Goal: Task Accomplishment & Management: Manage account settings

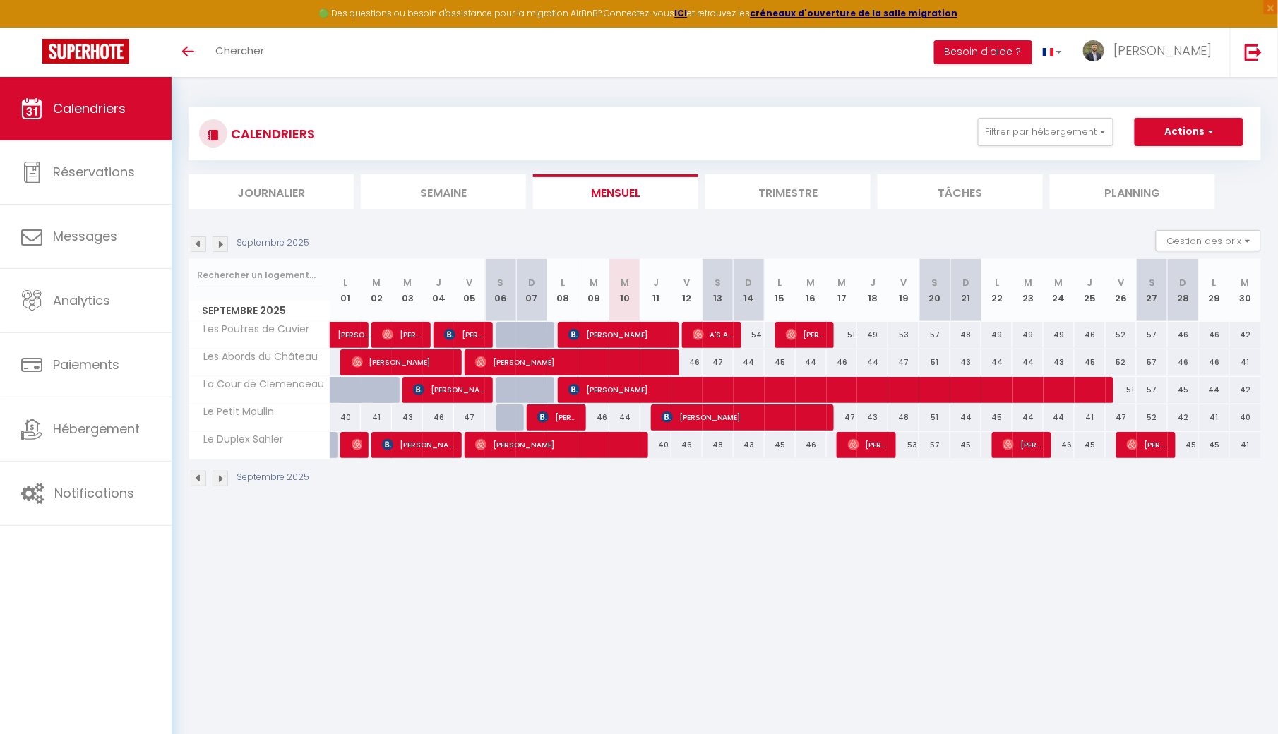
click at [555, 418] on span "[PERSON_NAME]" at bounding box center [558, 417] width 42 height 27
select select "OK"
select select "0"
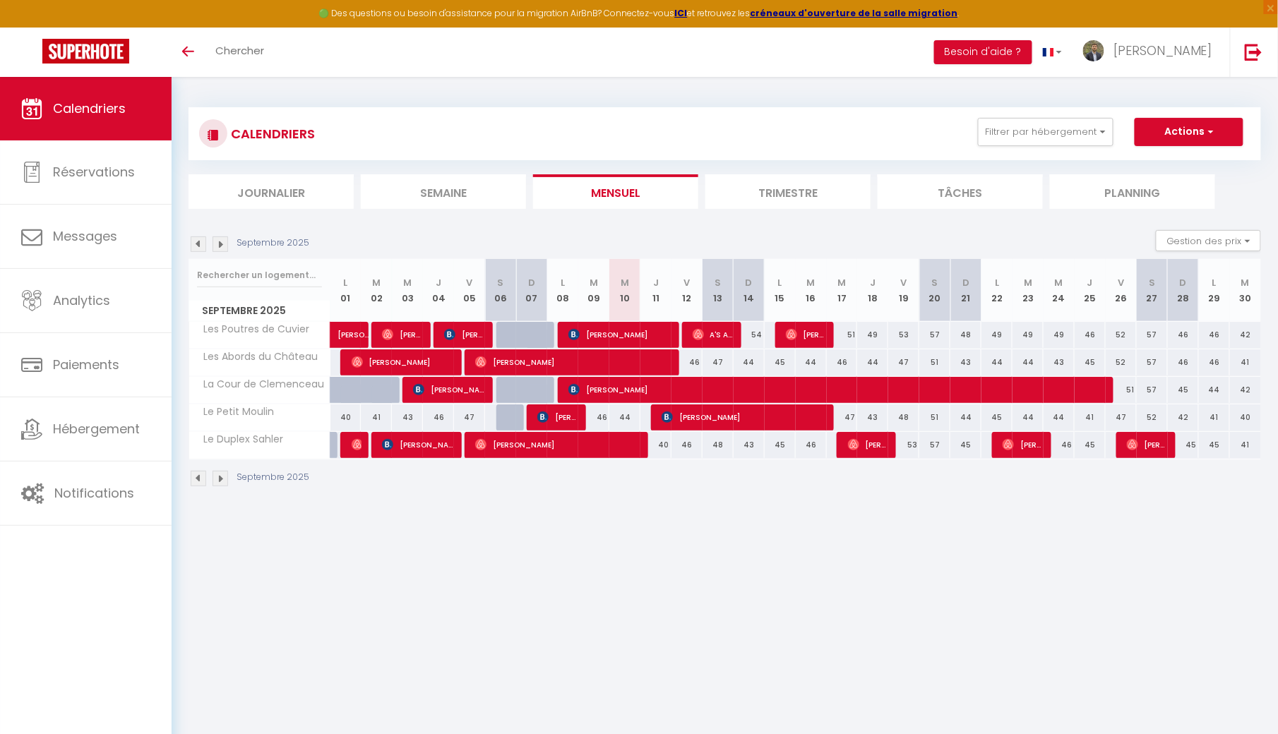
select select "1"
select select
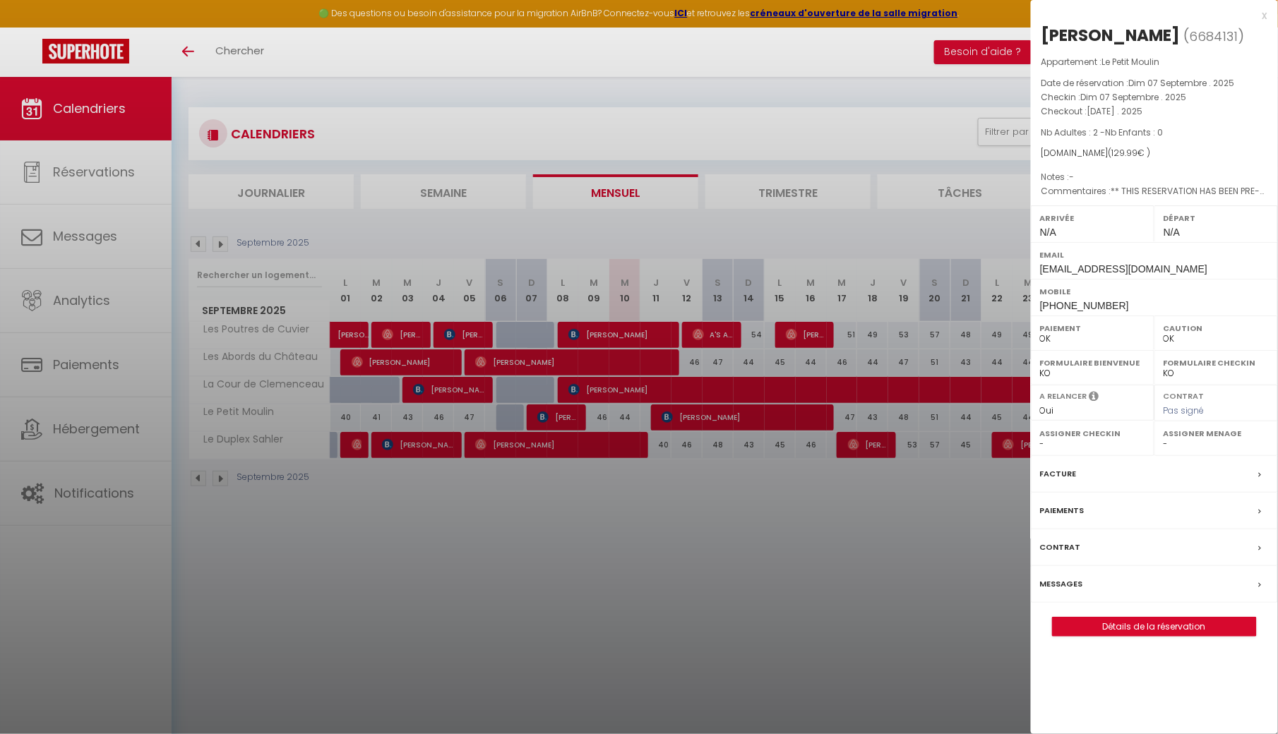
click at [188, 534] on div at bounding box center [639, 367] width 1278 height 734
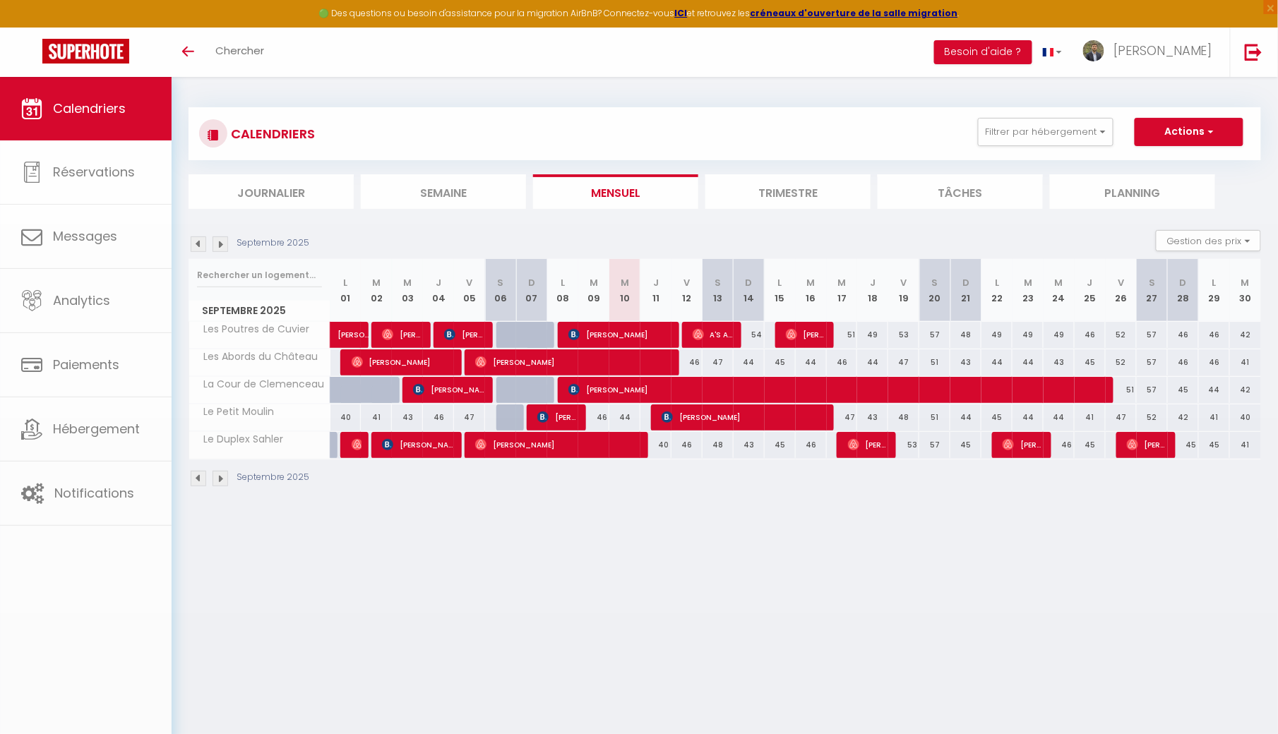
click at [102, 480] on link "Notifications" at bounding box center [86, 494] width 172 height 64
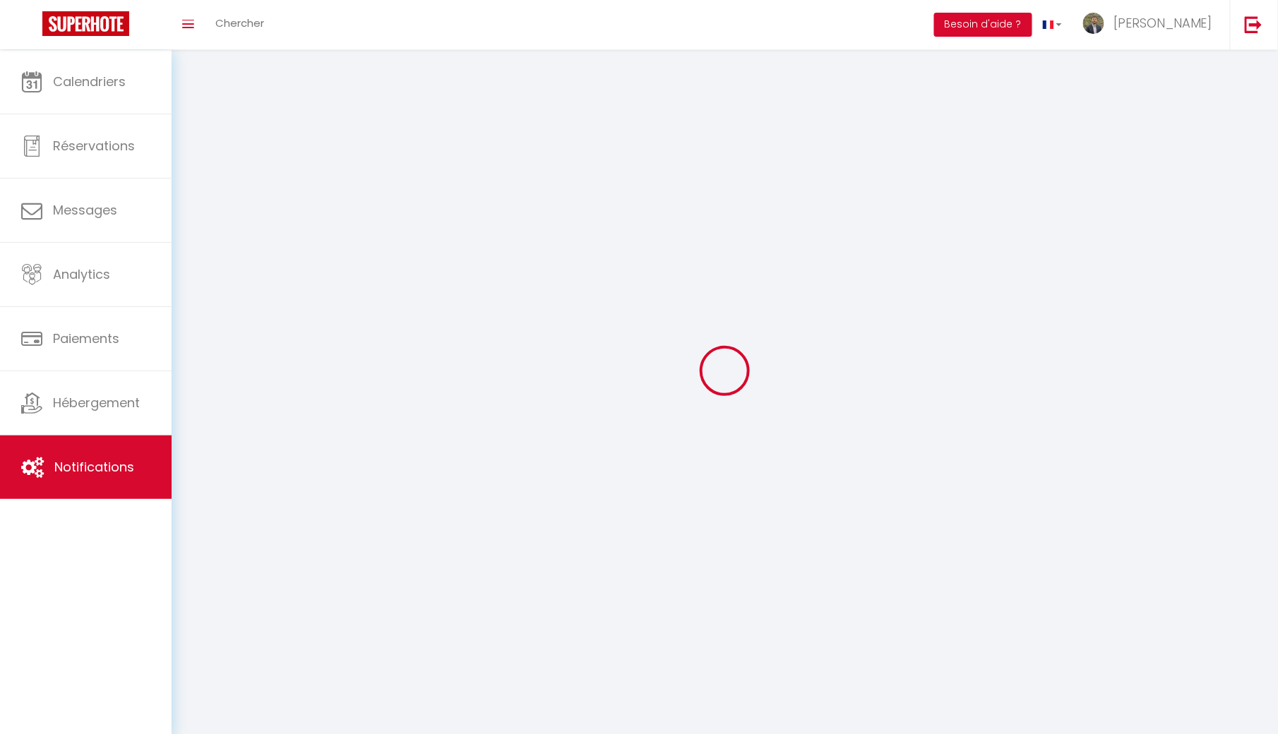
select select
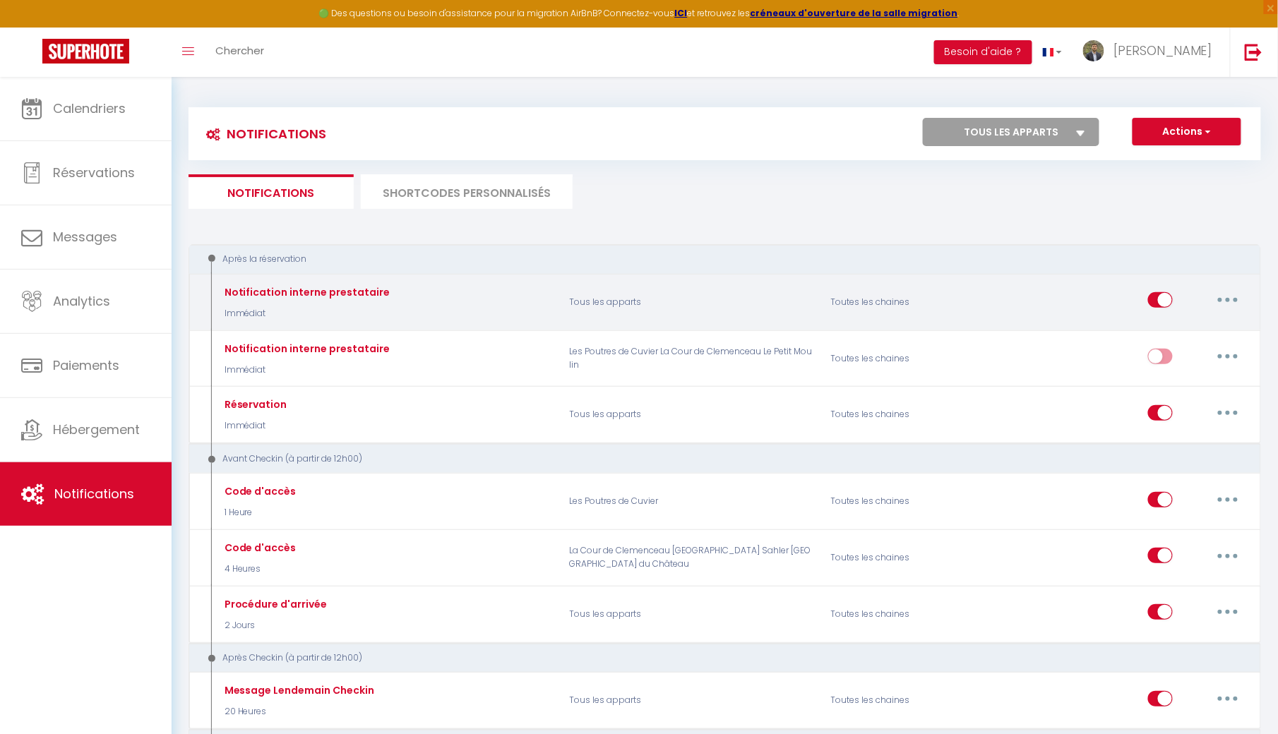
click at [1230, 298] on icon "button" at bounding box center [1228, 300] width 4 height 4
click at [1175, 323] on link "Editer" at bounding box center [1191, 333] width 104 height 24
type input "Notification interne prestataire"
select select "Immédiat"
select select "if_booking_is_paid"
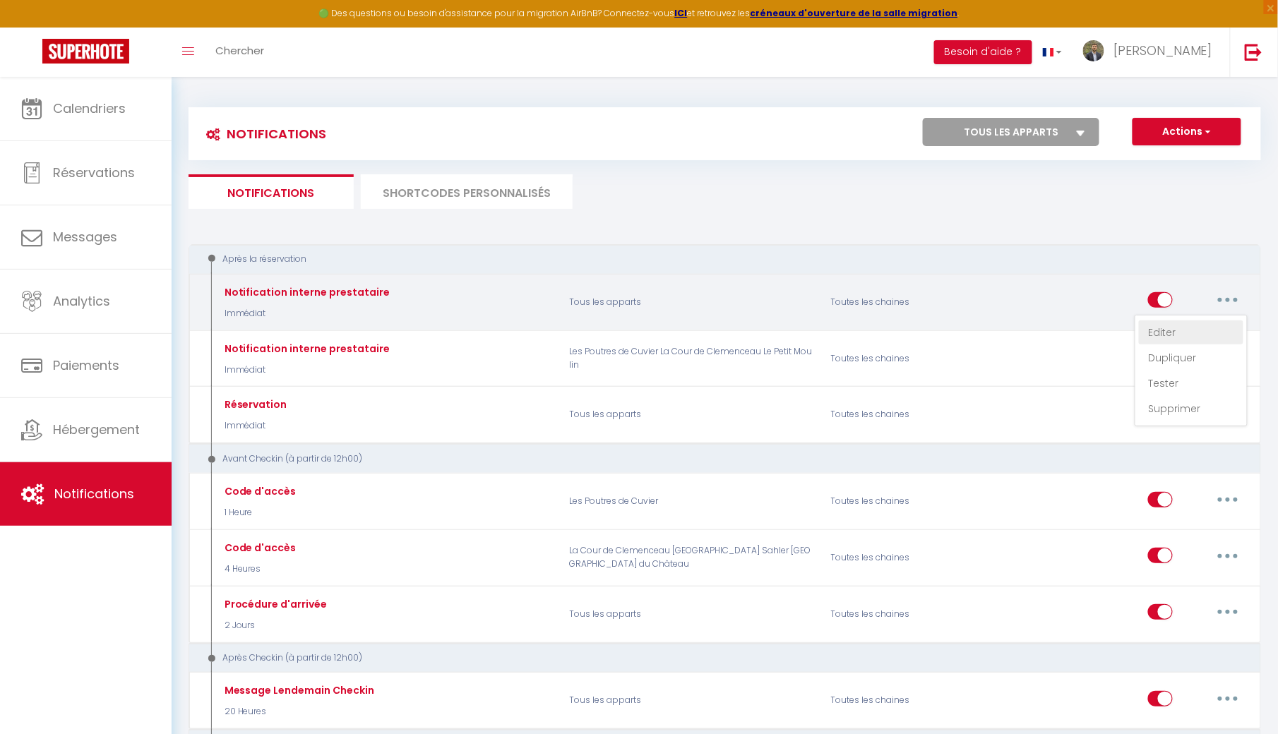
checkbox input "false"
checkbox input "true"
checkbox input "false"
radio input "true"
type input "Nouvelle réservation - [RENTAL:NAME] - [CHECKING:DD-MM-YYYY] au [CHECKOUT:DD-MM…"
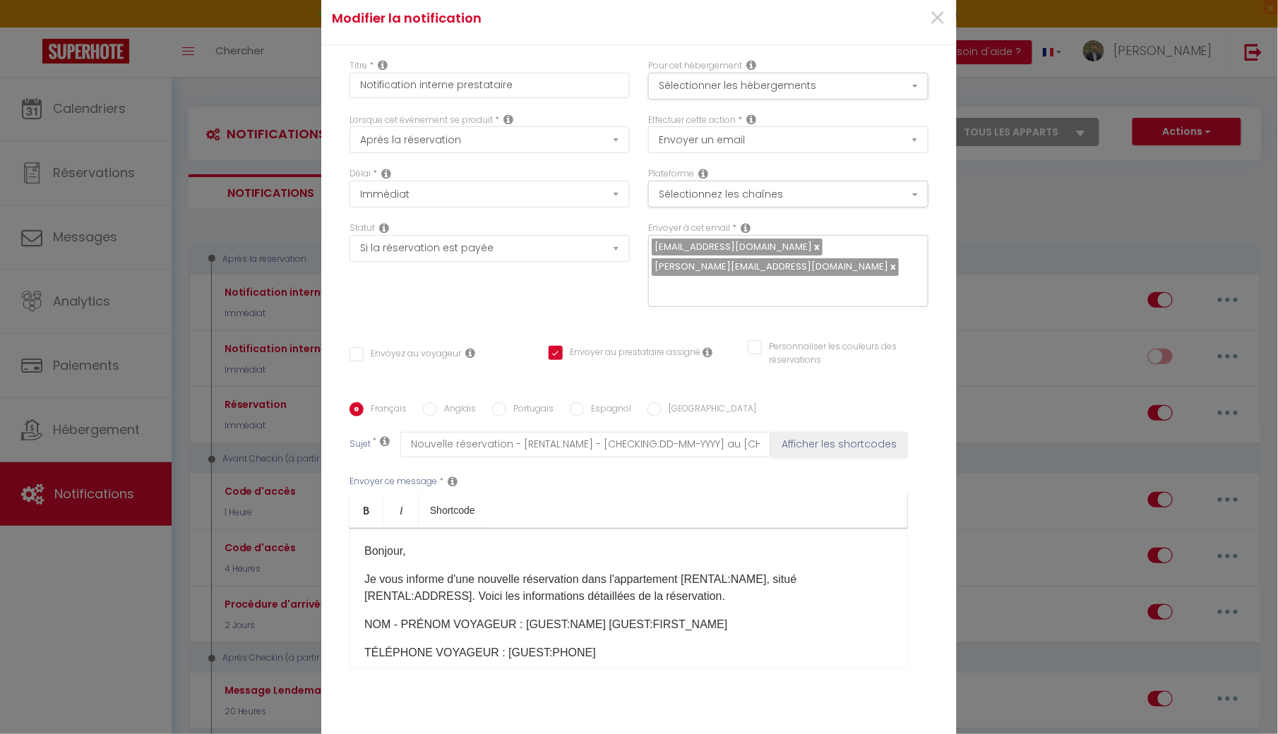
click at [812, 244] on link at bounding box center [816, 246] width 8 height 13
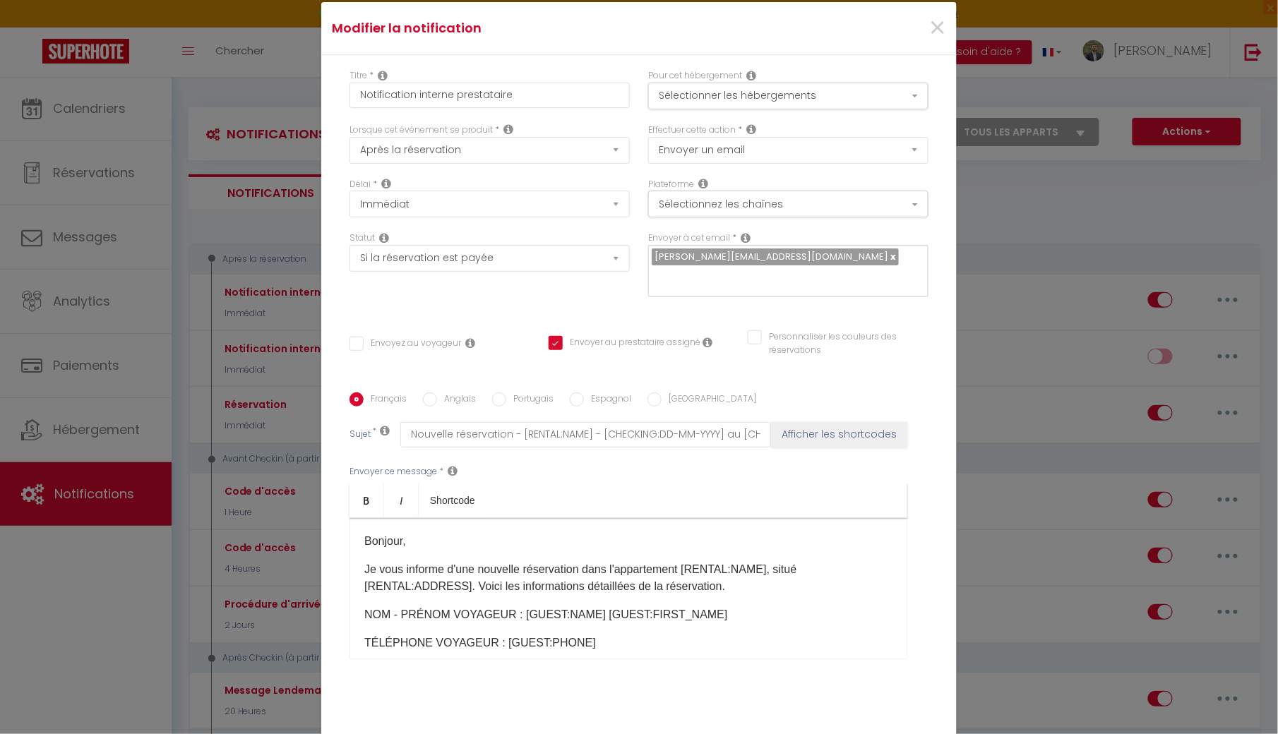
checkbox input "false"
checkbox input "true"
checkbox input "false"
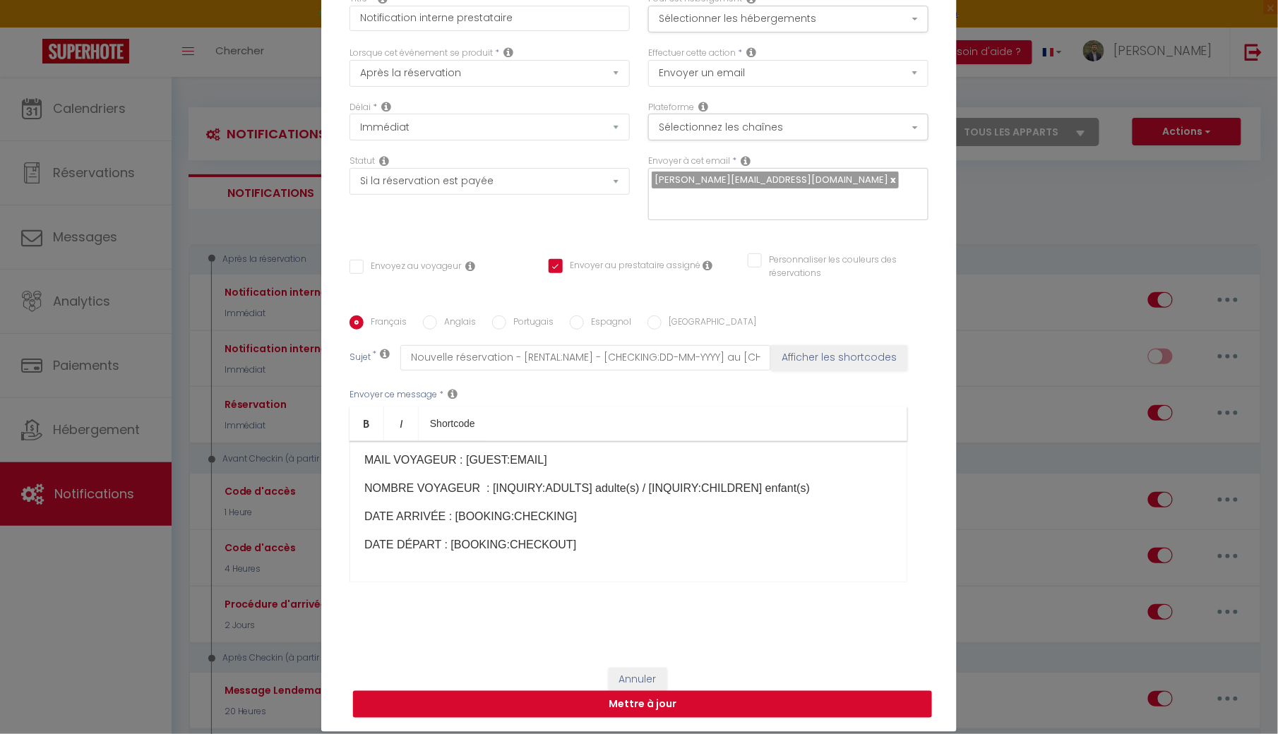
scroll to position [77, 0]
click at [599, 700] on button "Mettre à jour" at bounding box center [642, 704] width 579 height 27
checkbox input "false"
checkbox input "true"
checkbox input "false"
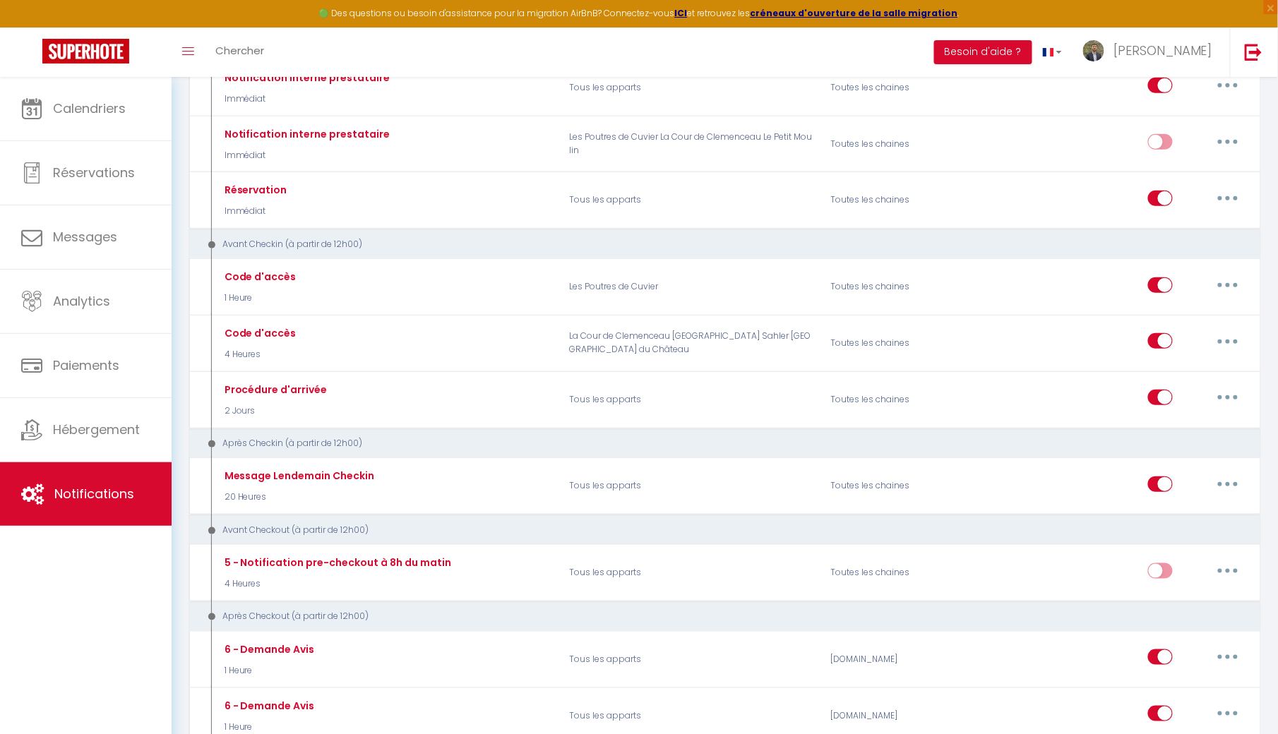
scroll to position [196, 0]
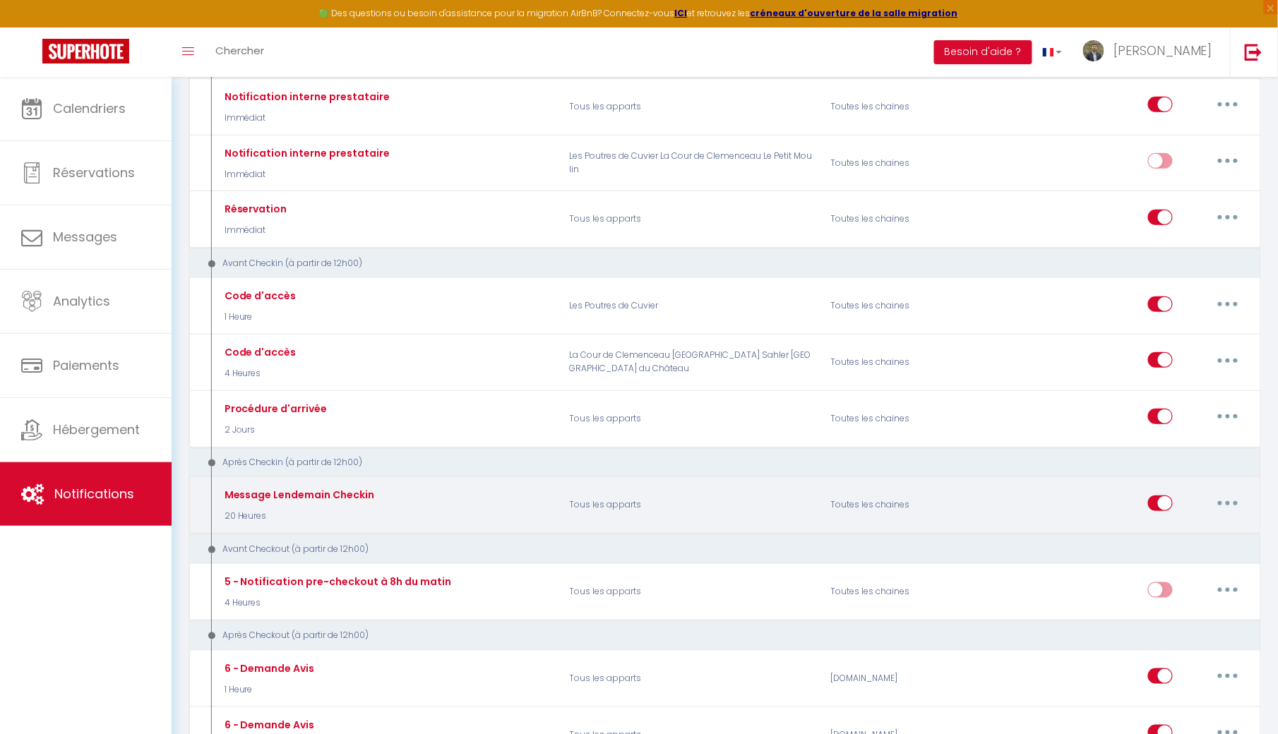
click at [1228, 499] on button "button" at bounding box center [1228, 503] width 40 height 23
click at [1158, 532] on link "Editer" at bounding box center [1191, 535] width 104 height 24
type input "Message Lendemain Checkin"
select select "3"
select select "20 Heures"
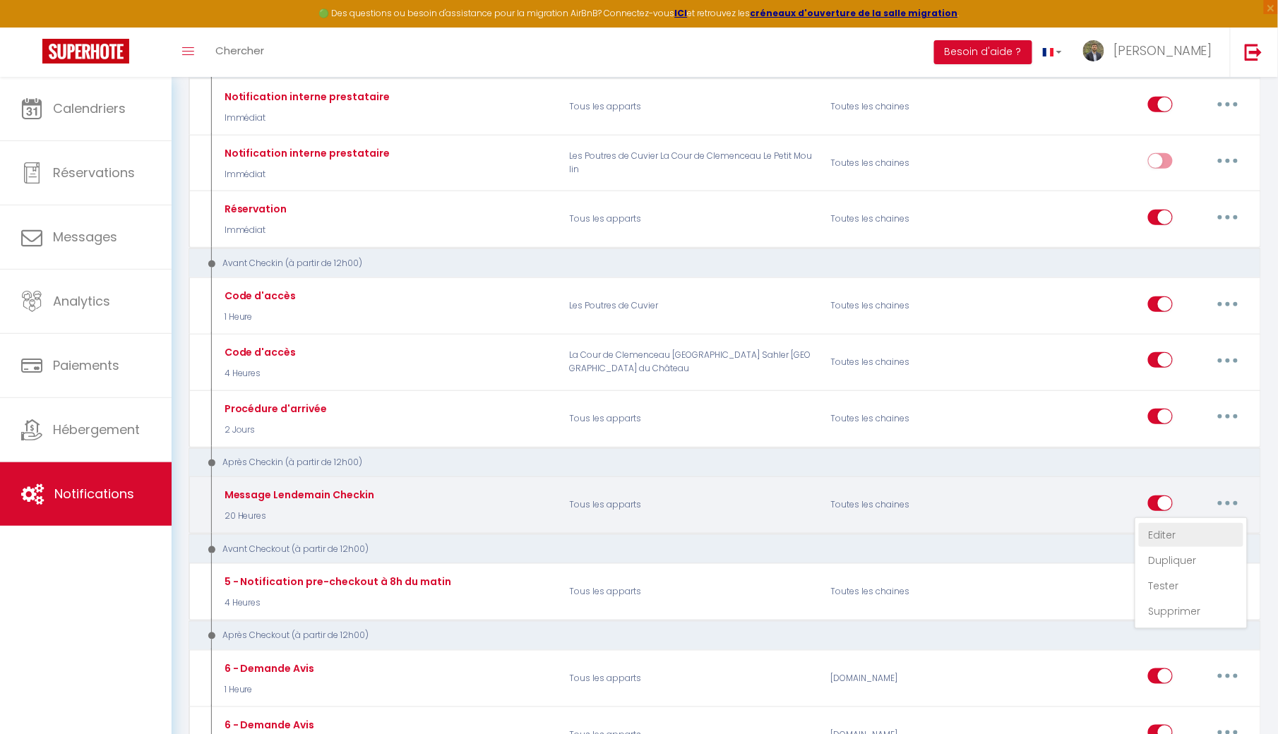
select select
checkbox input "true"
checkbox input "false"
radio input "true"
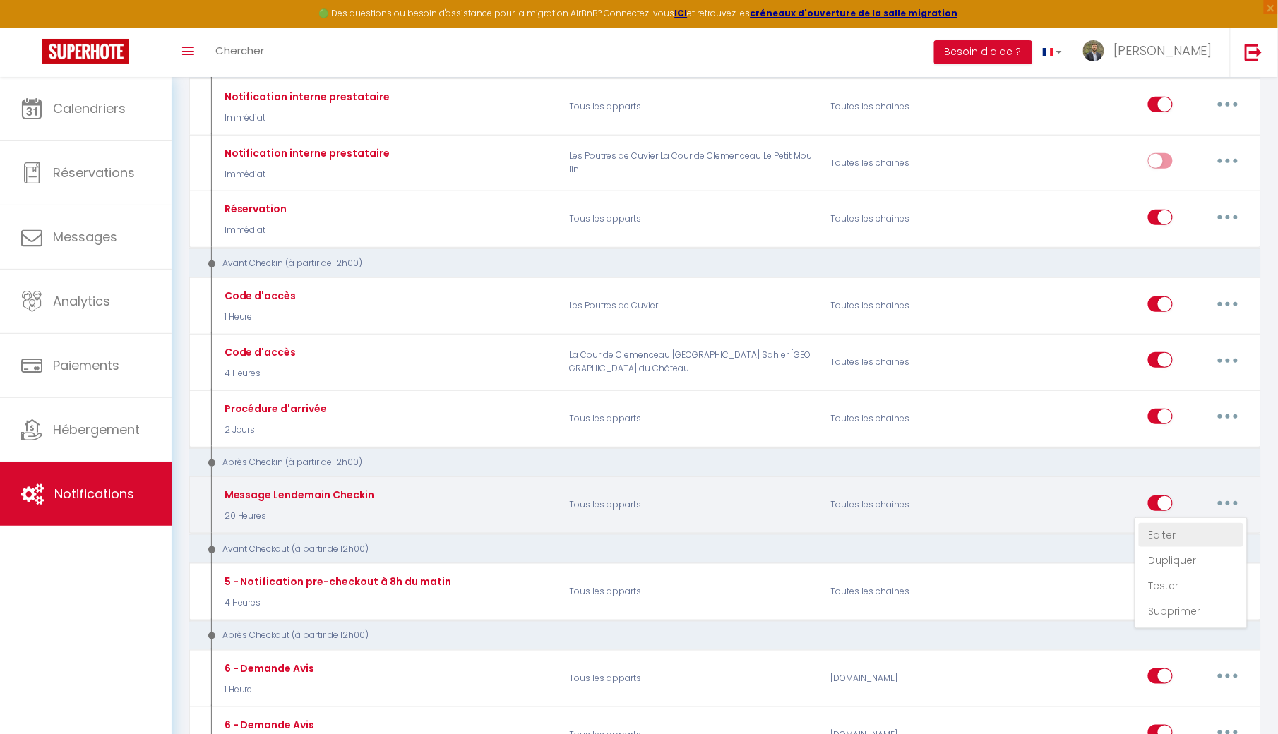
type input "[RENTAL:NAME] - Nous espérons que tout se basse bien !"
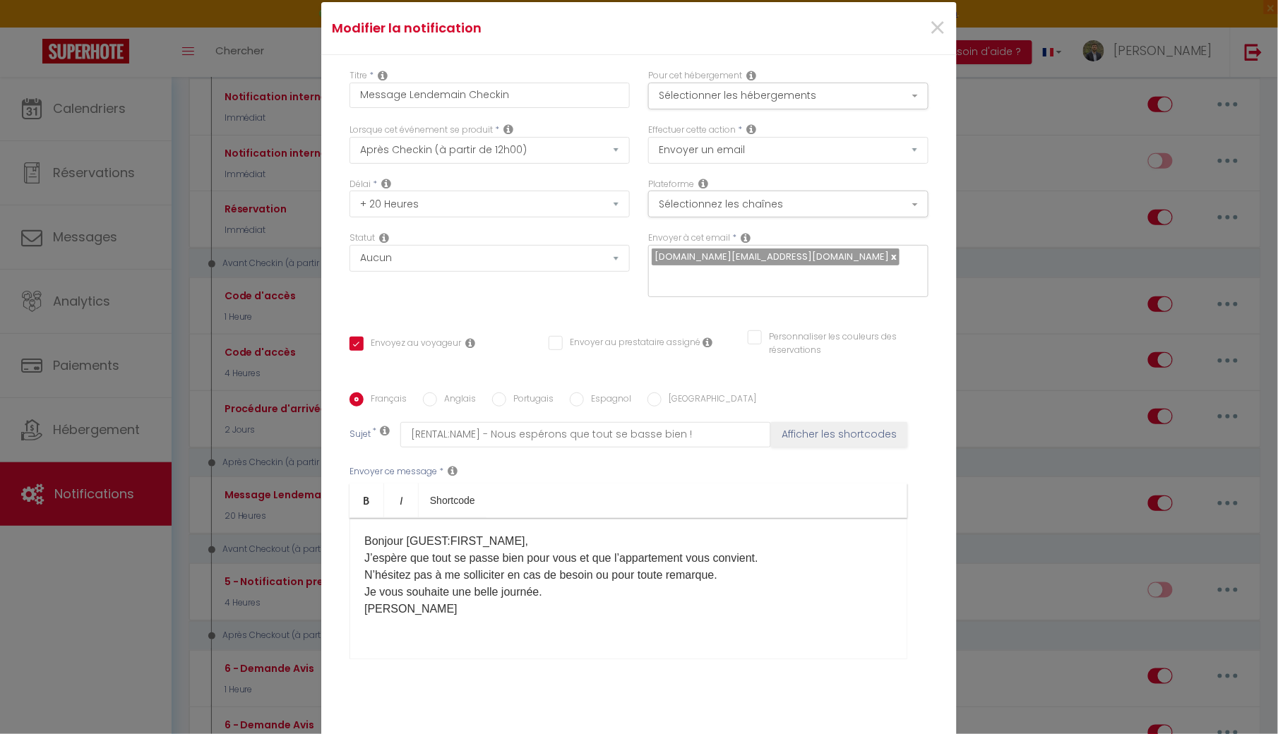
scroll to position [0, 0]
click at [385, 179] on icon at bounding box center [386, 183] width 10 height 11
select select "1 Jour"
checkbox input "true"
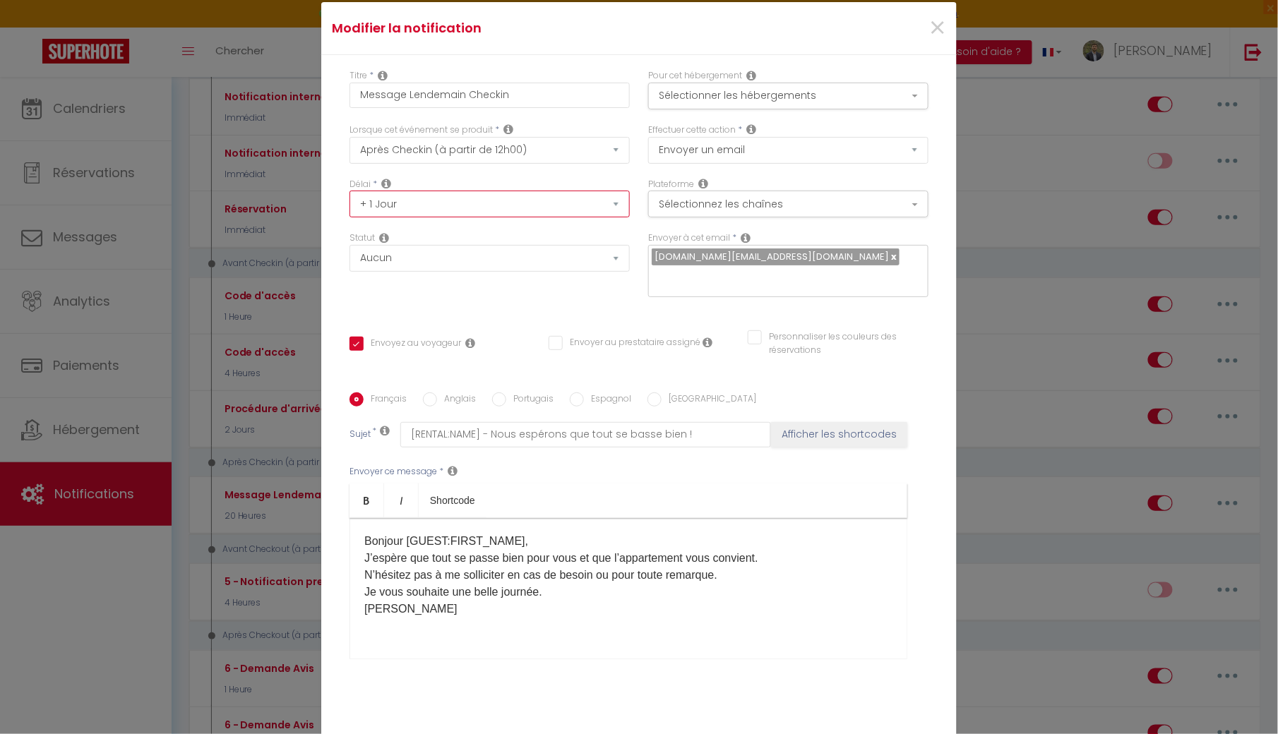
checkbox input "false"
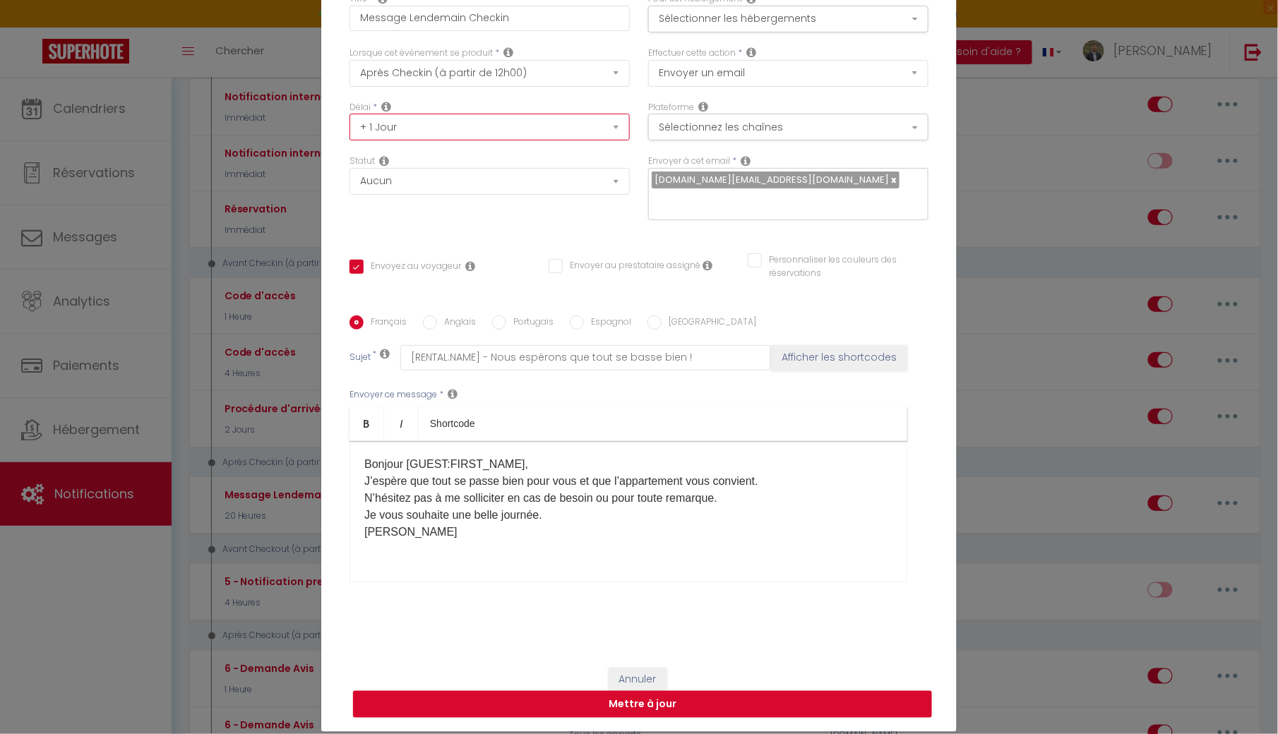
click at [647, 702] on button "Mettre à jour" at bounding box center [642, 704] width 579 height 27
checkbox input "true"
checkbox input "false"
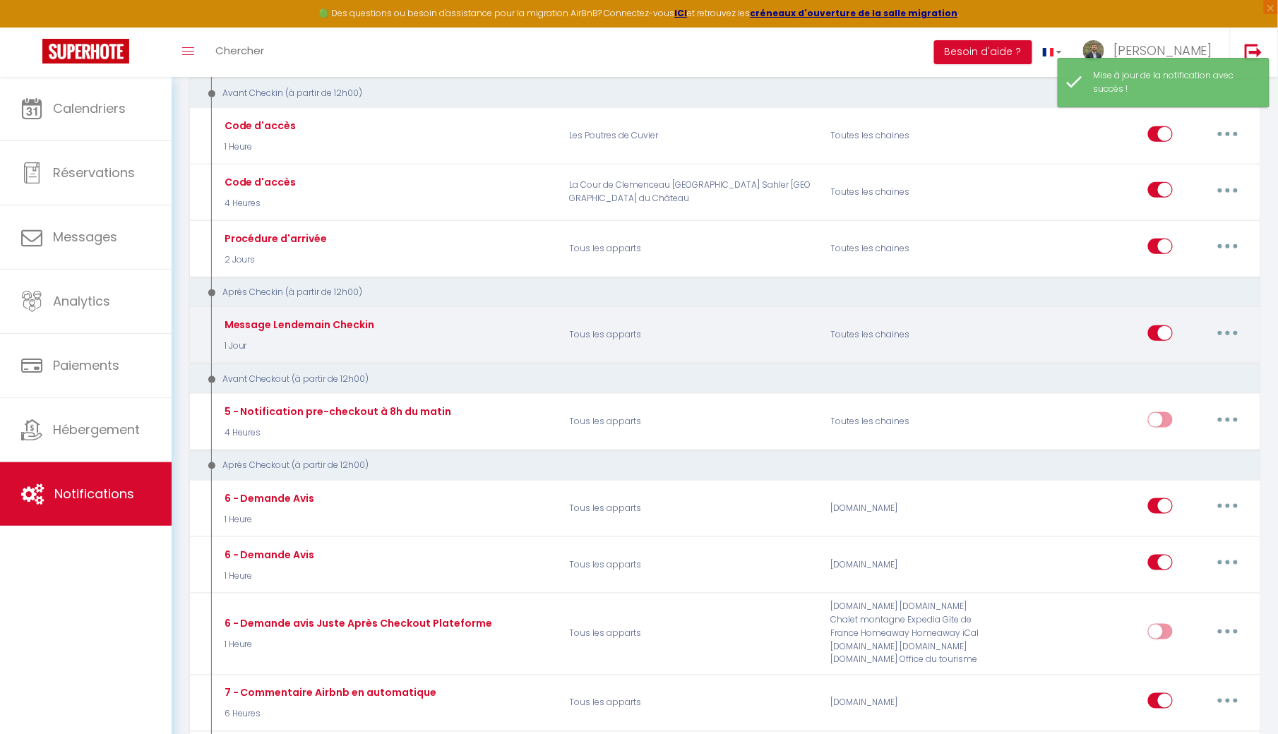
scroll to position [378, 0]
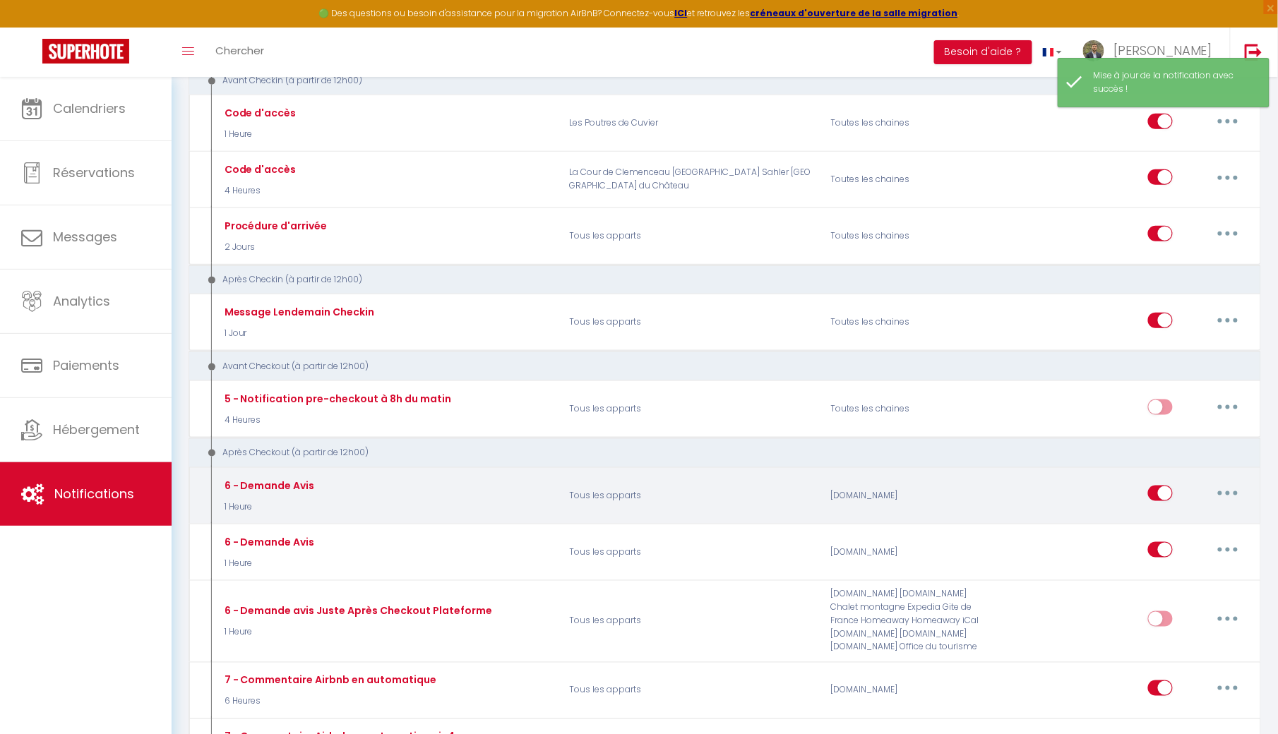
click at [1218, 493] on button "button" at bounding box center [1228, 493] width 40 height 23
click at [1170, 525] on link "Editer" at bounding box center [1191, 526] width 104 height 24
type input "6 - Demande Avis"
select select "5"
select select "1 Heure"
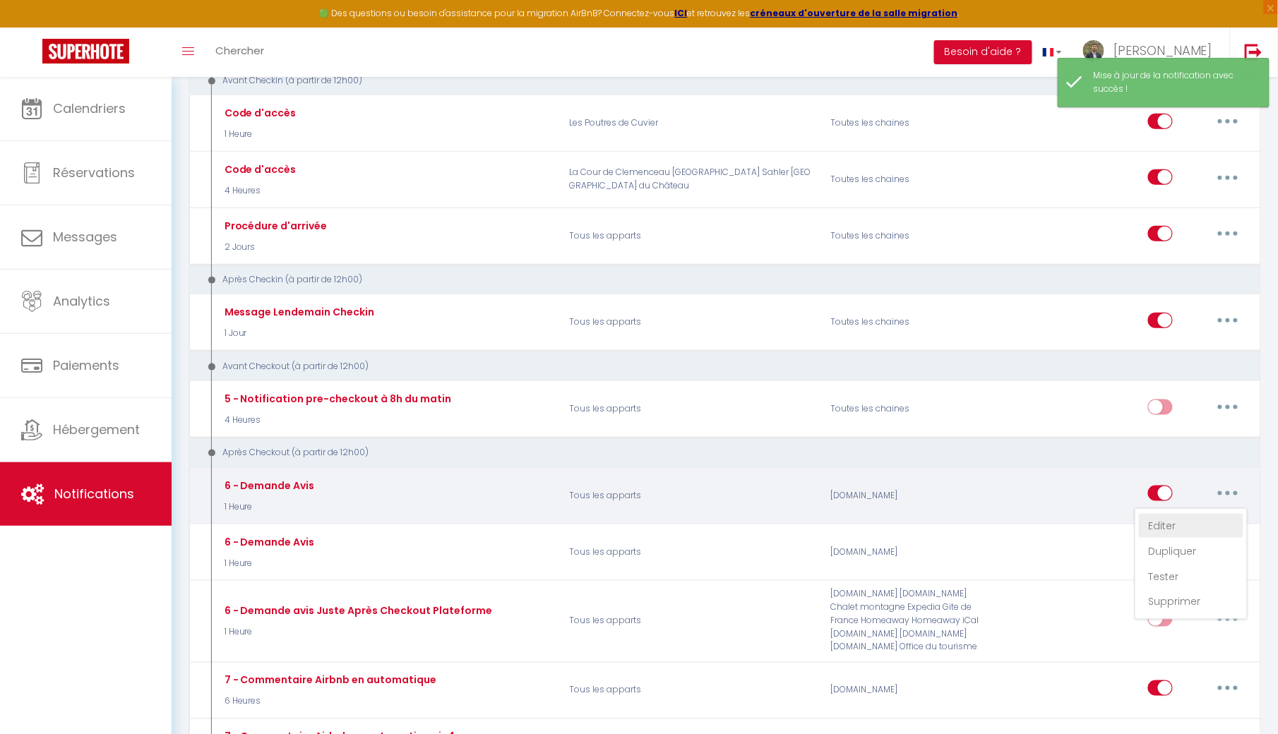
select select "if_booking_is_paid"
checkbox input "true"
checkbox input "false"
radio input "true"
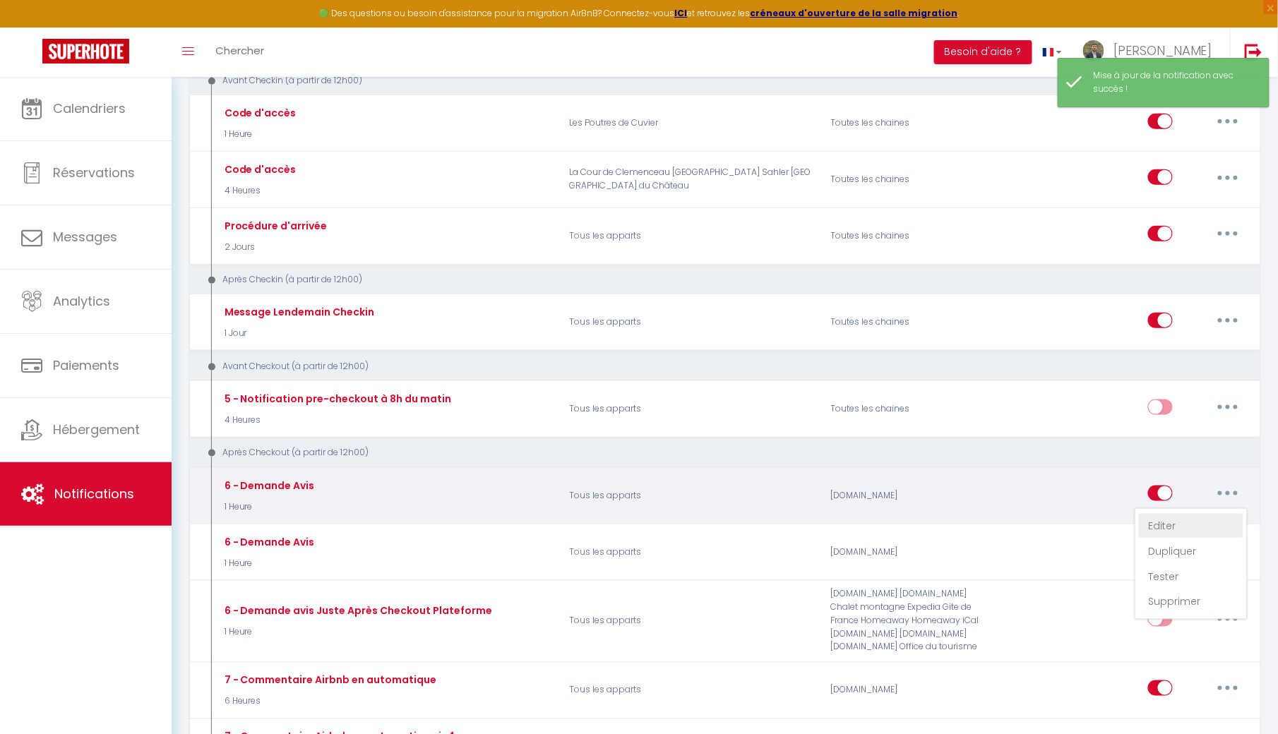
type input "Merci pour votre séjour chez nous !"
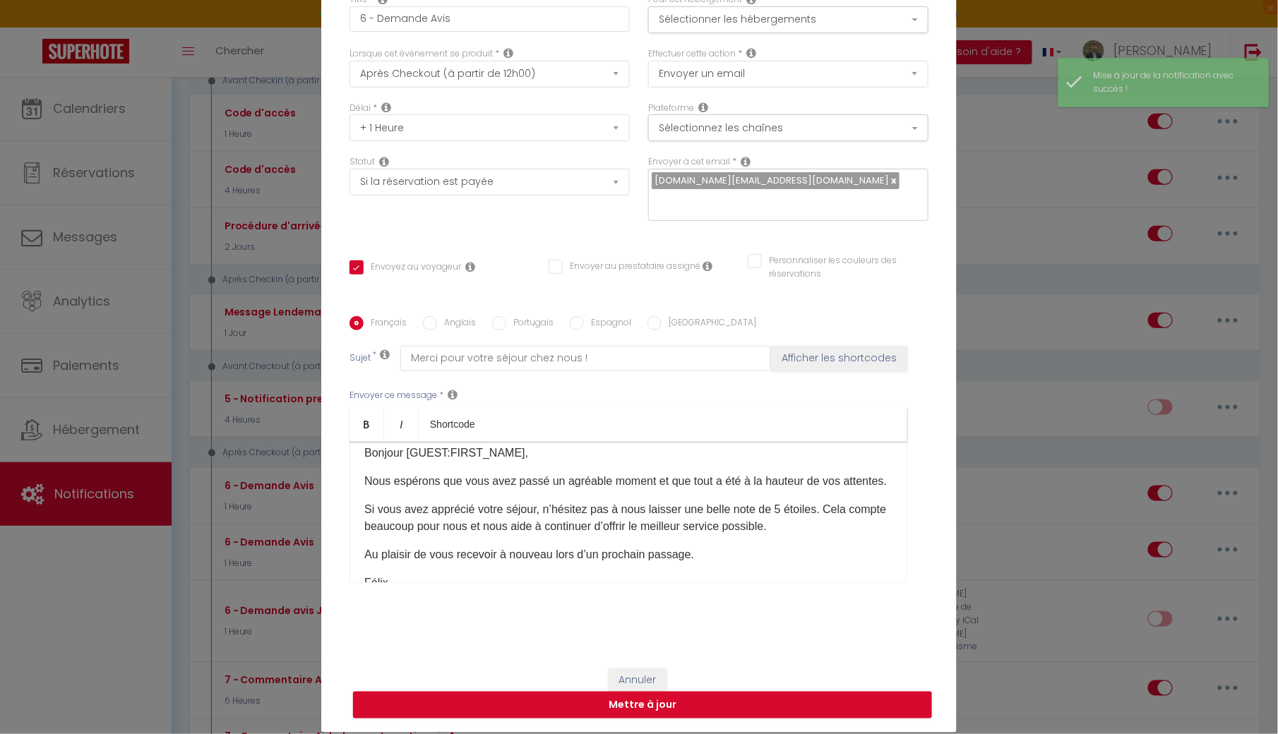
scroll to position [8, 0]
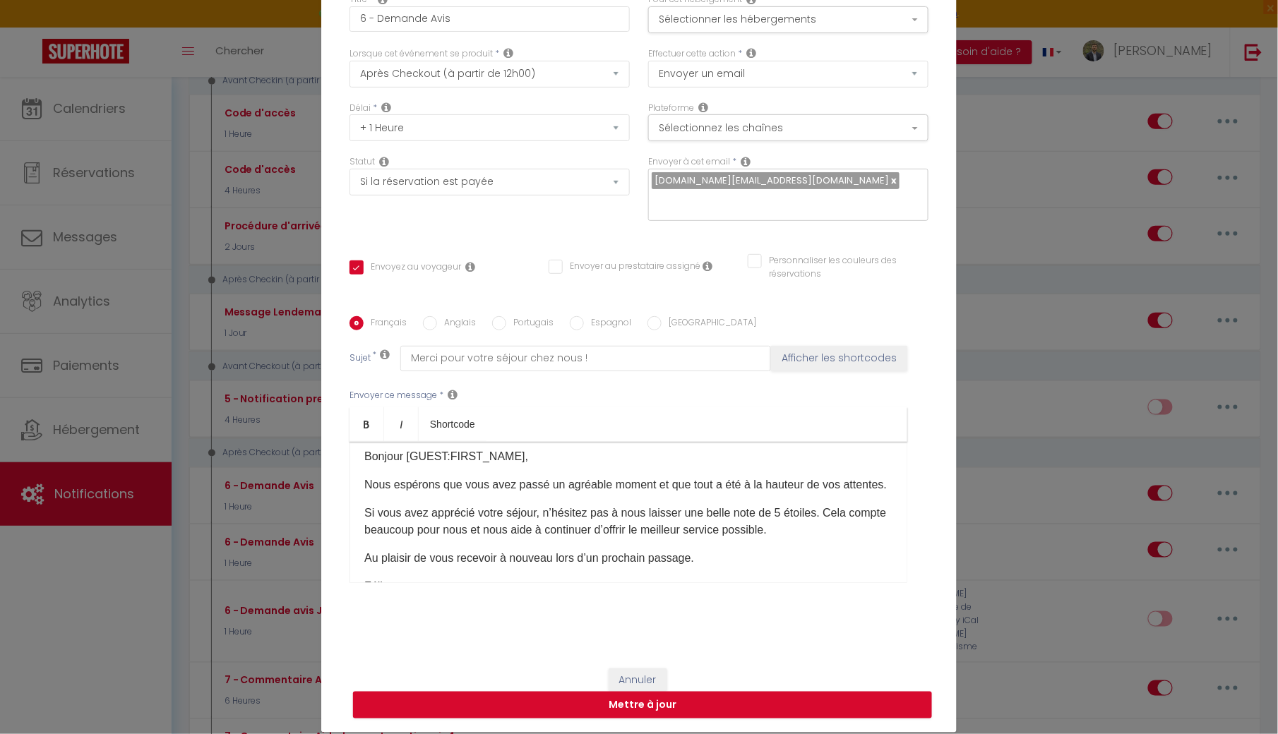
drag, startPoint x: 655, startPoint y: 486, endPoint x: 826, endPoint y: 492, distance: 171.0
click at [826, 492] on p "Nous espérons que vous avez passé un agréable moment et que tout a été à la hau…" at bounding box center [628, 485] width 528 height 17
click at [884, 486] on p "Nous espérons que vous avez passé un agréable moment et que tout a été à la hau…" at bounding box center [628, 485] width 528 height 17
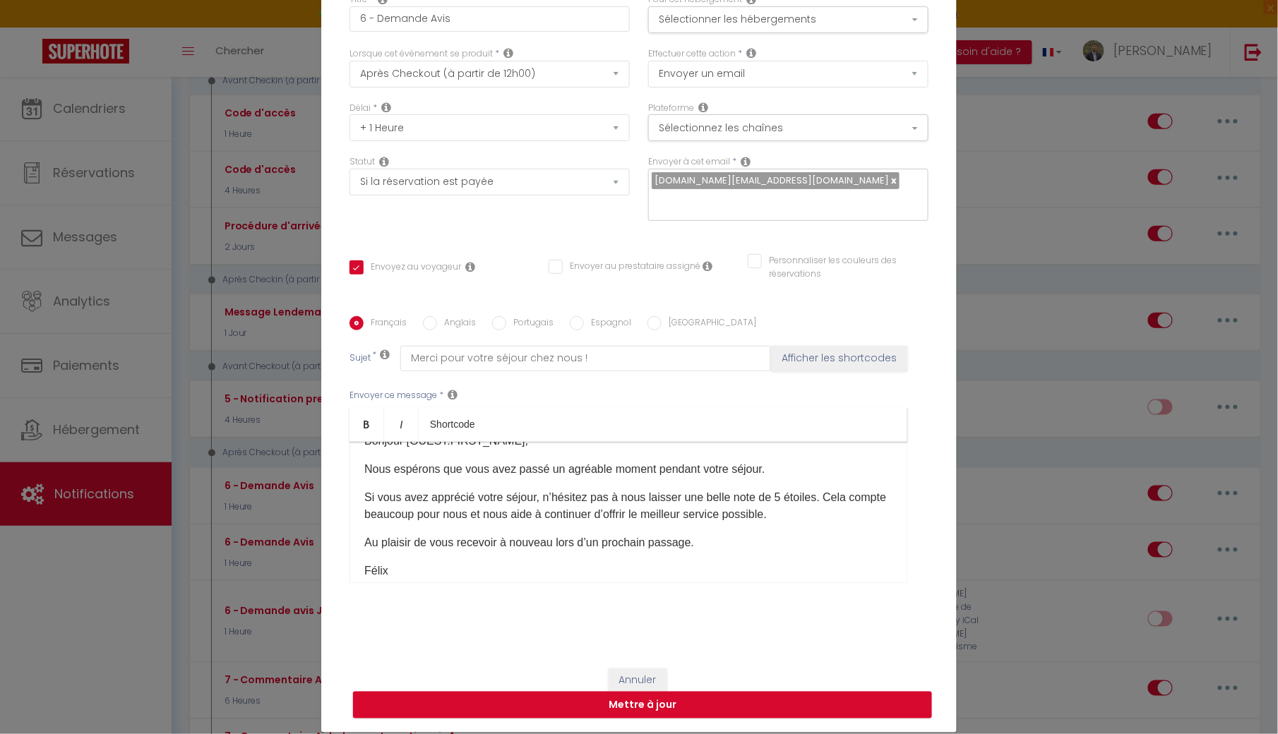
scroll to position [6, 0]
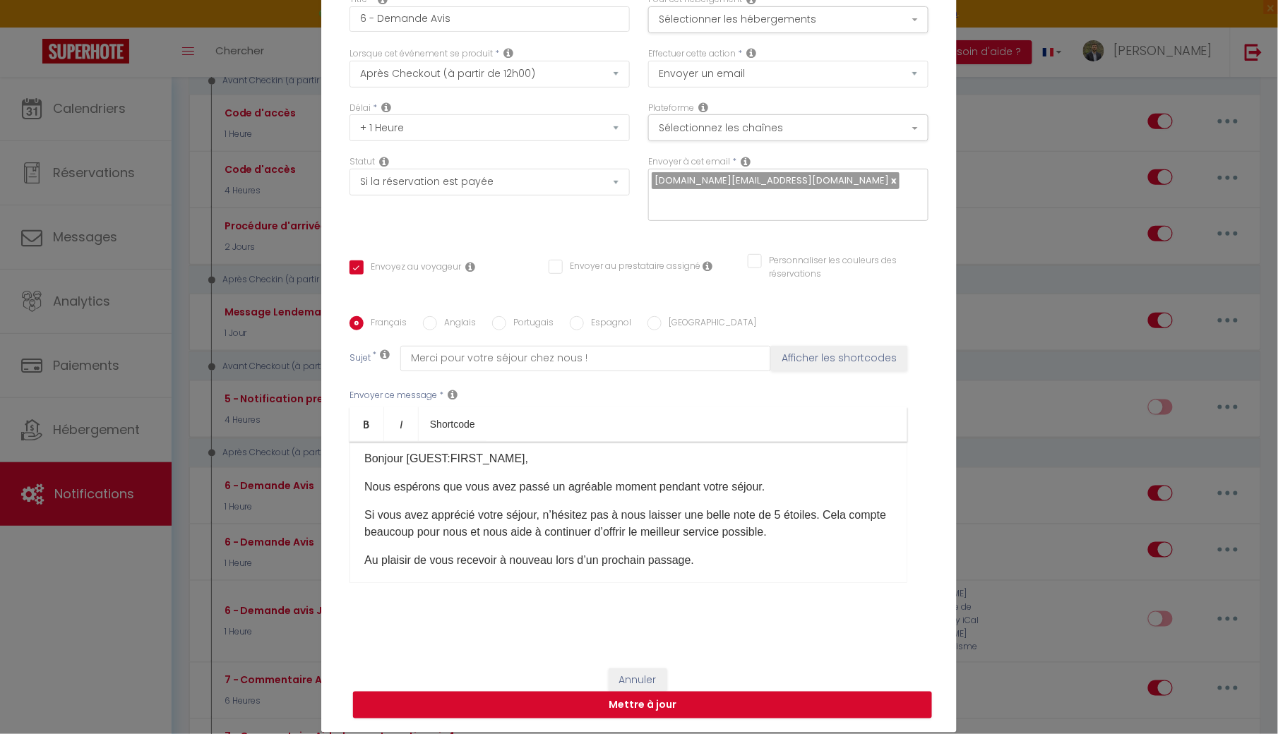
click at [614, 517] on p "Si vous avez apprécié votre séjour, n’hésitez pas à nous laisser une belle note…" at bounding box center [628, 524] width 528 height 34
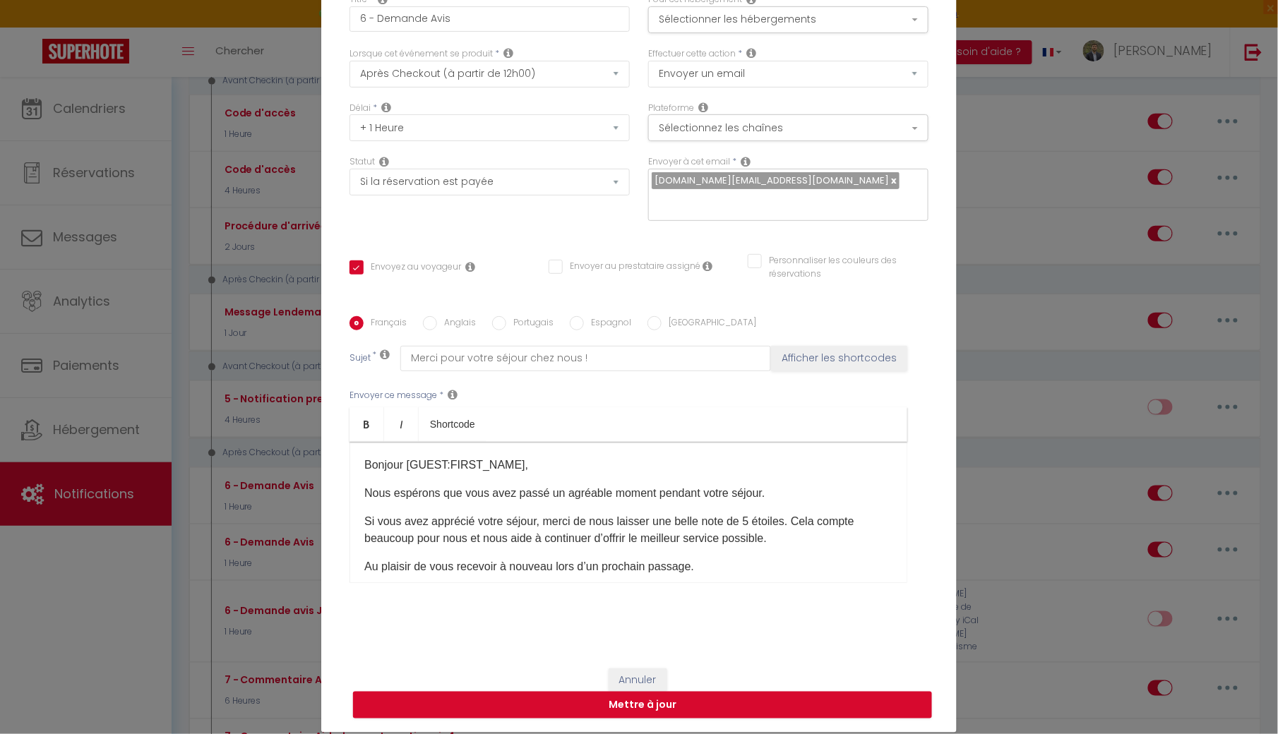
scroll to position [0, 0]
click at [563, 710] on button "Mettre à jour" at bounding box center [642, 705] width 579 height 27
checkbox input "true"
checkbox input "false"
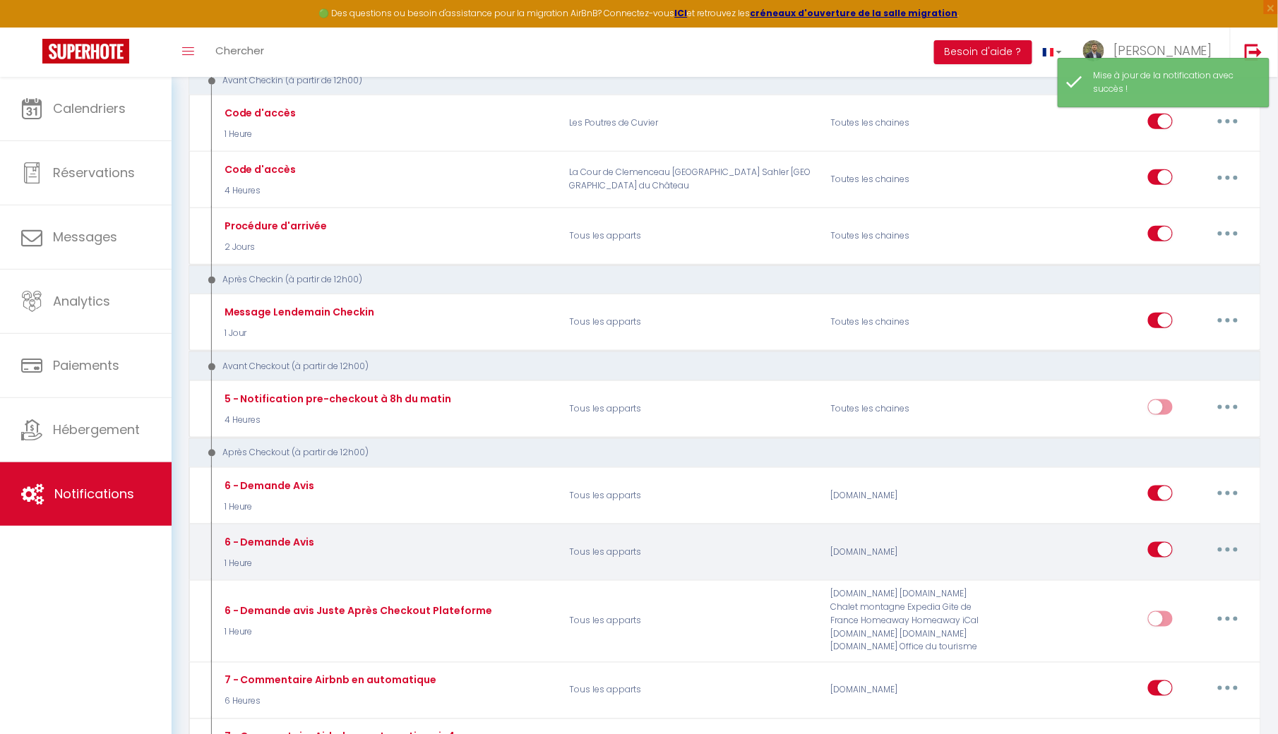
click at [1227, 563] on div "Editer Dupliquer Tester Supprimer" at bounding box center [1198, 552] width 100 height 41
click at [1227, 556] on button "button" at bounding box center [1228, 550] width 40 height 23
click at [1182, 585] on link "Editer" at bounding box center [1191, 582] width 104 height 24
type input "6 - Demande Avis"
select select "5"
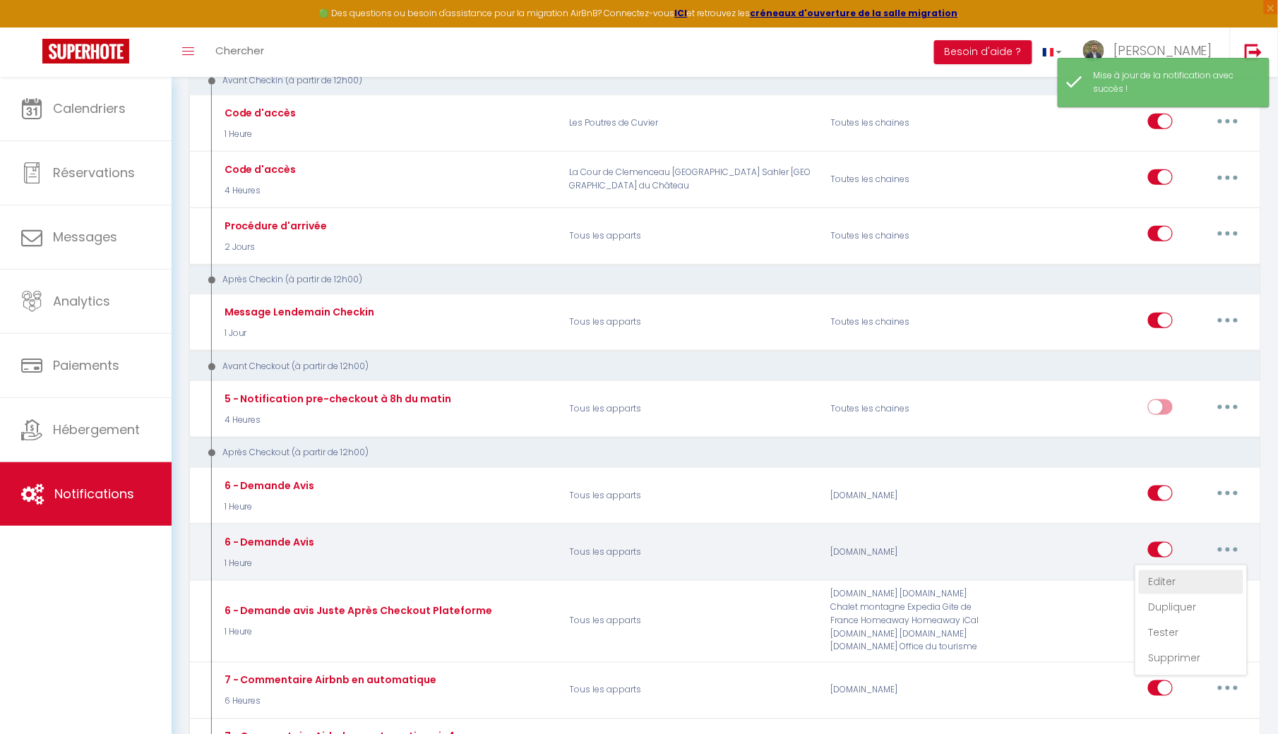
select select "1 Heure"
select select "if_booking_is_paid"
checkbox input "true"
checkbox input "false"
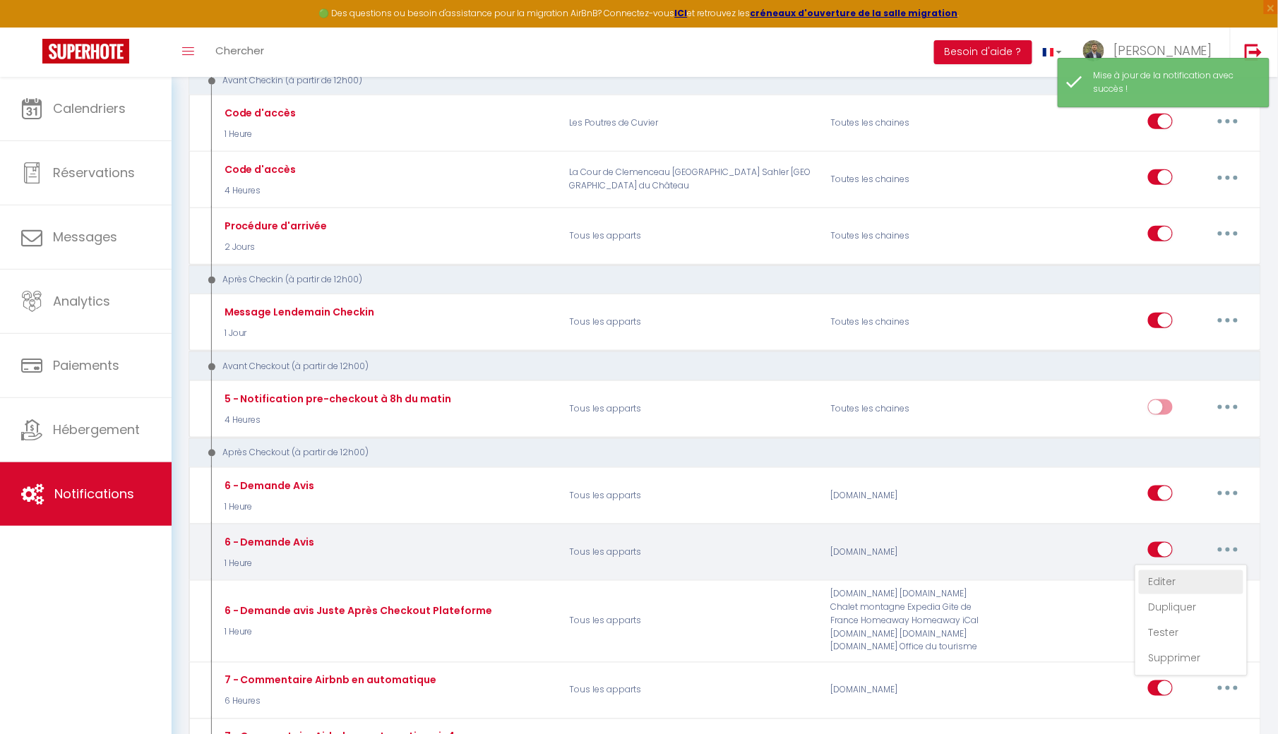
radio input "true"
type input "Merci pour votre séjour chez nous !"
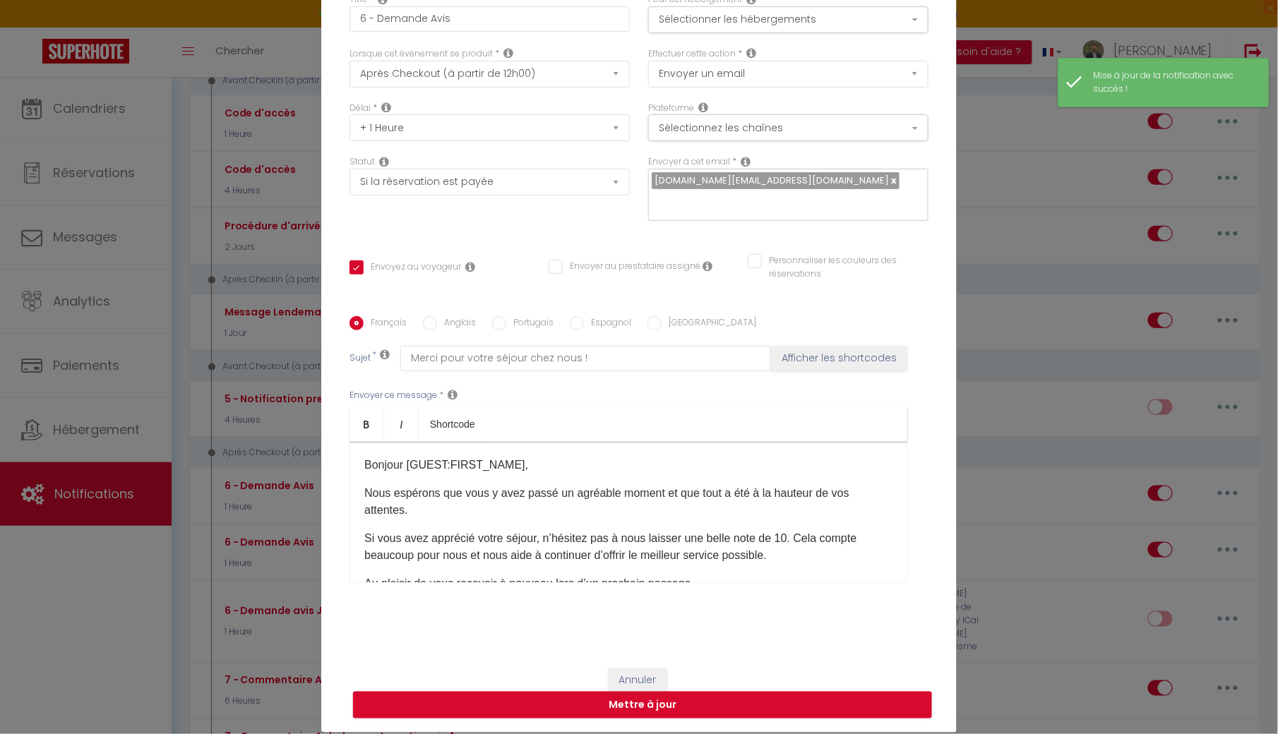
click at [662, 493] on p "Nous espérons que vous y avez passé un agréable moment et que tout a été à la h…" at bounding box center [628, 502] width 528 height 34
click at [405, 512] on p "Nous espérons que vous y avez passé un agréable moment et que tout a été à la h…" at bounding box center [628, 502] width 528 height 34
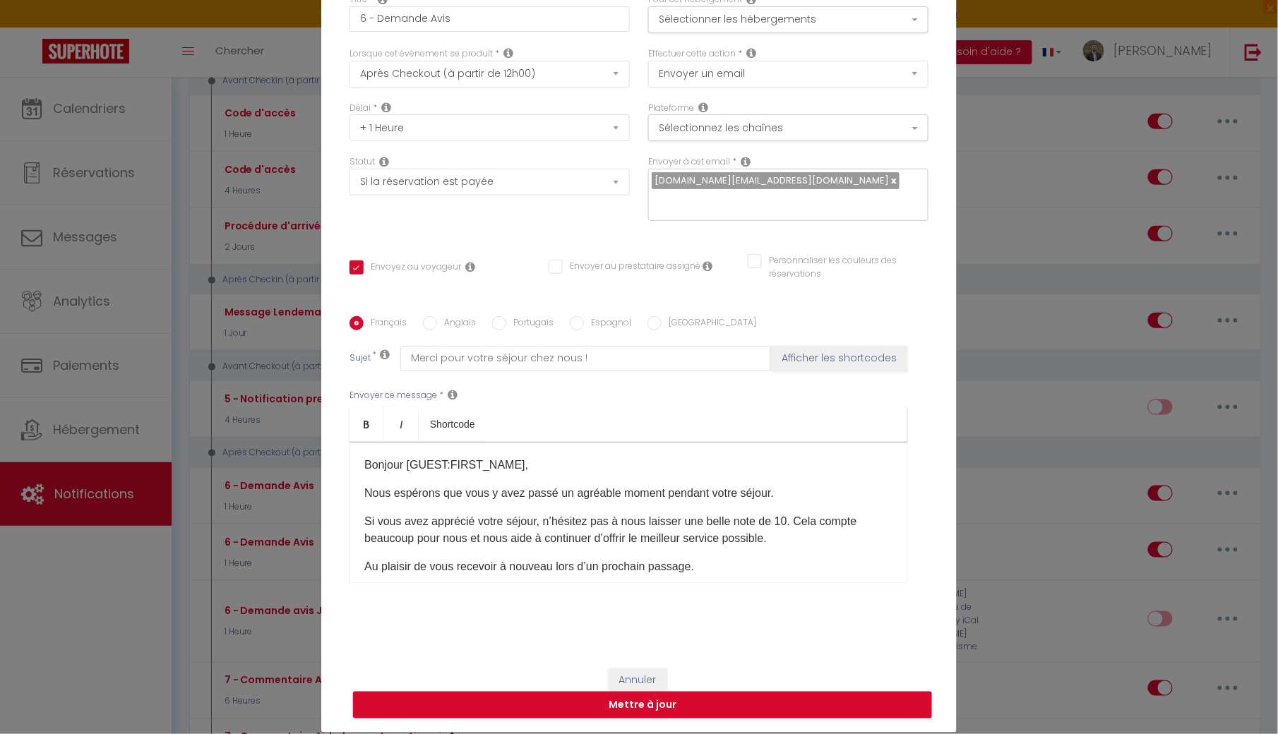
click at [555, 522] on p "Si vous avez apprécié votre séjour, n’hésitez pas à nous laisser une belle note…" at bounding box center [628, 530] width 528 height 34
click at [661, 523] on p "Si vous avez apprécié votre séjour, merci dehésitez pas à nous laisser une bell…" at bounding box center [628, 530] width 528 height 34
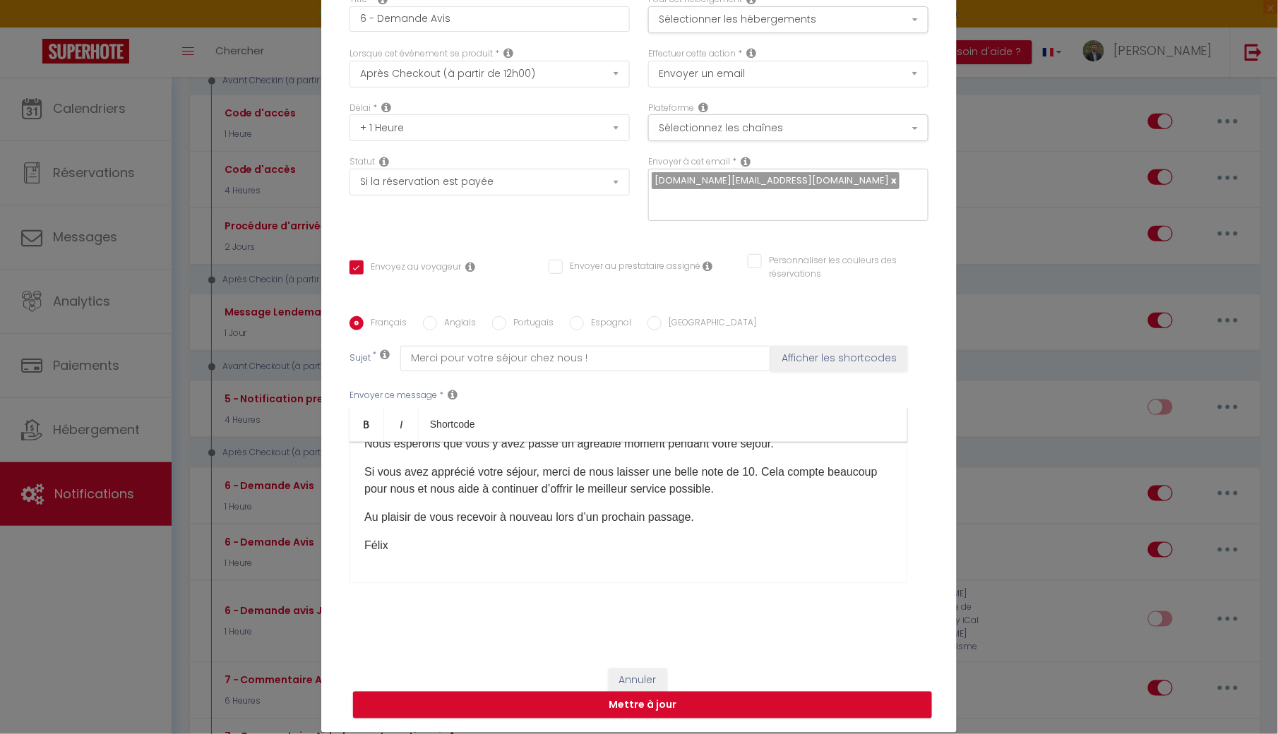
scroll to position [29, 0]
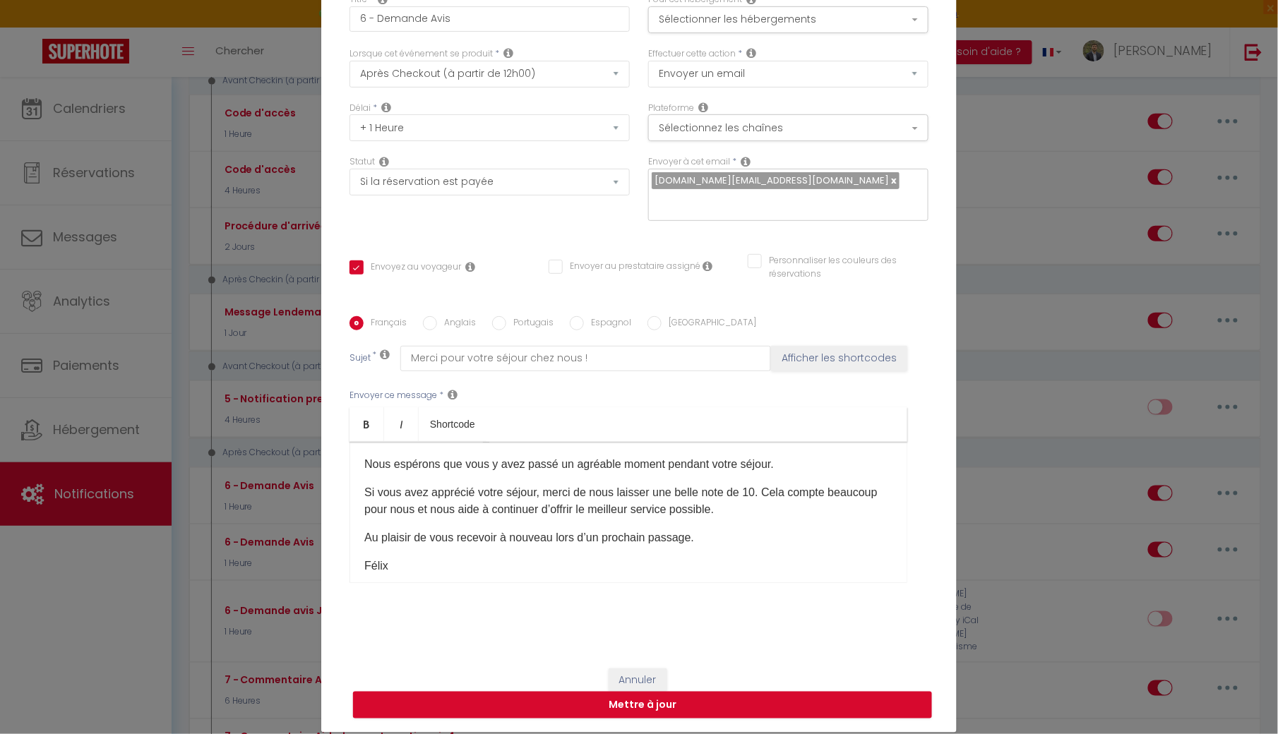
click at [417, 512] on p "Si vous avez apprécié votre séjour, merci de nous laisser une belle note de 10.…" at bounding box center [628, 501] width 528 height 34
click at [548, 712] on button "Mettre à jour" at bounding box center [642, 705] width 579 height 27
checkbox input "true"
checkbox input "false"
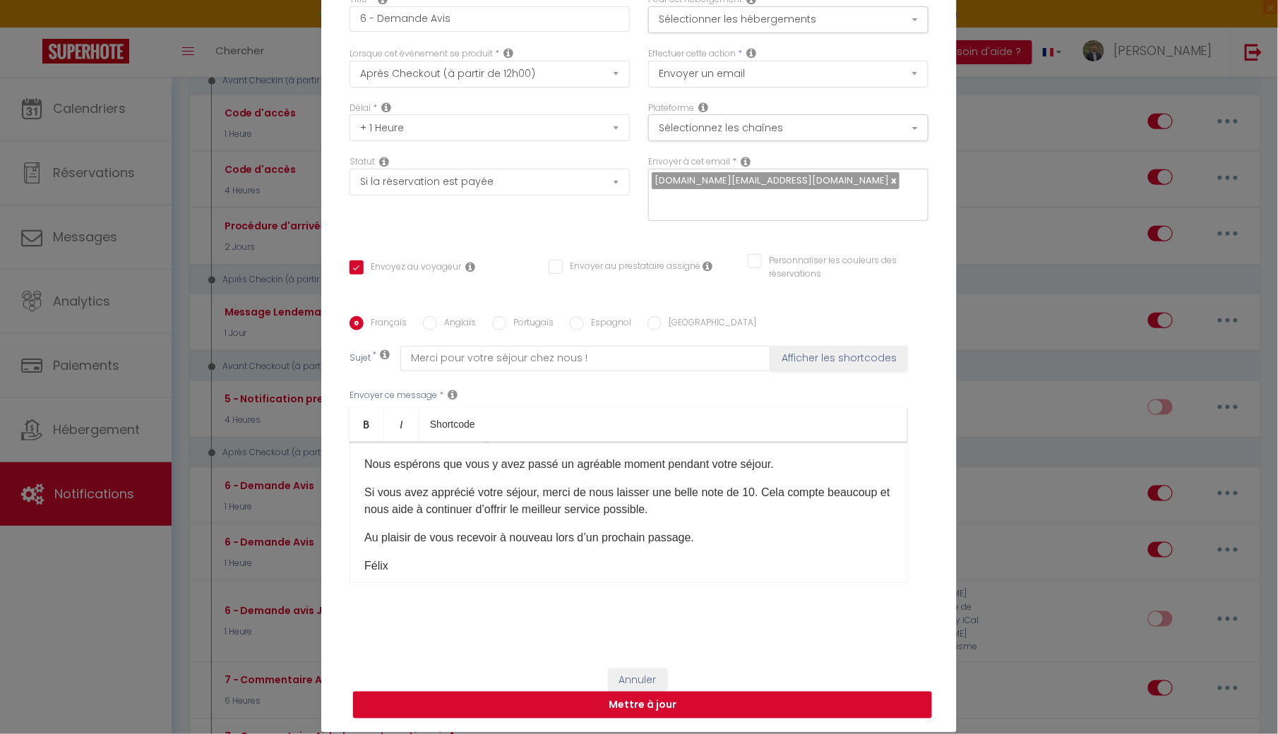
select select "1"
select select
checkbox input "false"
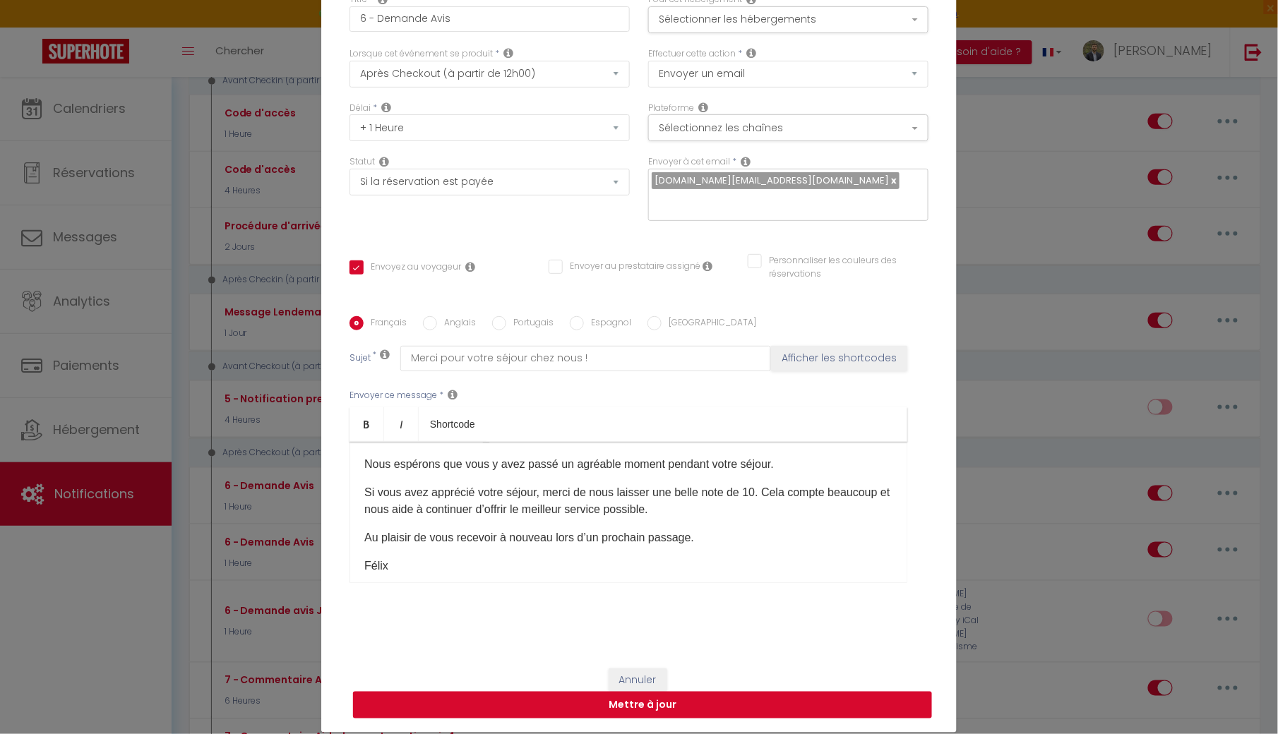
checkbox input "false"
radio input "false"
select select
checkbox input "false"
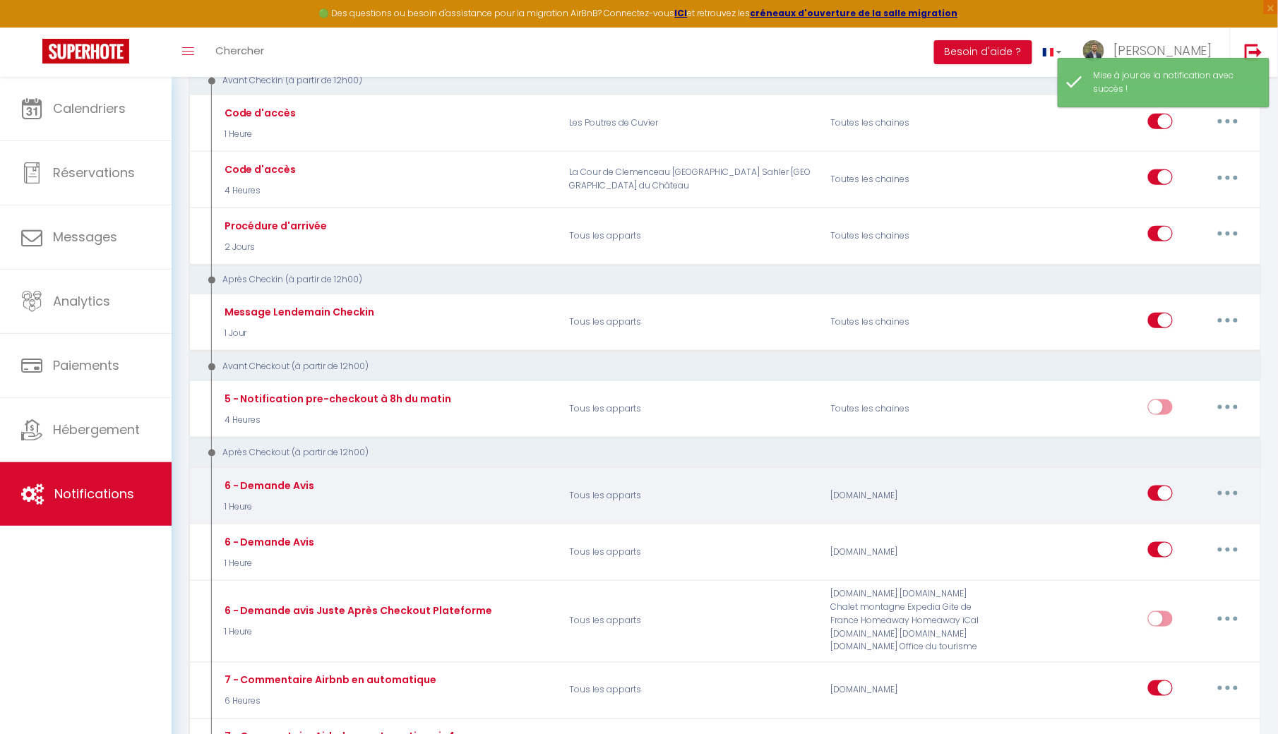
click at [1220, 484] on button "button" at bounding box center [1228, 493] width 40 height 23
click at [1179, 525] on link "Editer" at bounding box center [1191, 526] width 104 height 24
type input "6 - Demande Avis"
select select "5"
select select "1 Heure"
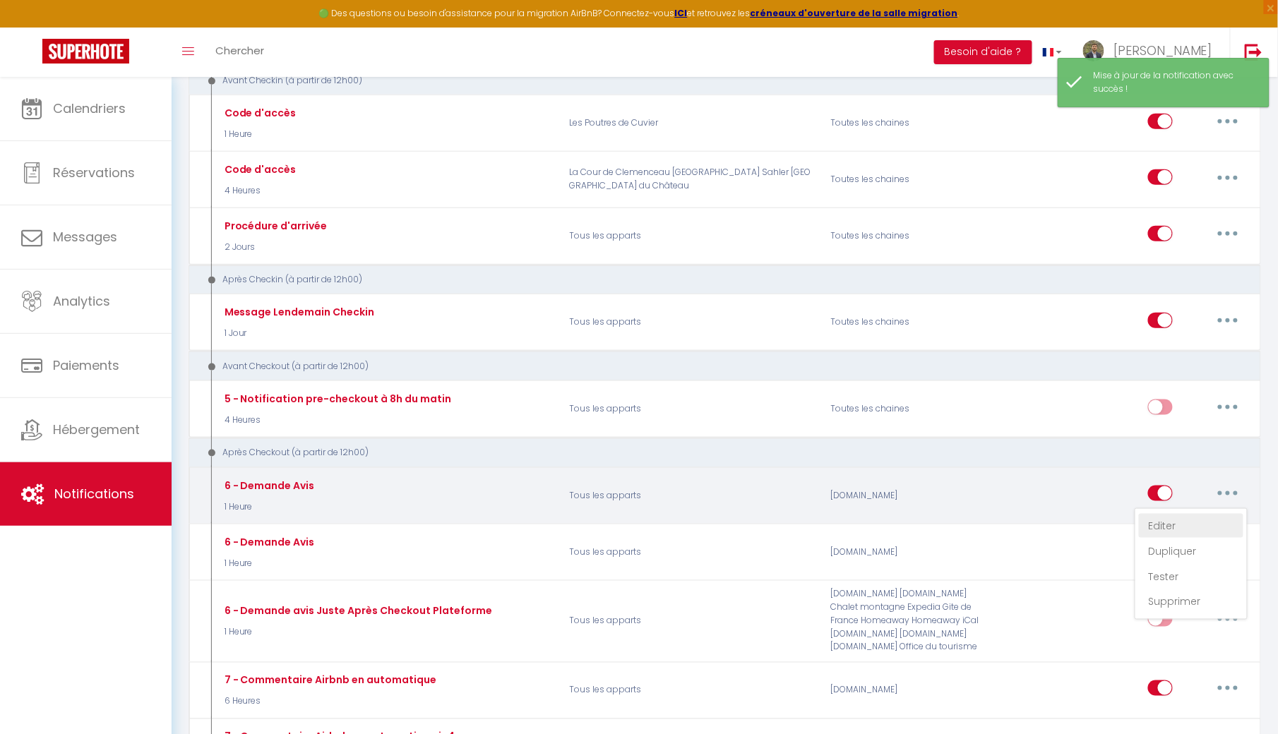
select select "if_booking_is_paid"
checkbox input "true"
checkbox input "false"
radio input "true"
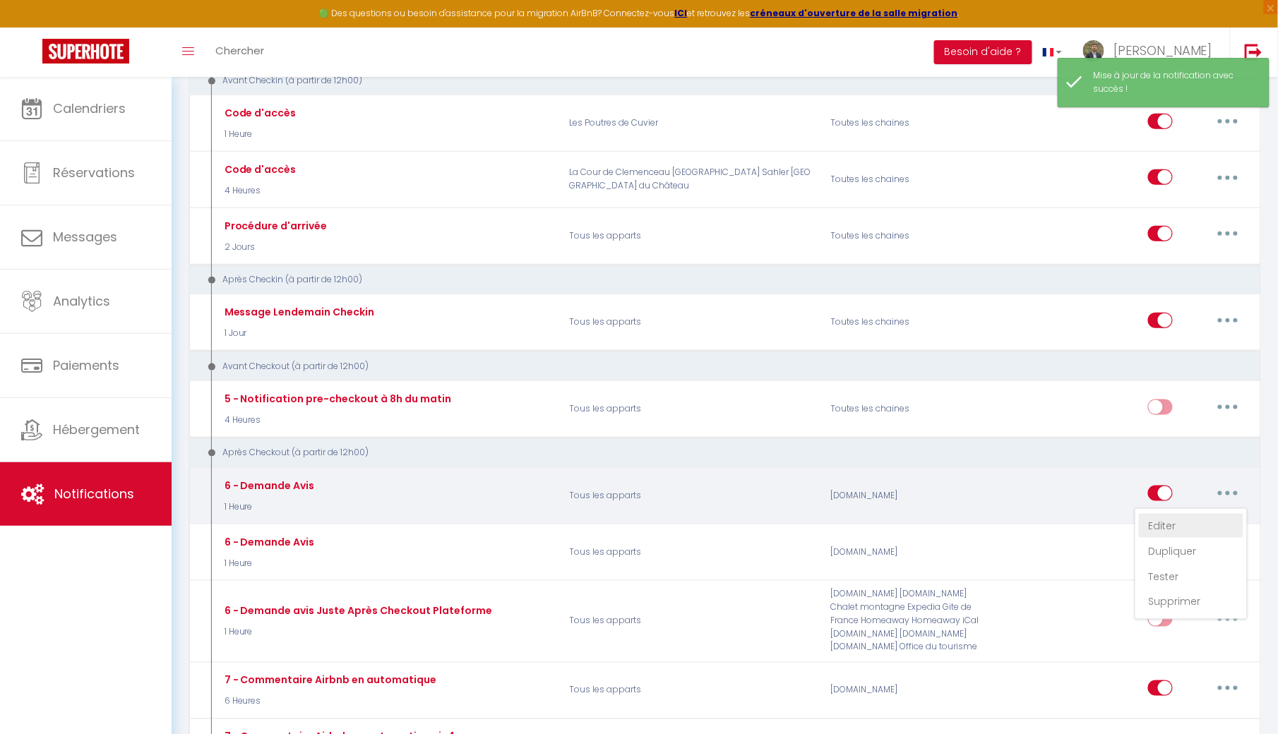
type input "Merci pour votre séjour chez nous !"
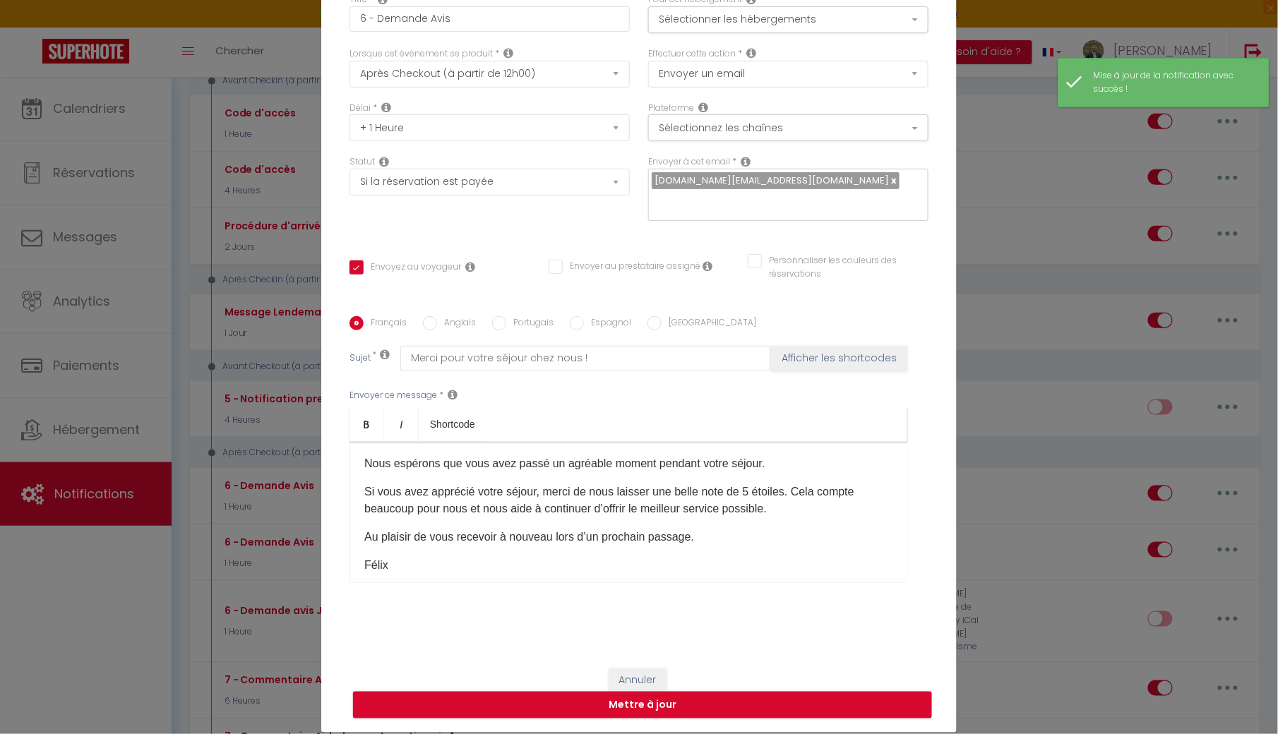
scroll to position [40, 0]
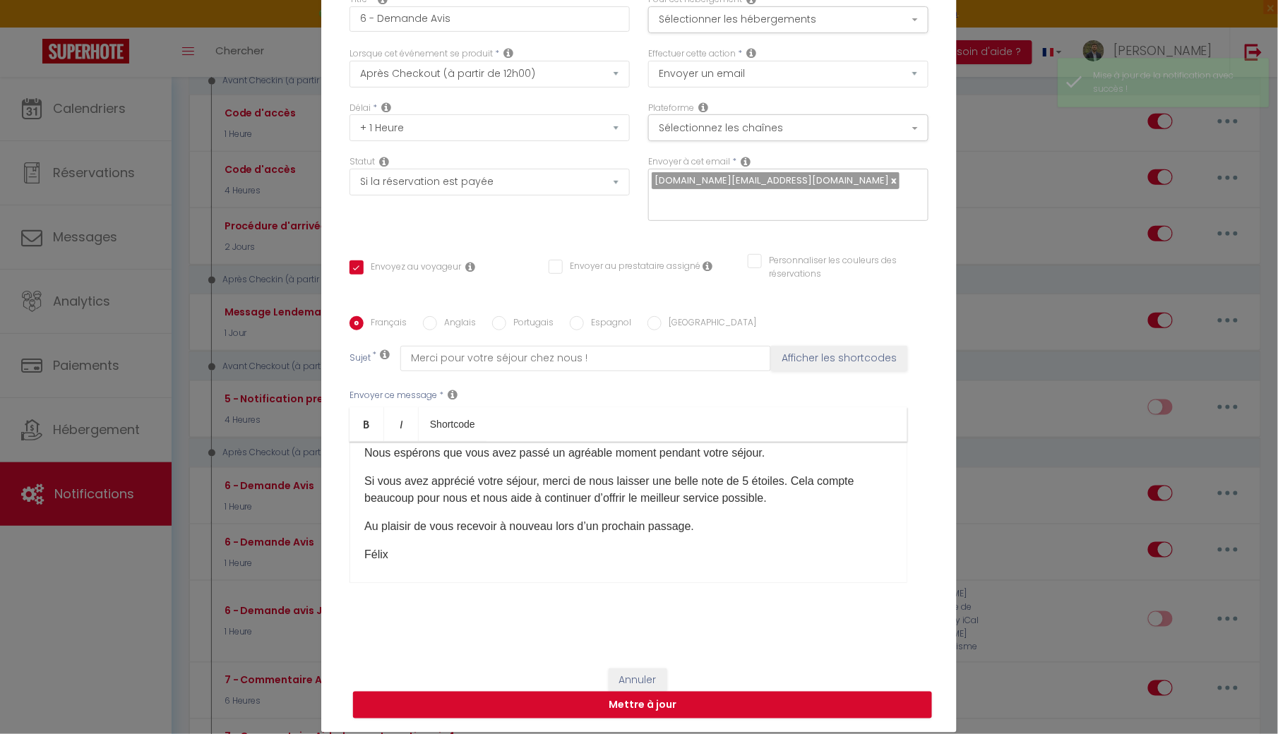
click at [469, 501] on p "Si vous avez apprécié votre séjour, merci de nous laisser une belle note de 5 é…" at bounding box center [628, 490] width 528 height 34
click at [537, 702] on button "Mettre à jour" at bounding box center [642, 705] width 579 height 27
checkbox input "true"
checkbox input "false"
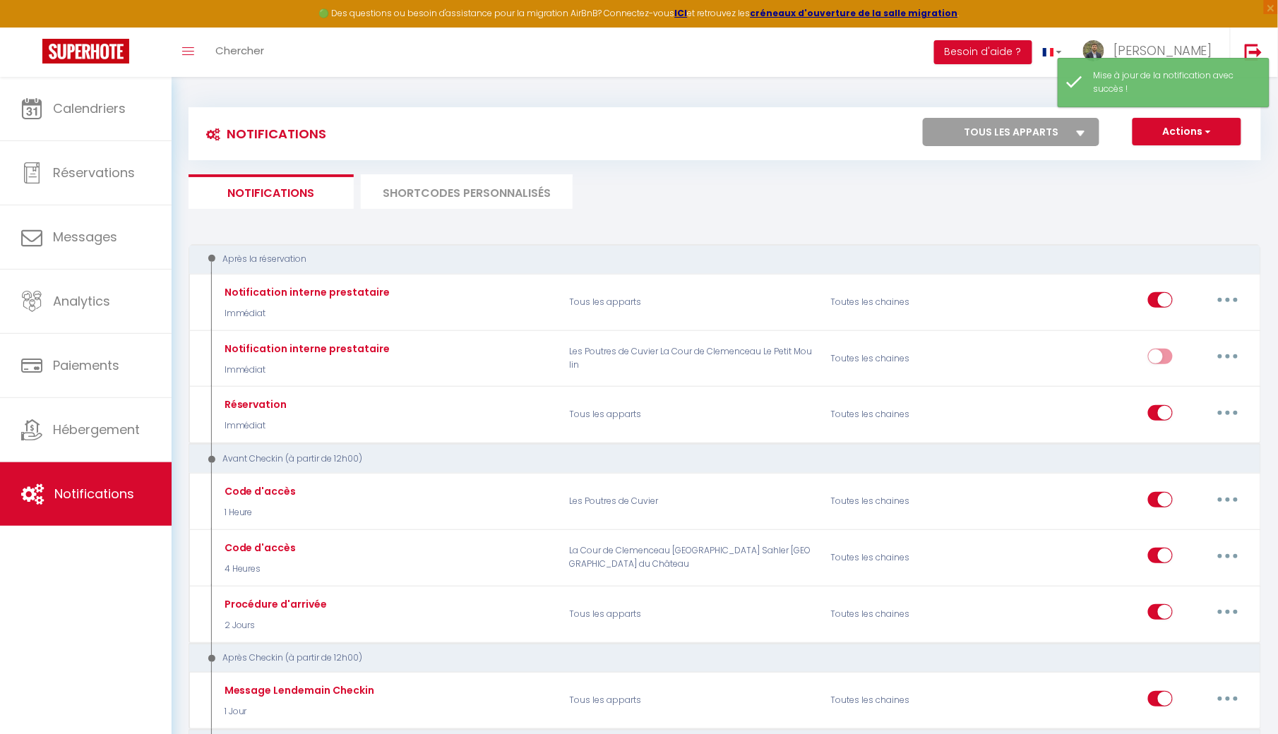
scroll to position [0, 0]
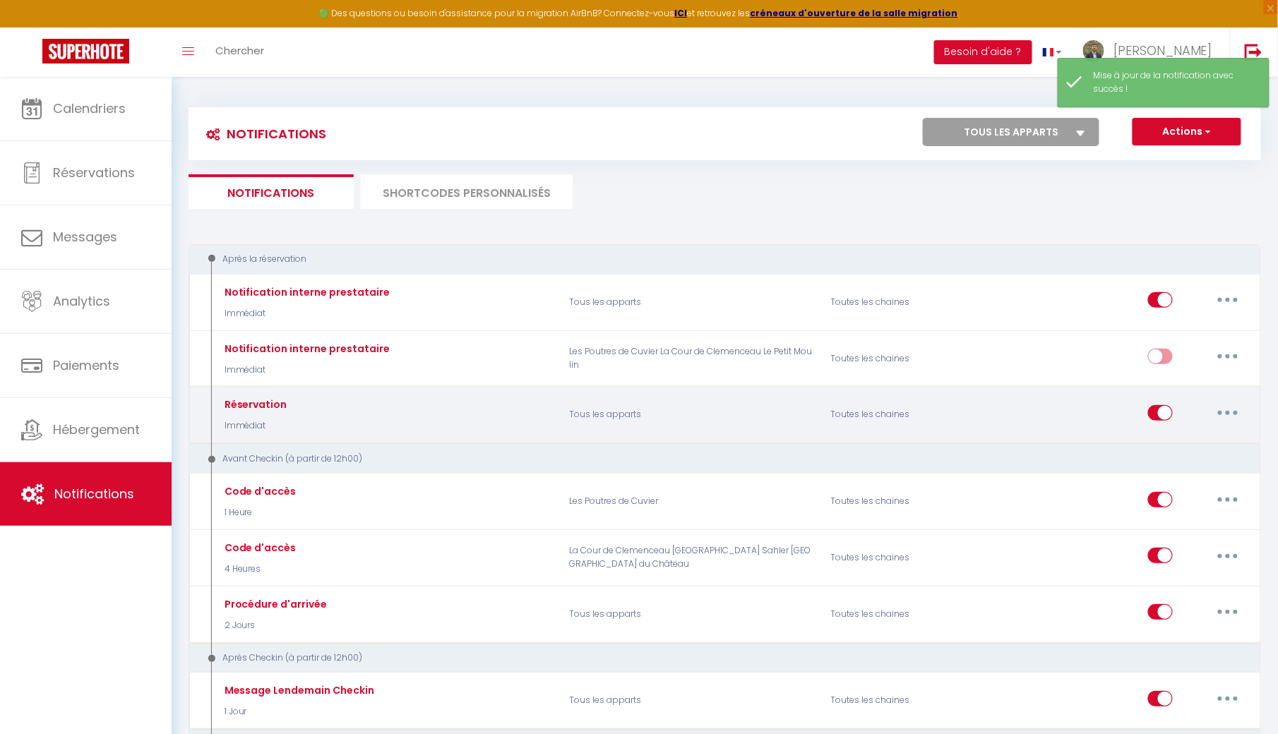
click at [1223, 408] on button "button" at bounding box center [1228, 413] width 40 height 23
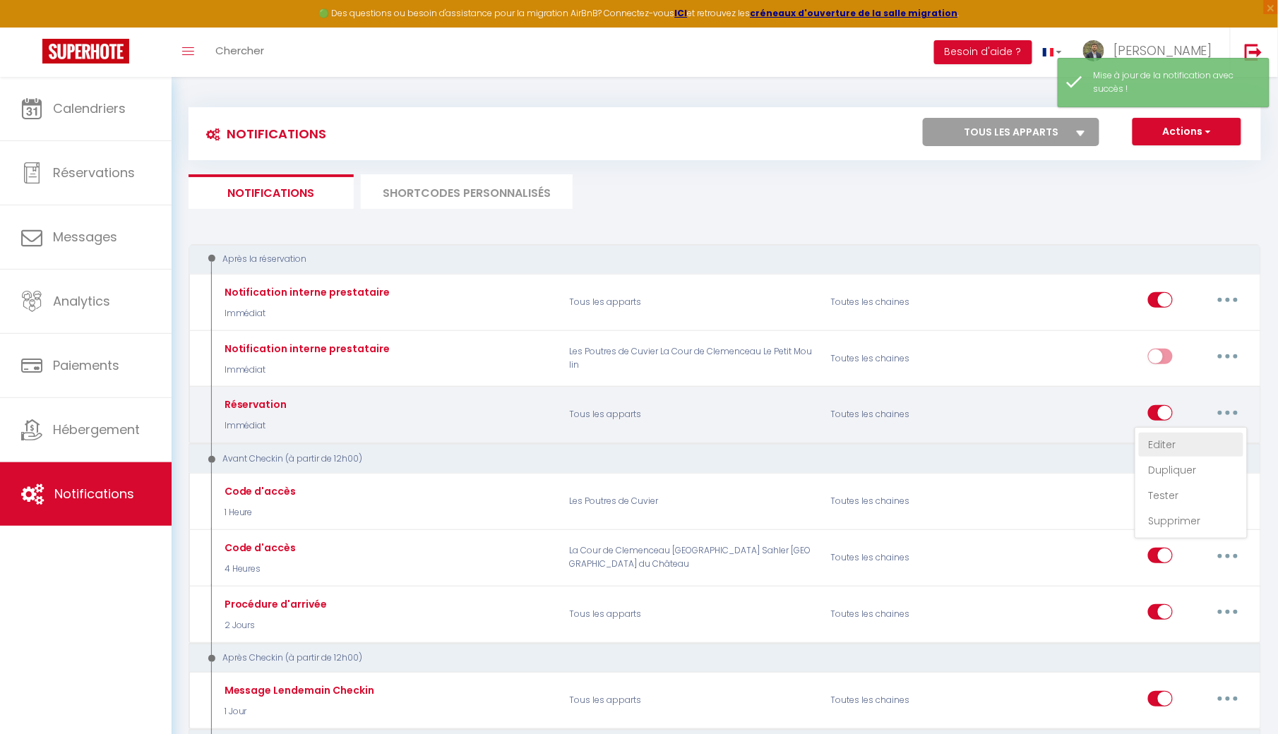
click at [1172, 441] on link "Editer" at bounding box center [1191, 445] width 104 height 24
type input "Réservation"
select select "Immédiat"
select select "if_booking_is_paid"
checkbox input "true"
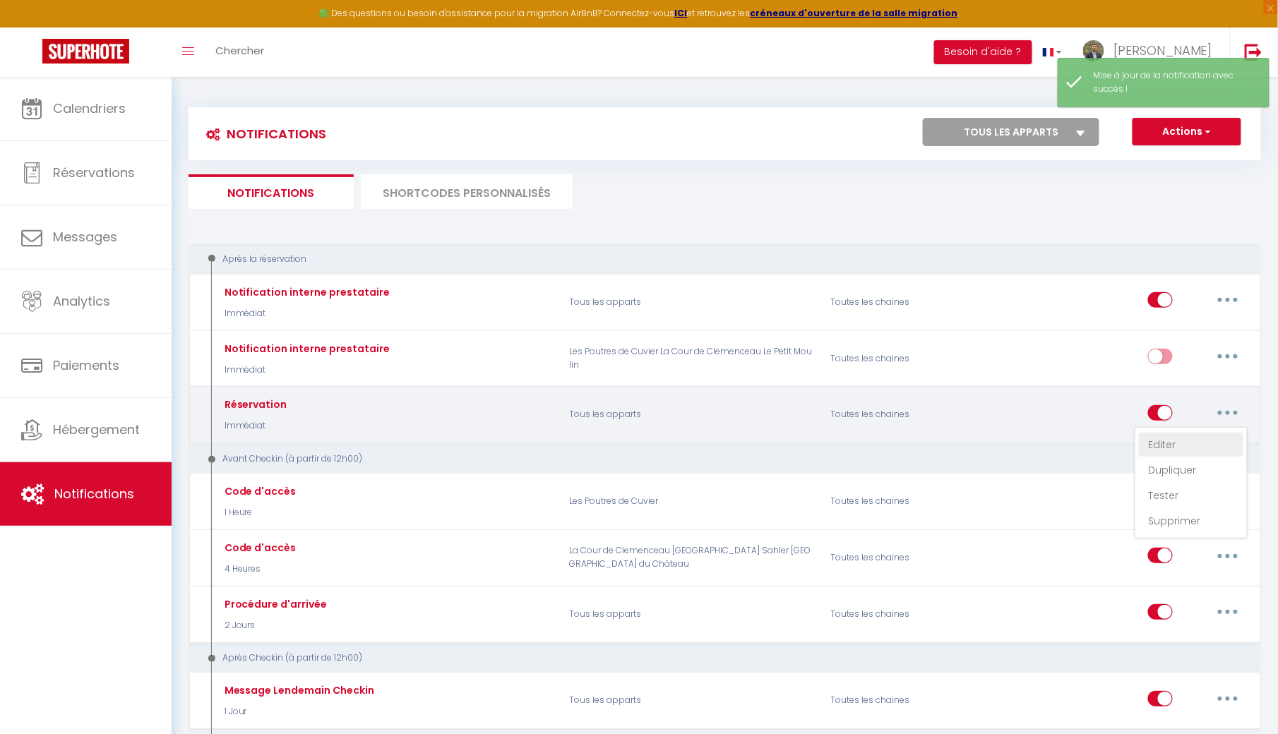
checkbox input "false"
radio input "true"
type input "Confirmation de votre séjour - [CHECKING:DD-MM-YYYY] au [CHECKOUT:DD-MM-YYYY]"
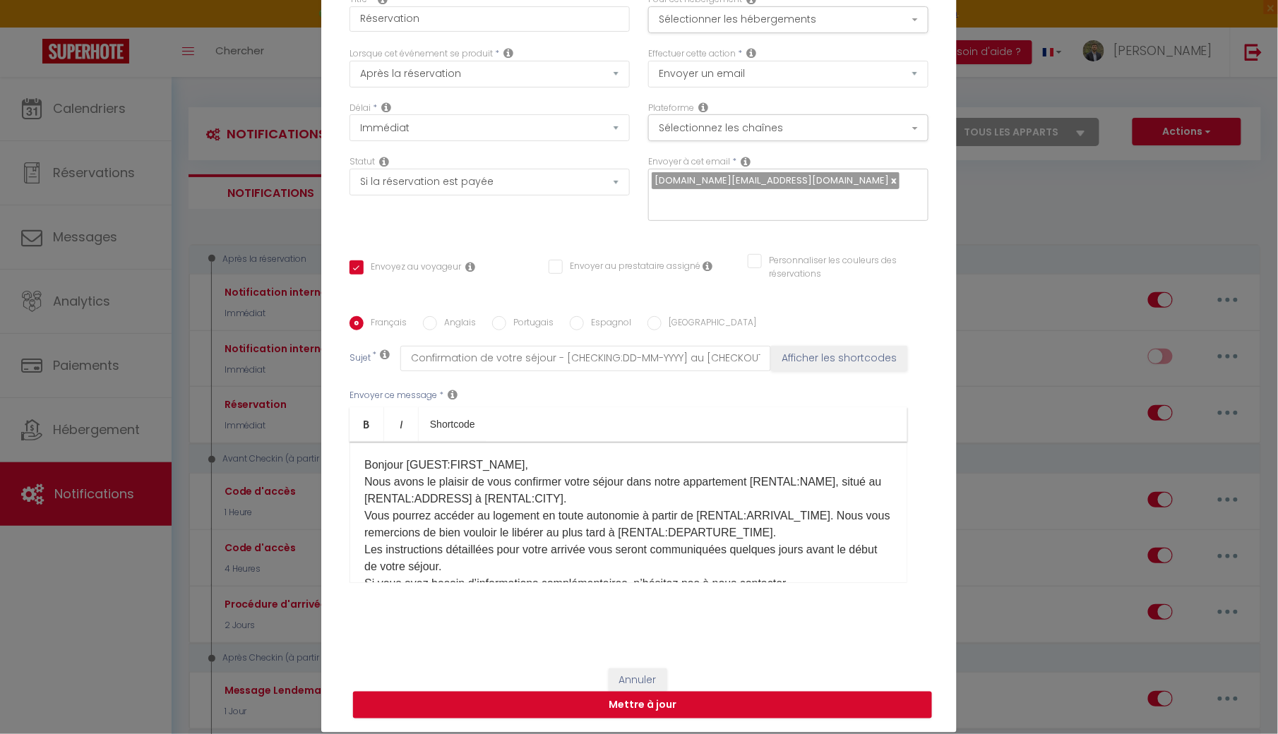
click at [645, 517] on p "Bonjour [GUEST:FIRST_NAME], Nous avons le plaisir de vous confirmer votre séjou…" at bounding box center [628, 541] width 528 height 169
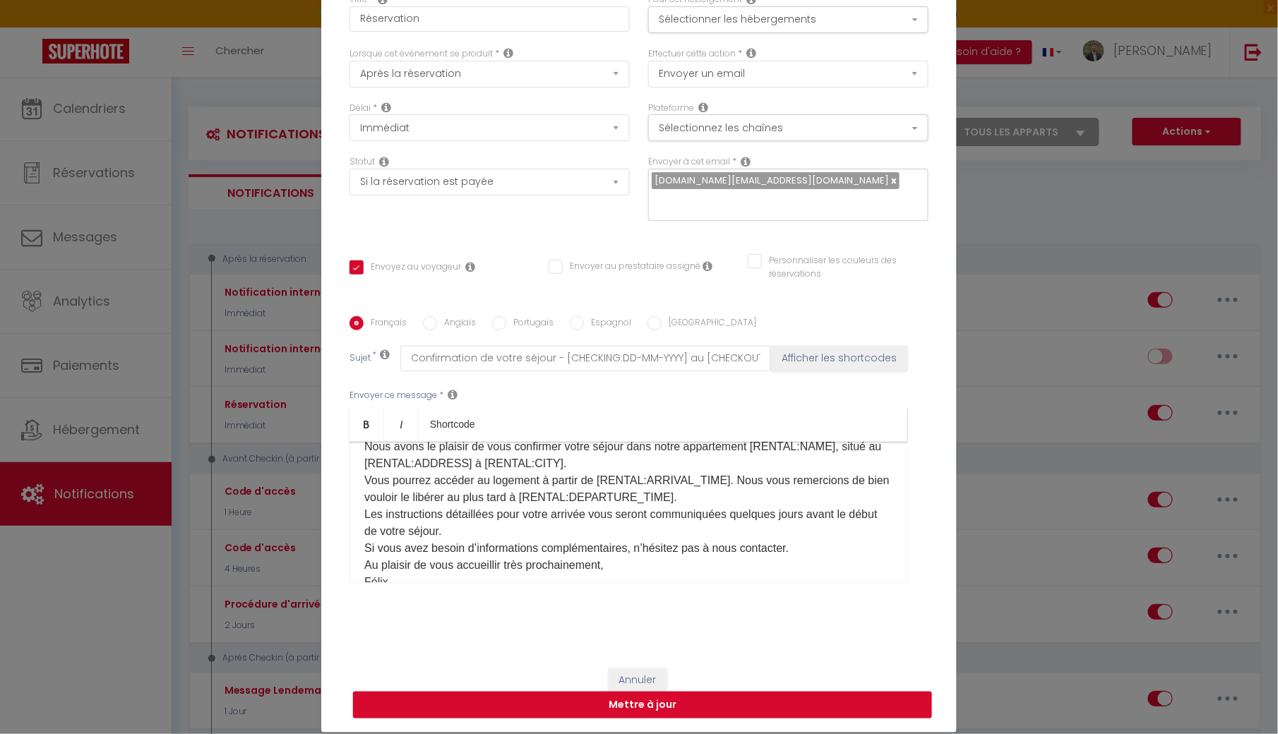
scroll to position [37, 0]
click at [503, 511] on p "Bonjour [GUEST:FIRST_NAME], Nous avons le plaisir de vous confirmer votre séjou…" at bounding box center [628, 503] width 528 height 169
click at [382, 534] on p "Bonjour [GUEST:FIRST_NAME], Nous avons le plaisir de vous confirmer votre séjou…" at bounding box center [628, 503] width 528 height 169
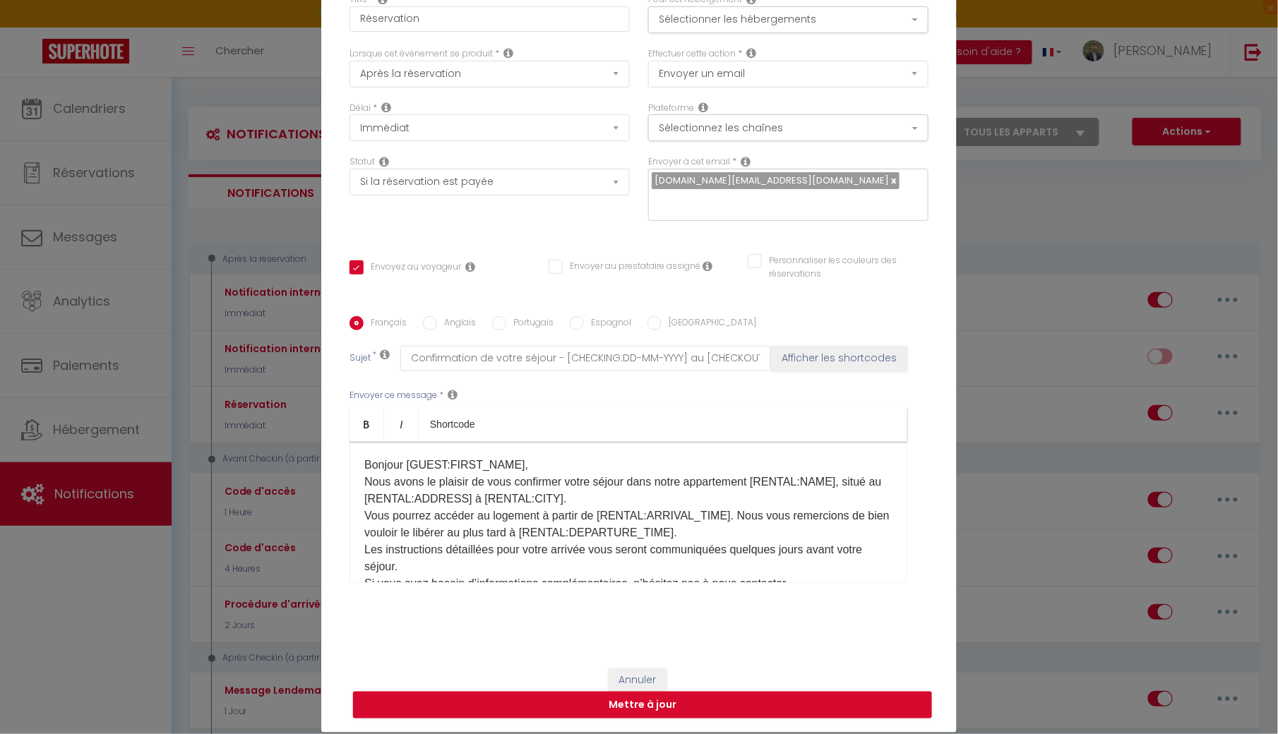
scroll to position [0, 0]
click at [726, 517] on p "Bonjour [GUEST:FIRST_NAME], Nous avons le plaisir de vous confirmer votre séjou…" at bounding box center [628, 541] width 528 height 169
click at [651, 532] on p "Bonjour [GUEST:FIRST_NAME], Nous avons le plaisir de vous confirmer votre séjou…" at bounding box center [628, 541] width 528 height 169
click at [503, 531] on p "Bonjour [GUEST:FIRST_NAME], Nous avons le plaisir de vous confirmer votre séjou…" at bounding box center [628, 541] width 528 height 169
click at [529, 559] on p "Bonjour [GUEST:FIRST_NAME], Nous avons le plaisir de vous confirmer votre séjou…" at bounding box center [628, 541] width 528 height 169
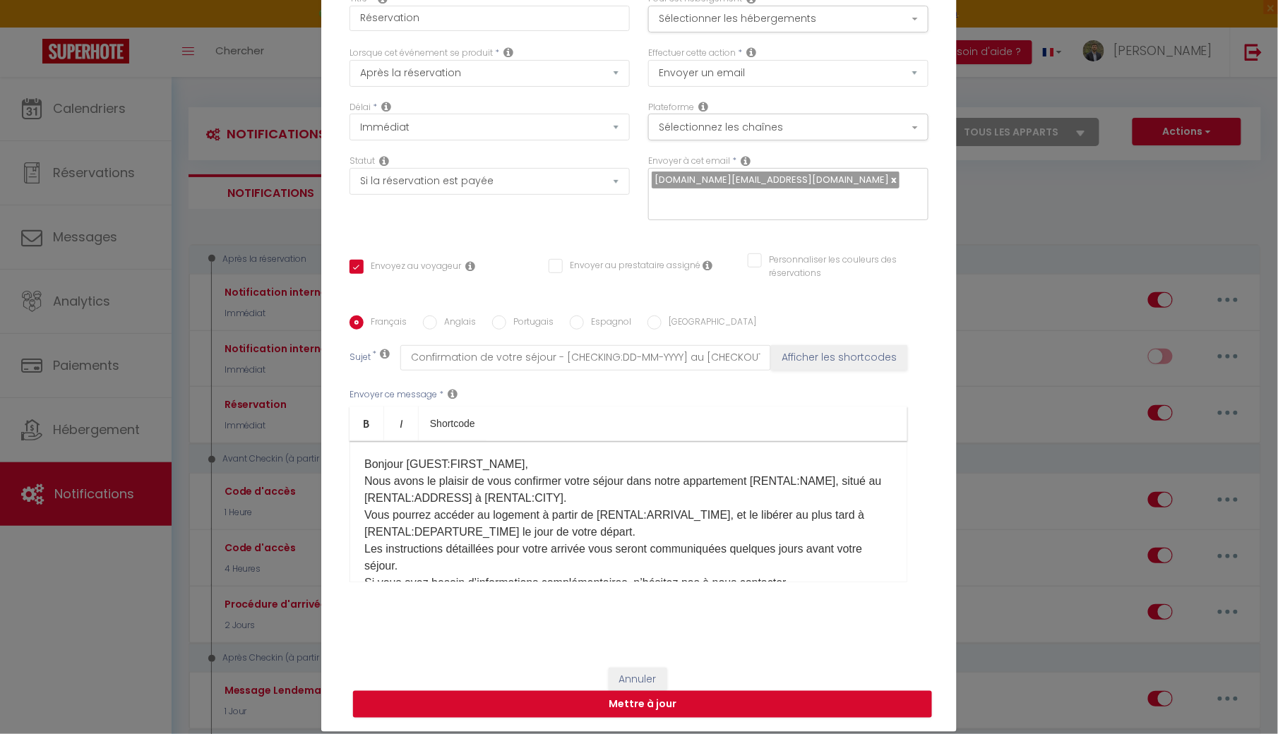
scroll to position [77, 0]
click at [754, 513] on p "Bonjour [GUEST:FIRST_NAME], Nous avons le plaisir de vous confirmer votre séjou…" at bounding box center [628, 540] width 528 height 169
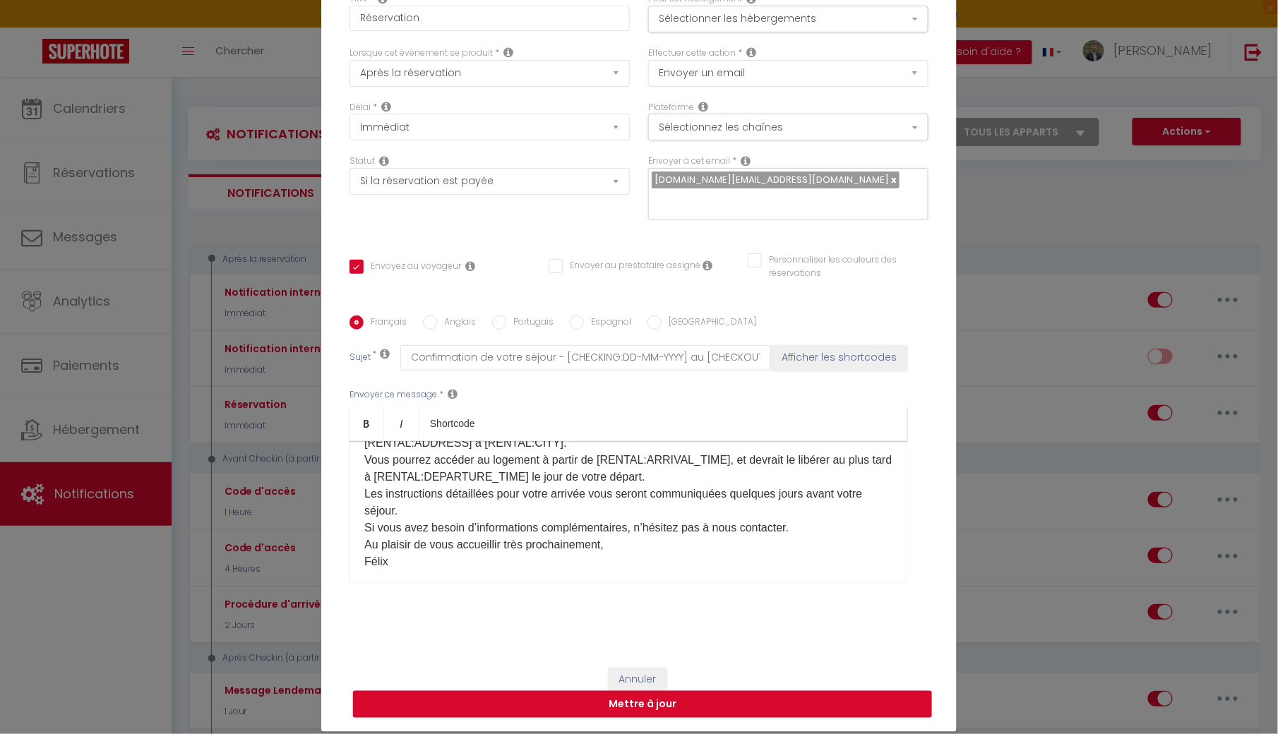
scroll to position [68, 0]
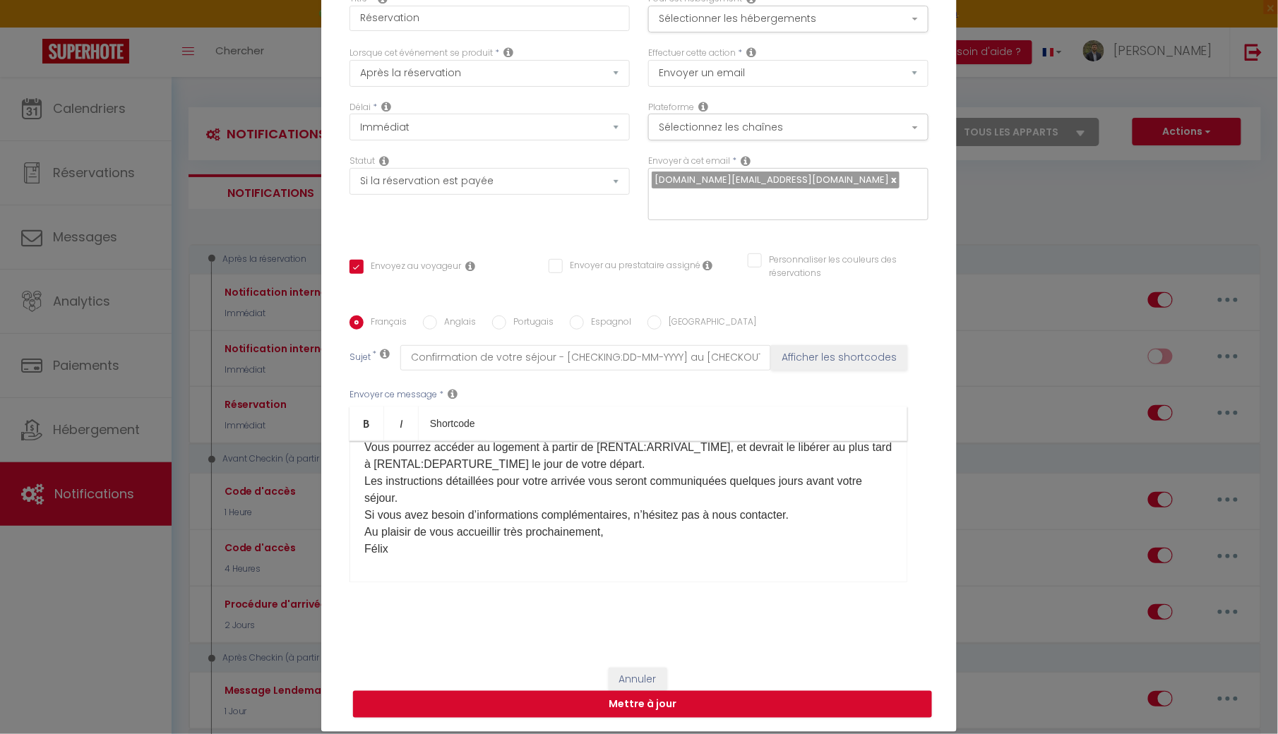
click at [466, 542] on p "Bonjour [GUEST:FIRST_NAME], Nous avons le plaisir de vous confirmer votre séjou…" at bounding box center [628, 472] width 528 height 169
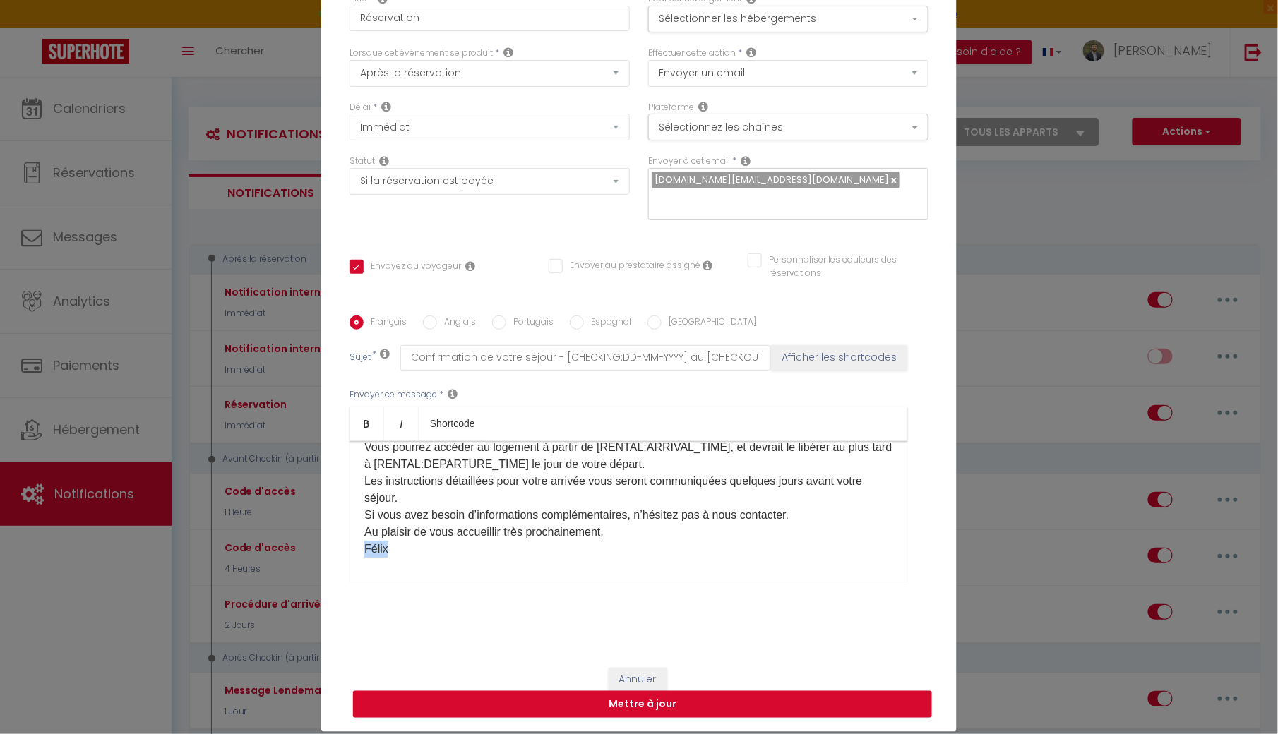
click at [466, 542] on p "Bonjour [GUEST:FIRST_NAME], Nous avons le plaisir de vous confirmer votre séjou…" at bounding box center [628, 472] width 528 height 169
drag, startPoint x: 441, startPoint y: 552, endPoint x: 309, endPoint y: 422, distance: 185.2
click at [309, 422] on div "Modifier la notification × Titre * Réservation Pour cet hébergement Sélectionne…" at bounding box center [639, 367] width 1278 height 734
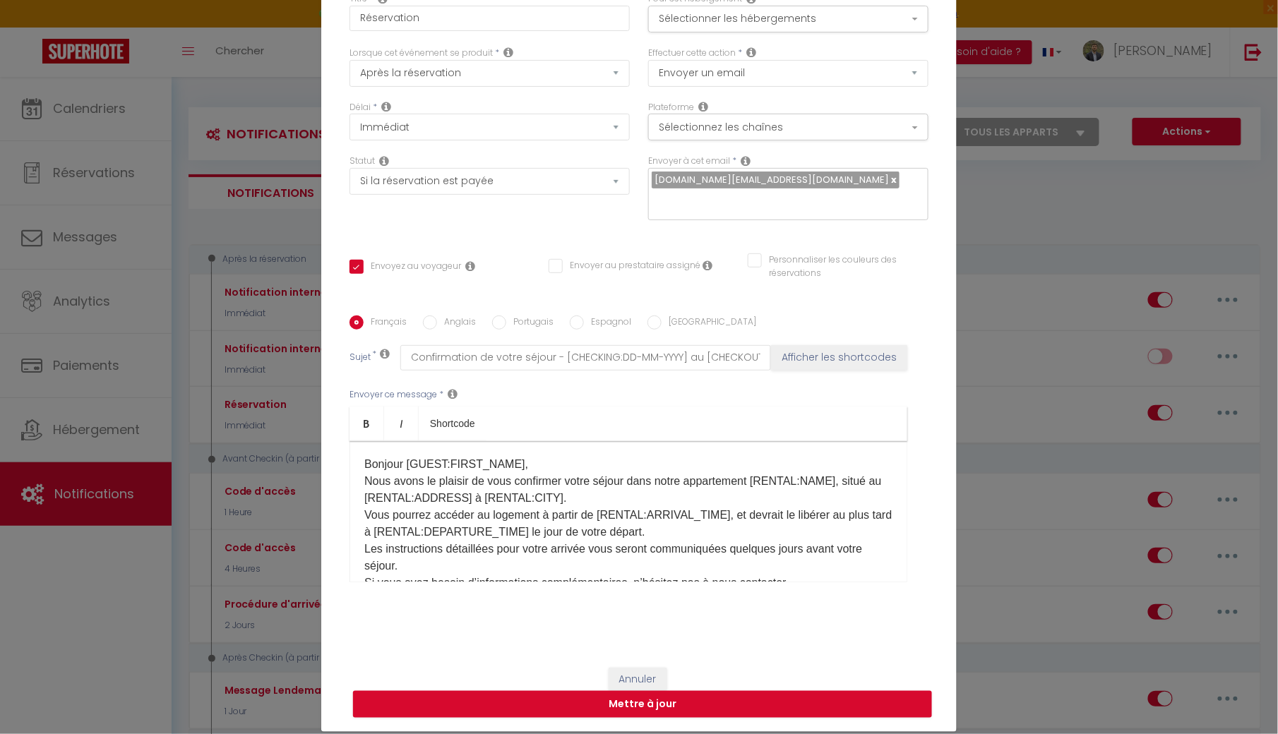
scroll to position [0, 0]
click at [766, 520] on p "Bonjour [GUEST:FIRST_NAME], Nous avons le plaisir de vous confirmer votre séjou…" at bounding box center [628, 540] width 528 height 169
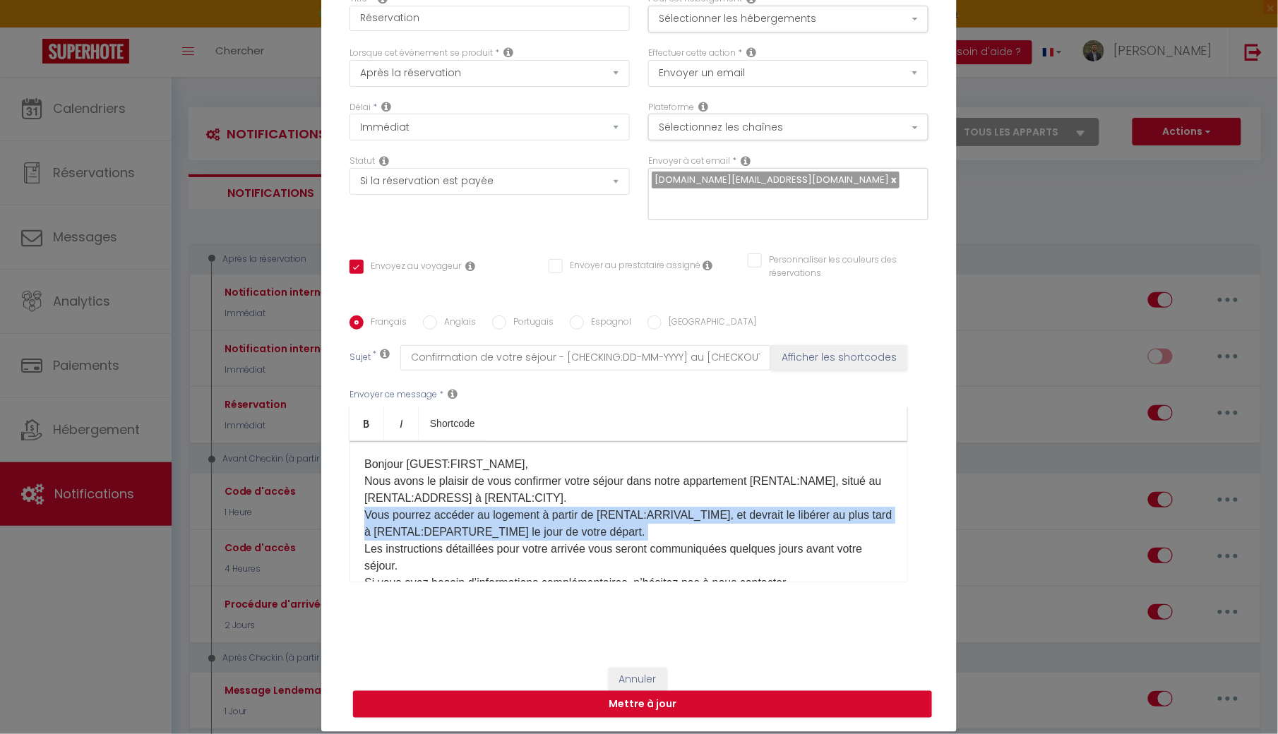
click at [766, 520] on p "Bonjour [GUEST:FIRST_NAME], Nous avons le plaisir de vous confirmer votre séjou…" at bounding box center [628, 540] width 528 height 169
copy p "Vous pourrez accéder au logement à partir de [RENTAL:ARRIVAL_TIME], et devrait …"
click at [769, 513] on p "Bonjour [GUEST:FIRST_NAME], Nous avons le plaisir de vous confirmer votre séjou…" at bounding box center [628, 540] width 528 height 169
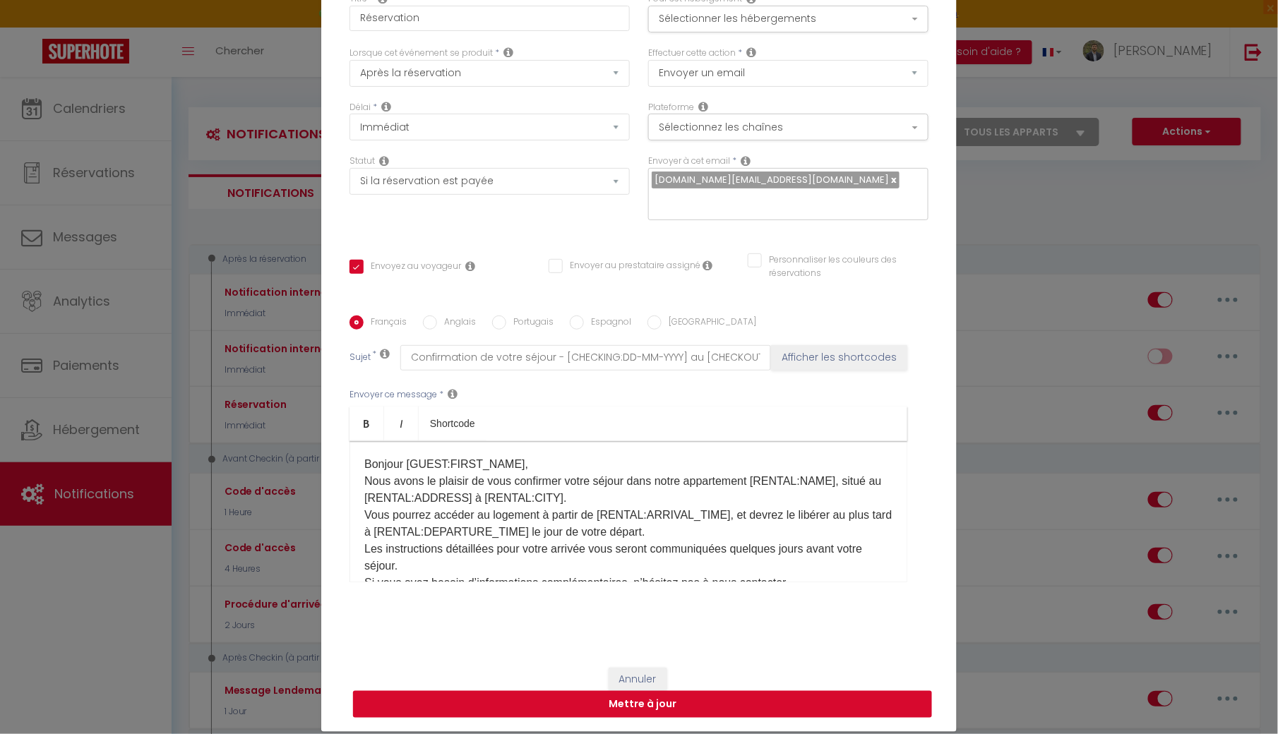
click at [514, 710] on button "Mettre à jour" at bounding box center [642, 704] width 579 height 27
checkbox input "true"
checkbox input "false"
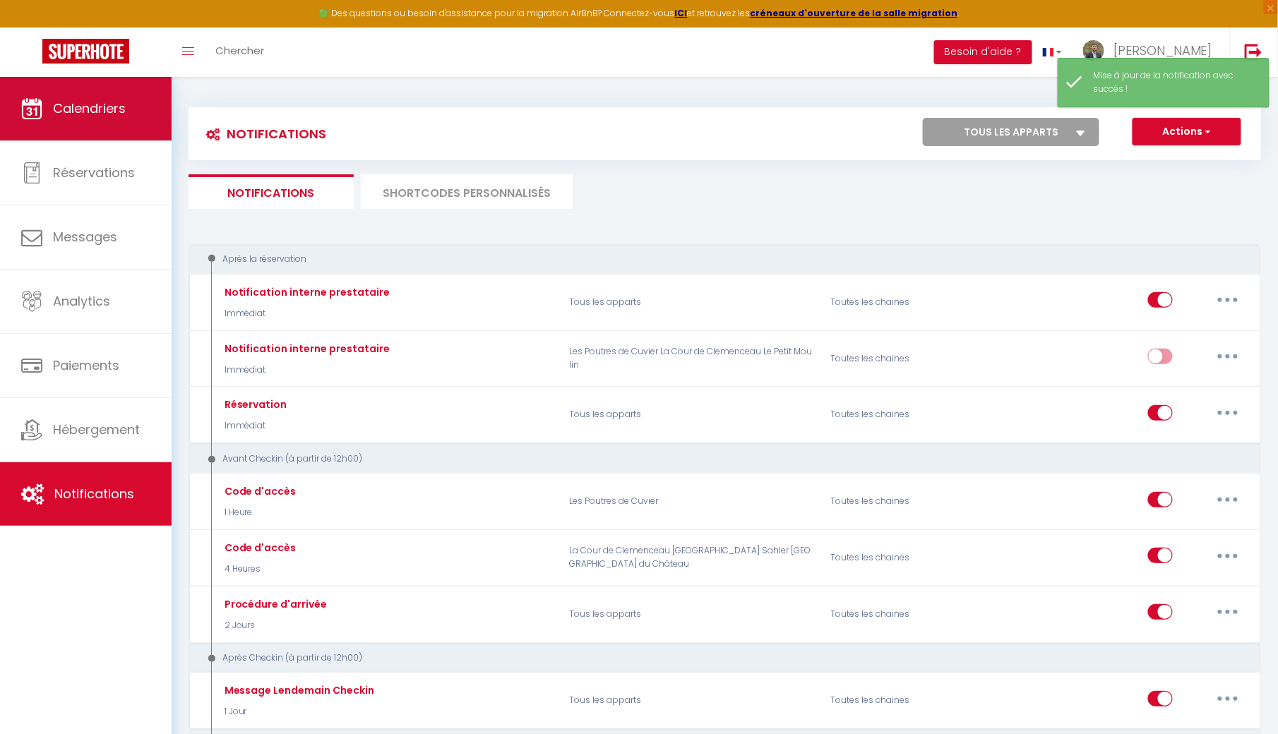
click at [100, 112] on span "Calendriers" at bounding box center [89, 109] width 73 height 18
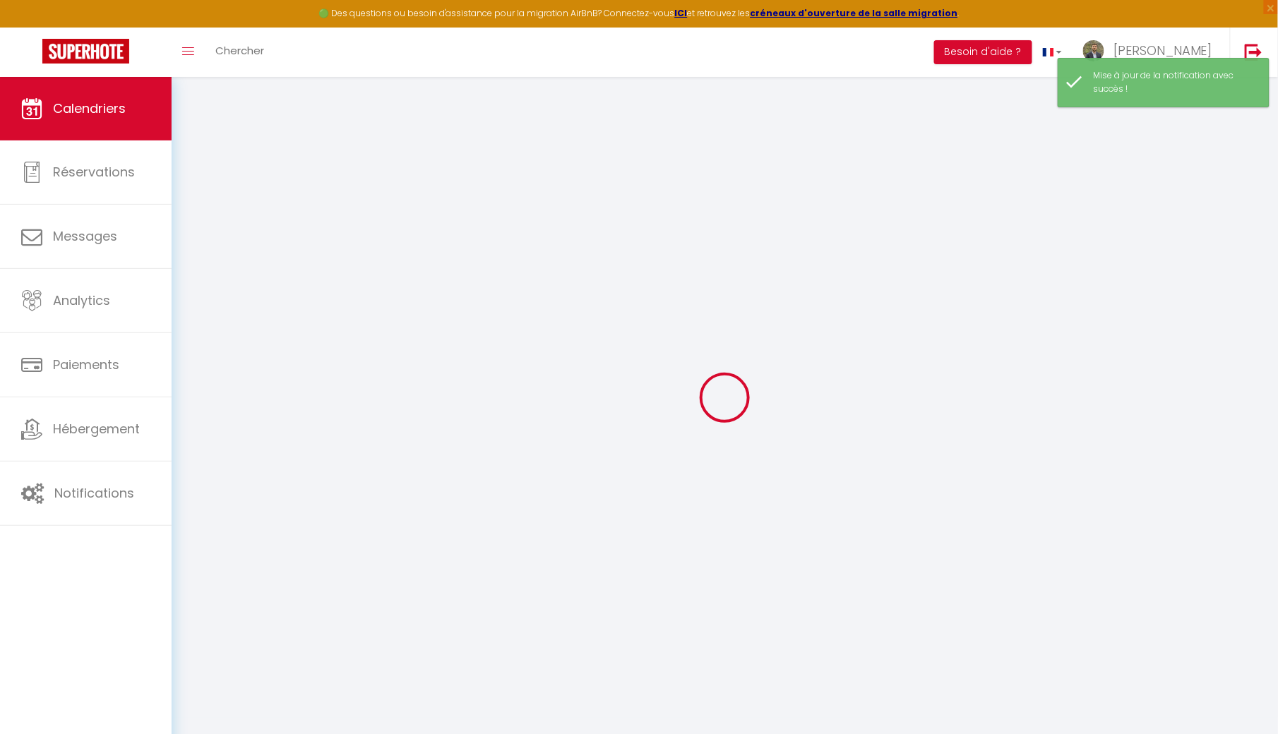
select select
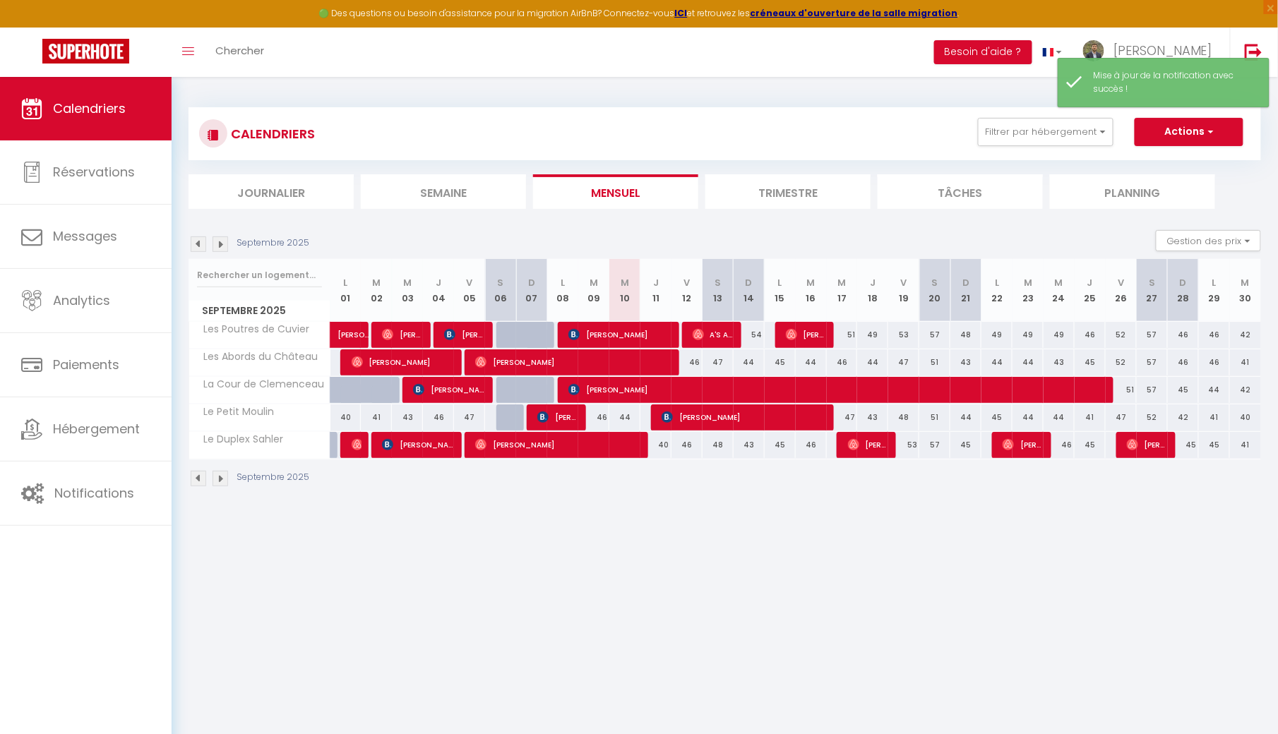
click at [611, 329] on span "[PERSON_NAME]" at bounding box center [620, 334] width 104 height 27
select select "OK"
select select "0"
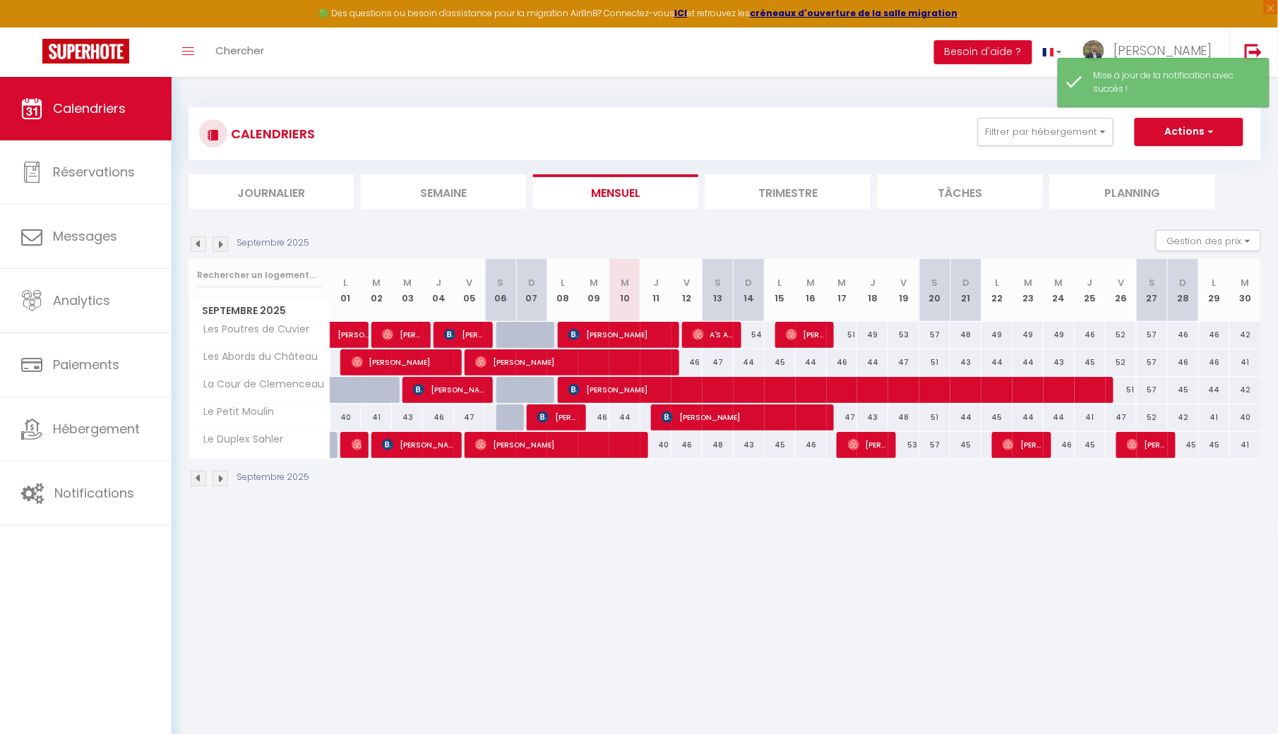
select select "1"
select select
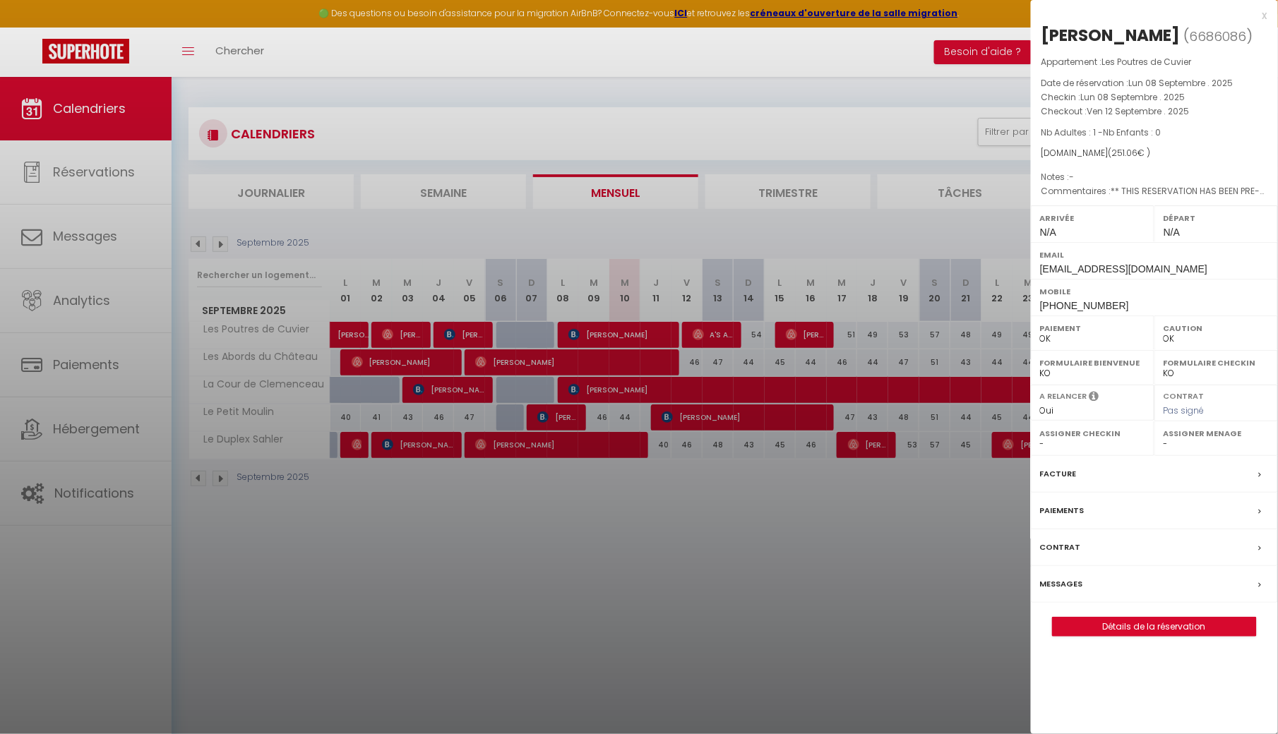
click at [1091, 570] on div "Messages" at bounding box center [1154, 584] width 247 height 37
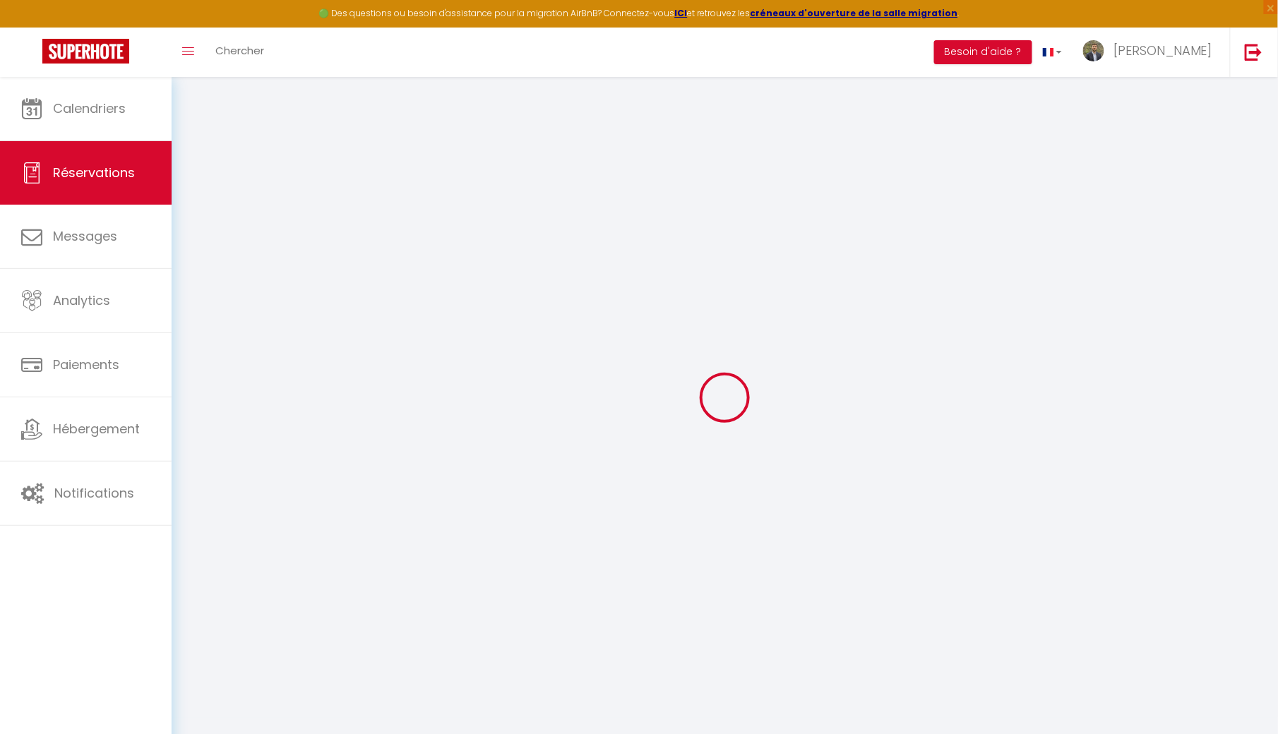
select select
checkbox input "false"
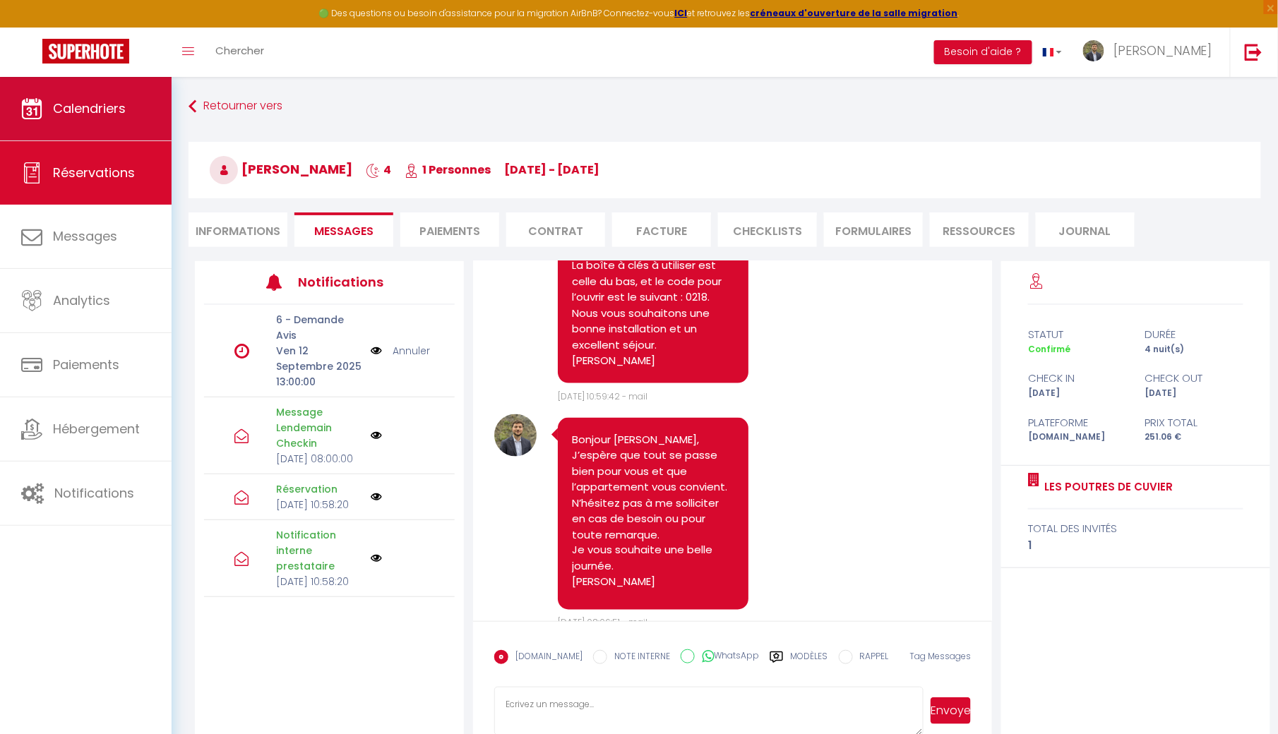
click at [100, 105] on span "Calendriers" at bounding box center [89, 109] width 73 height 18
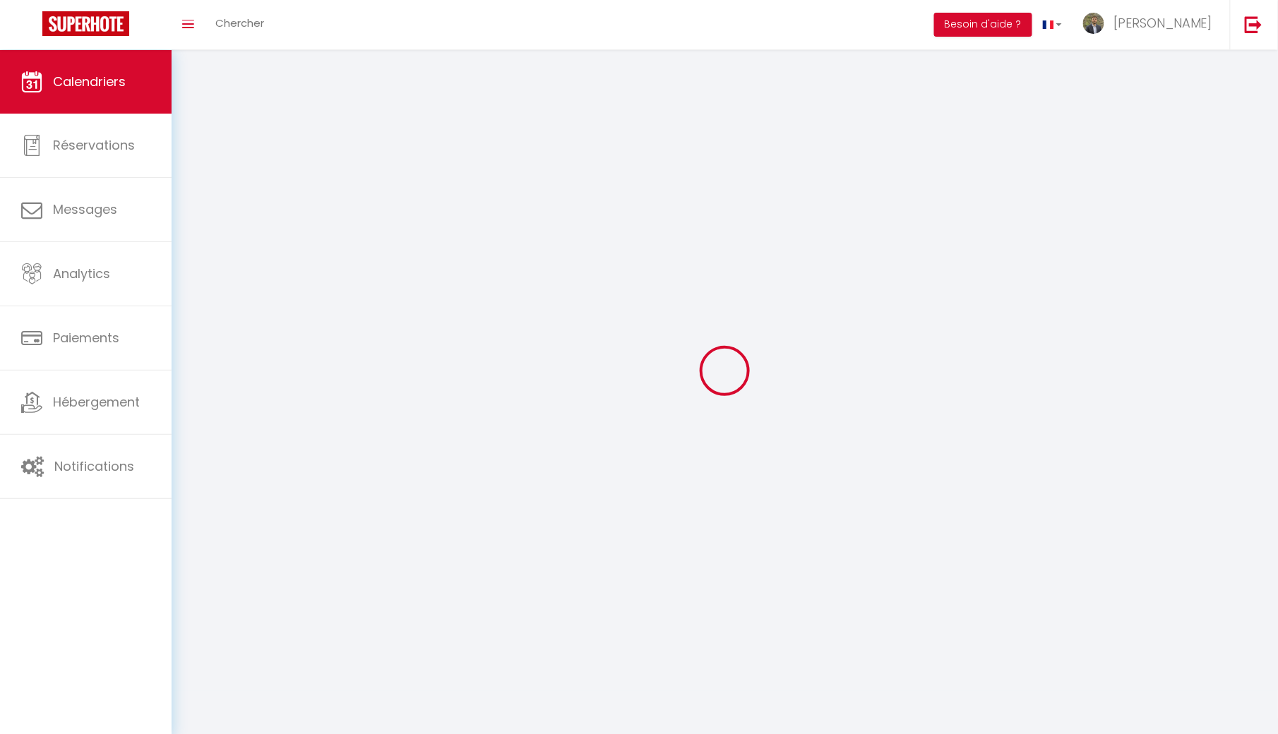
select select
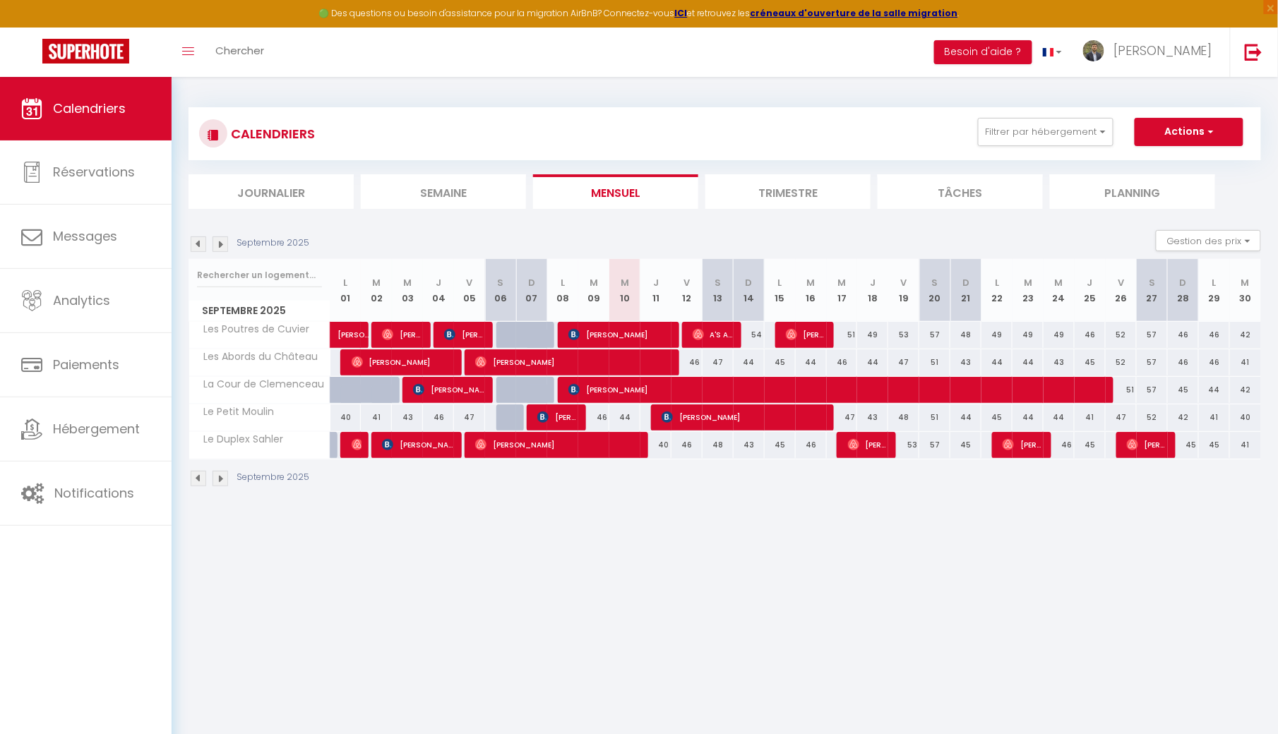
click at [576, 367] on span "[PERSON_NAME]" at bounding box center [573, 362] width 197 height 27
select select "OK"
select select "0"
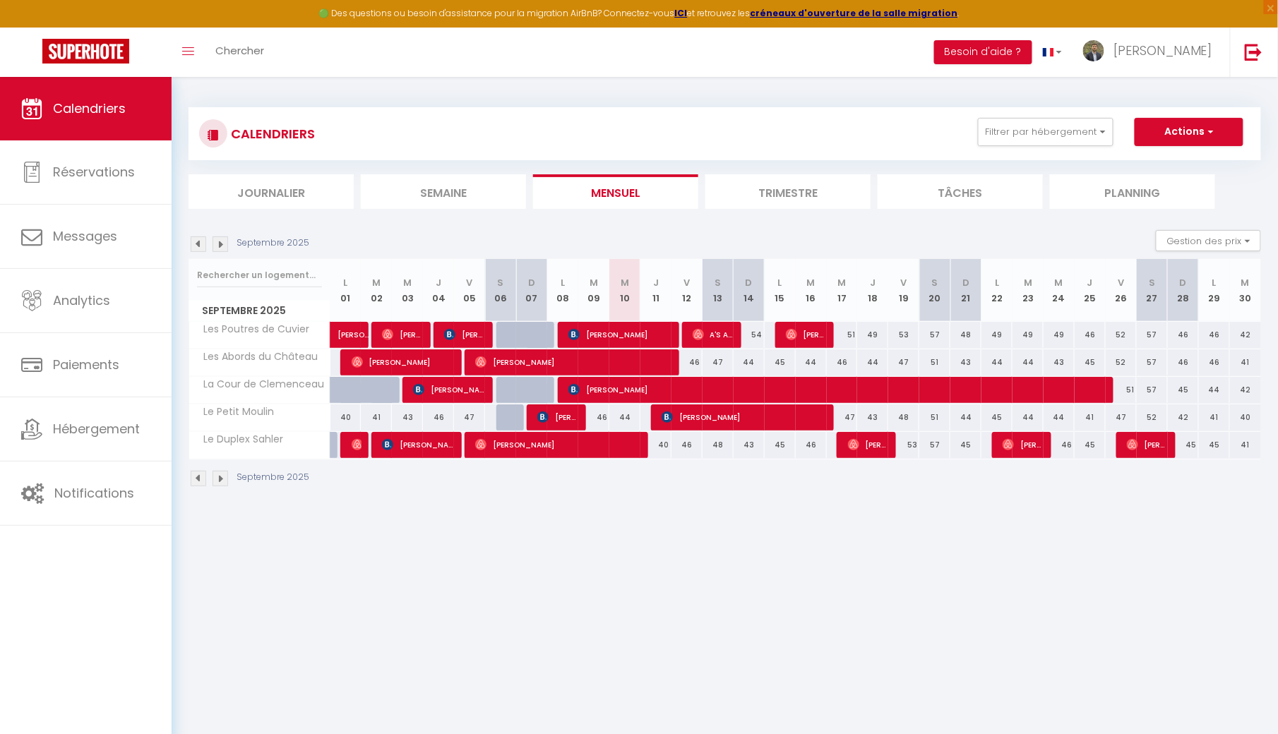
select select "1"
select select
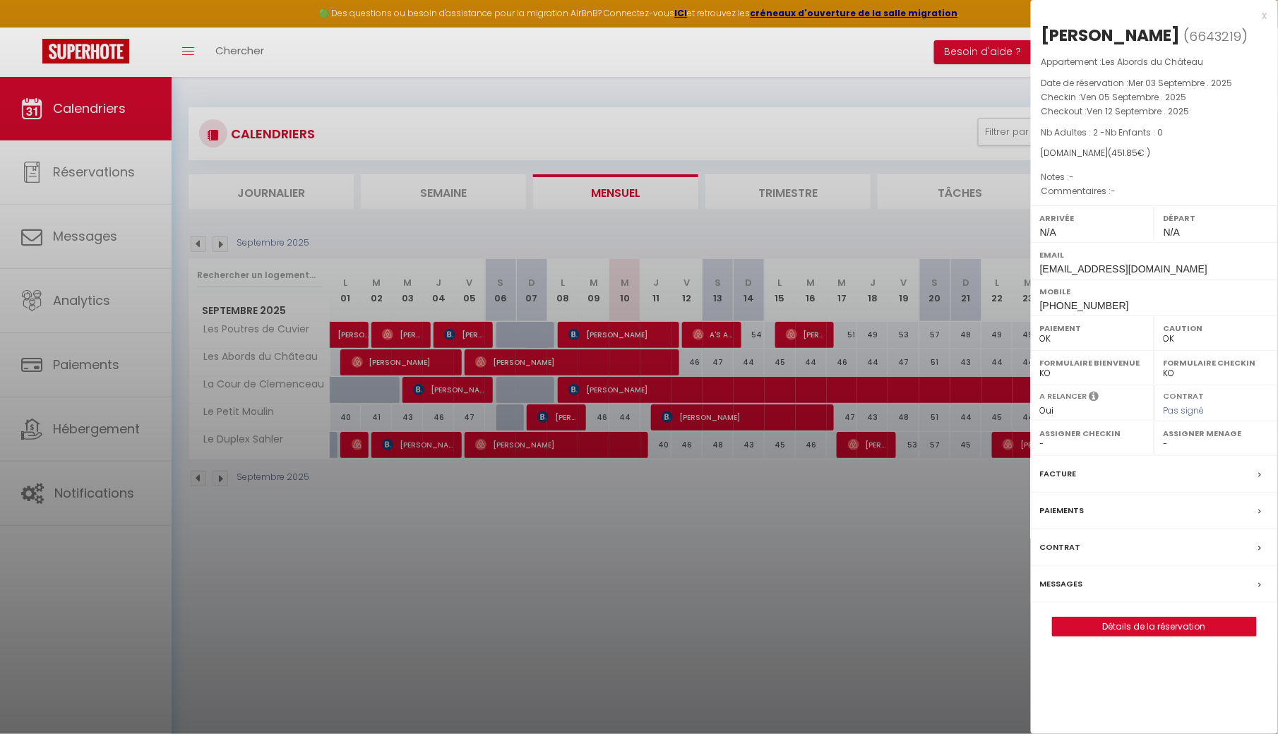
click at [1068, 579] on label "Messages" at bounding box center [1061, 584] width 43 height 15
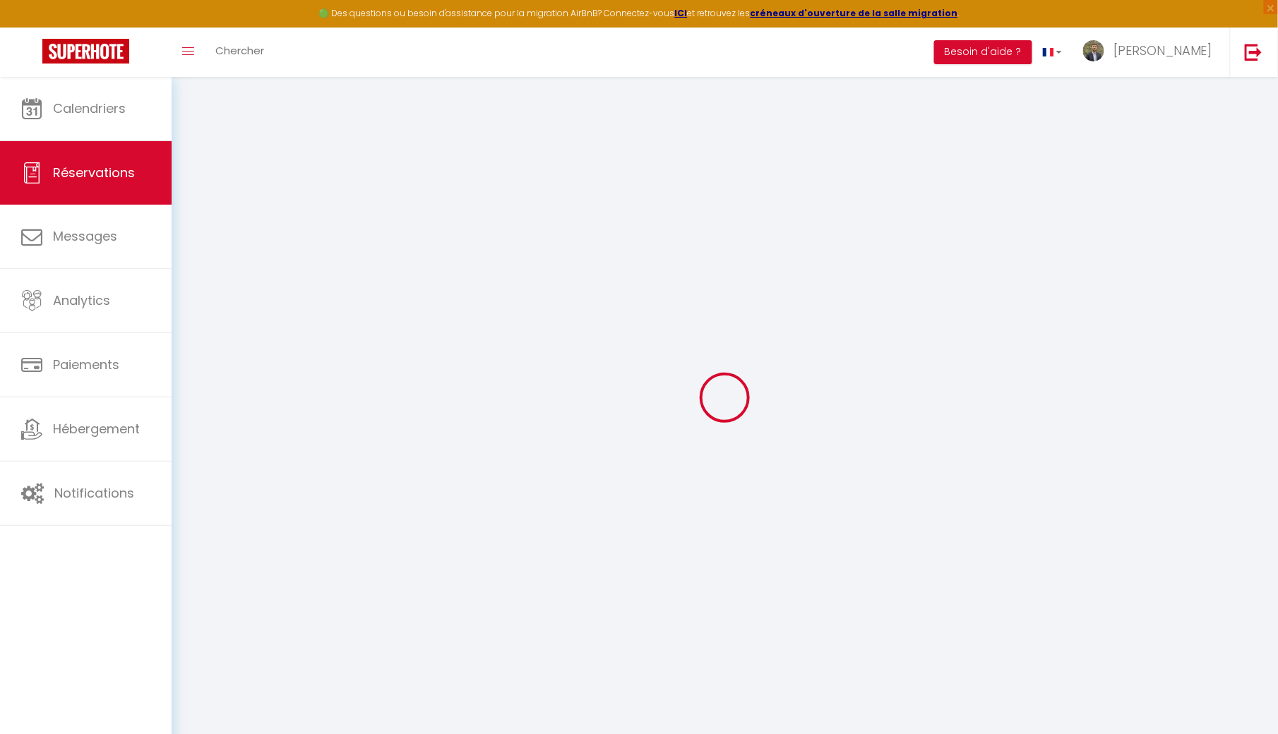
select select
checkbox input "false"
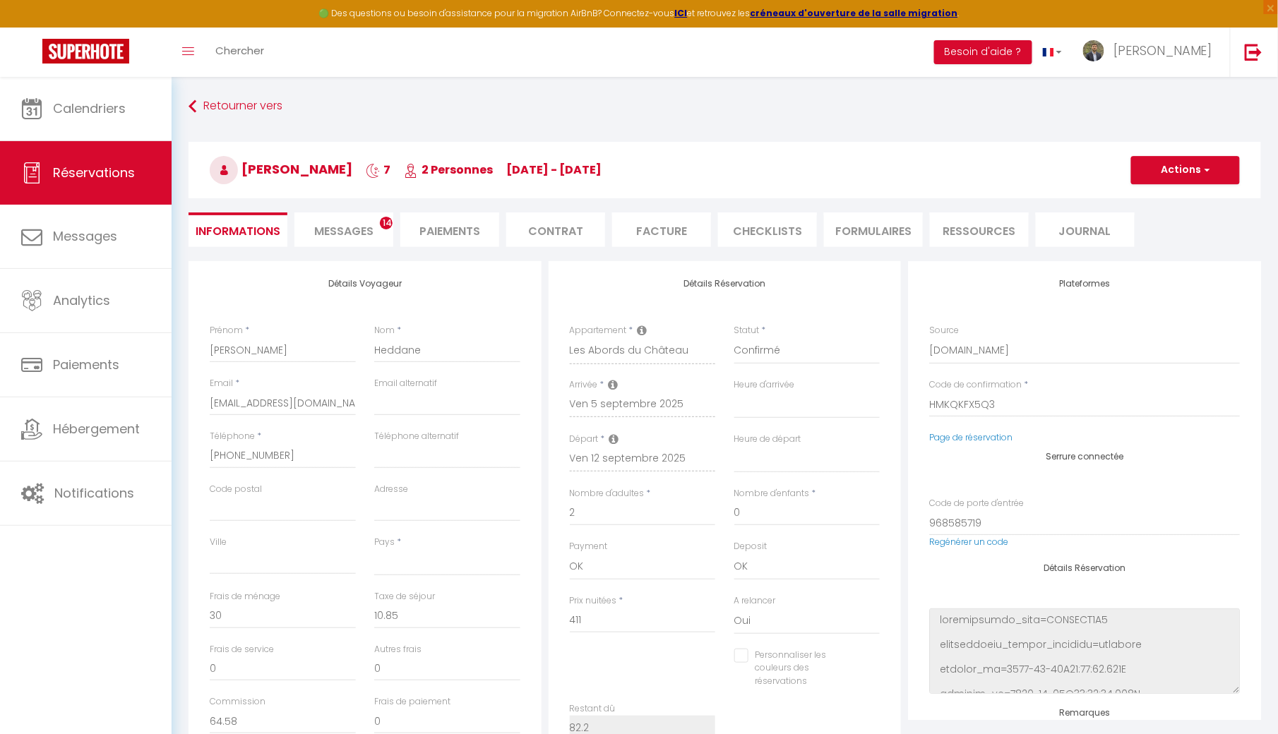
scroll to position [3629, 0]
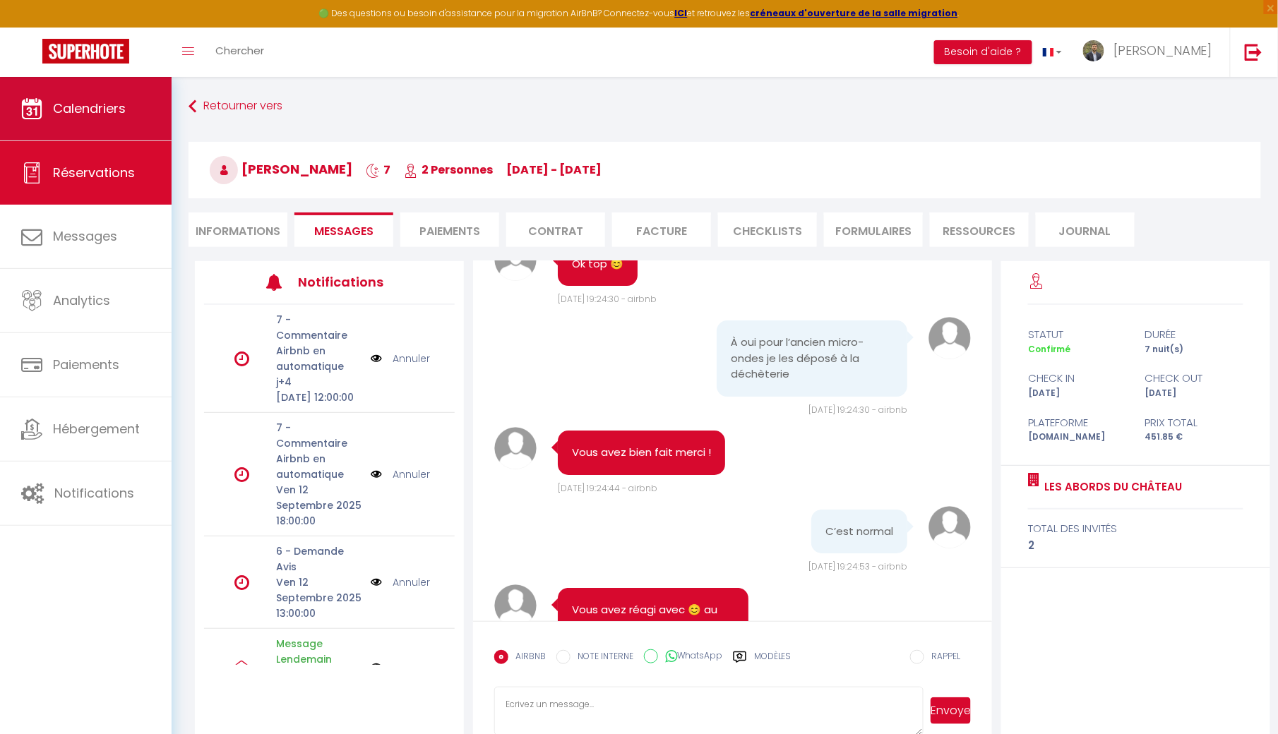
click at [77, 92] on link "Calendriers" at bounding box center [86, 109] width 172 height 64
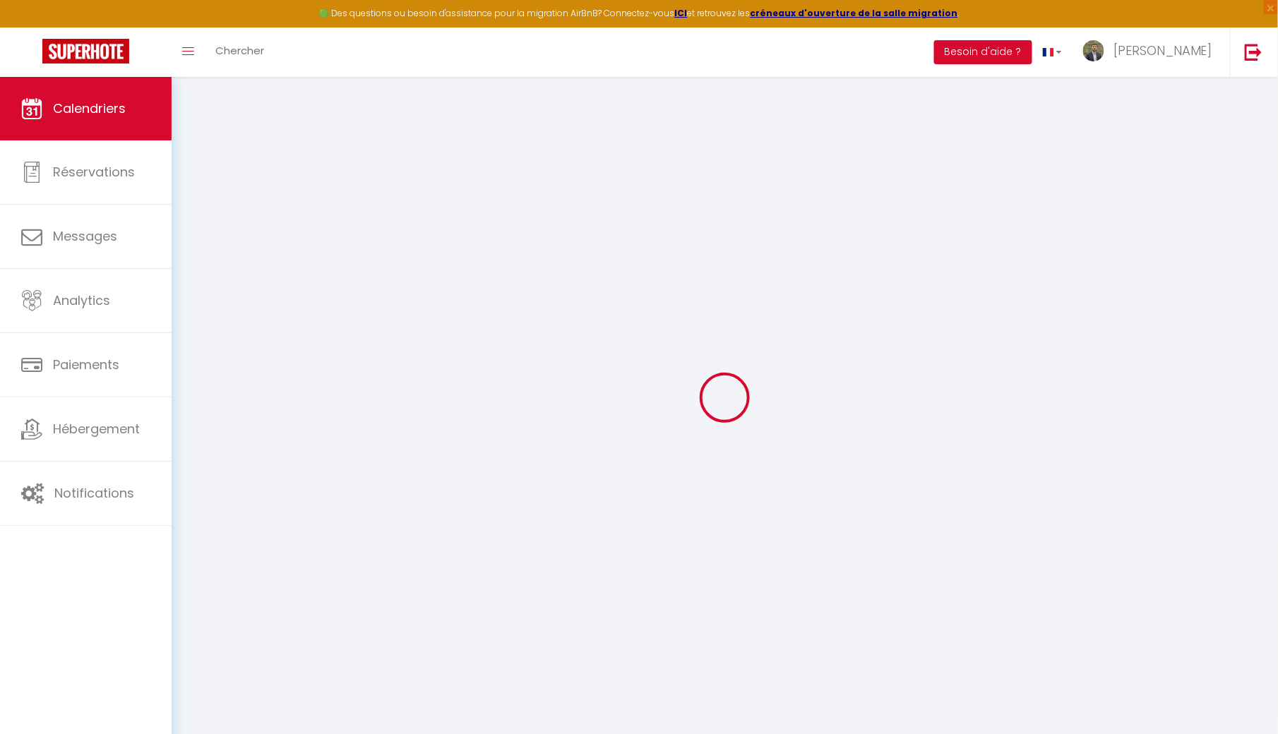
select select
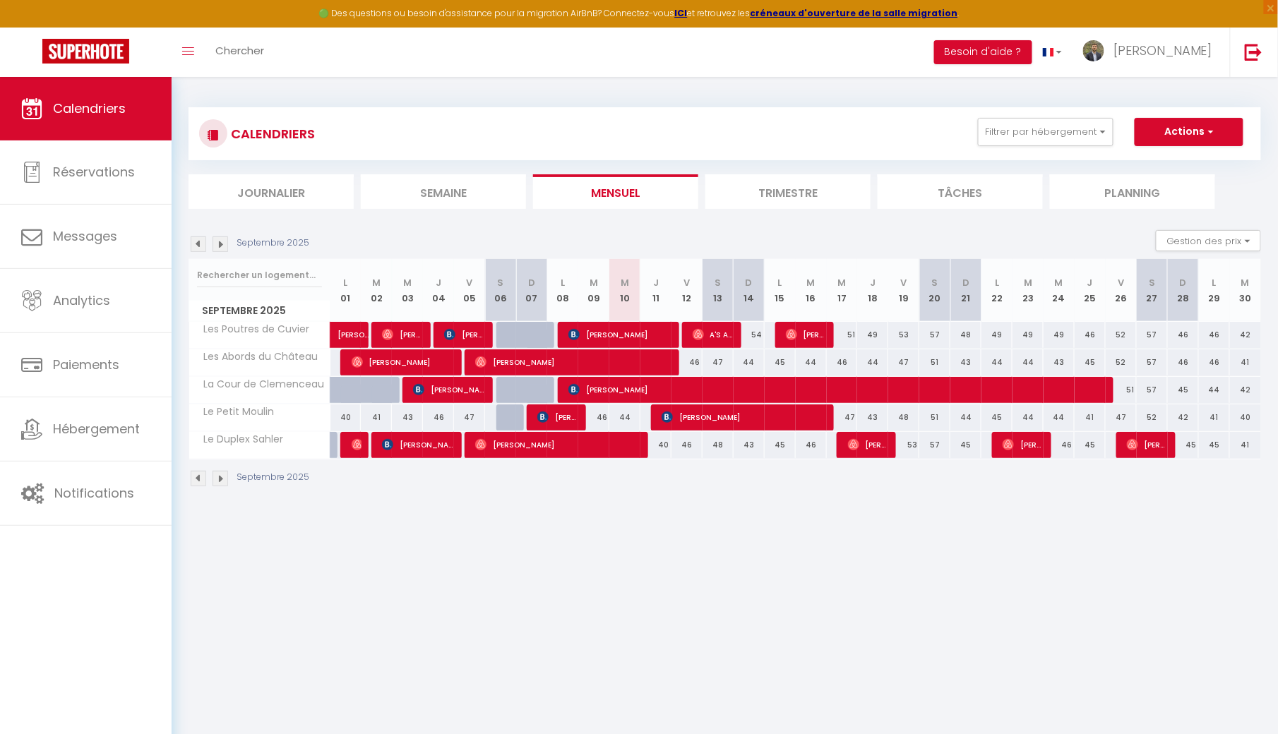
click at [678, 419] on span "[PERSON_NAME]" at bounding box center [744, 417] width 166 height 27
select select "OK"
select select "0"
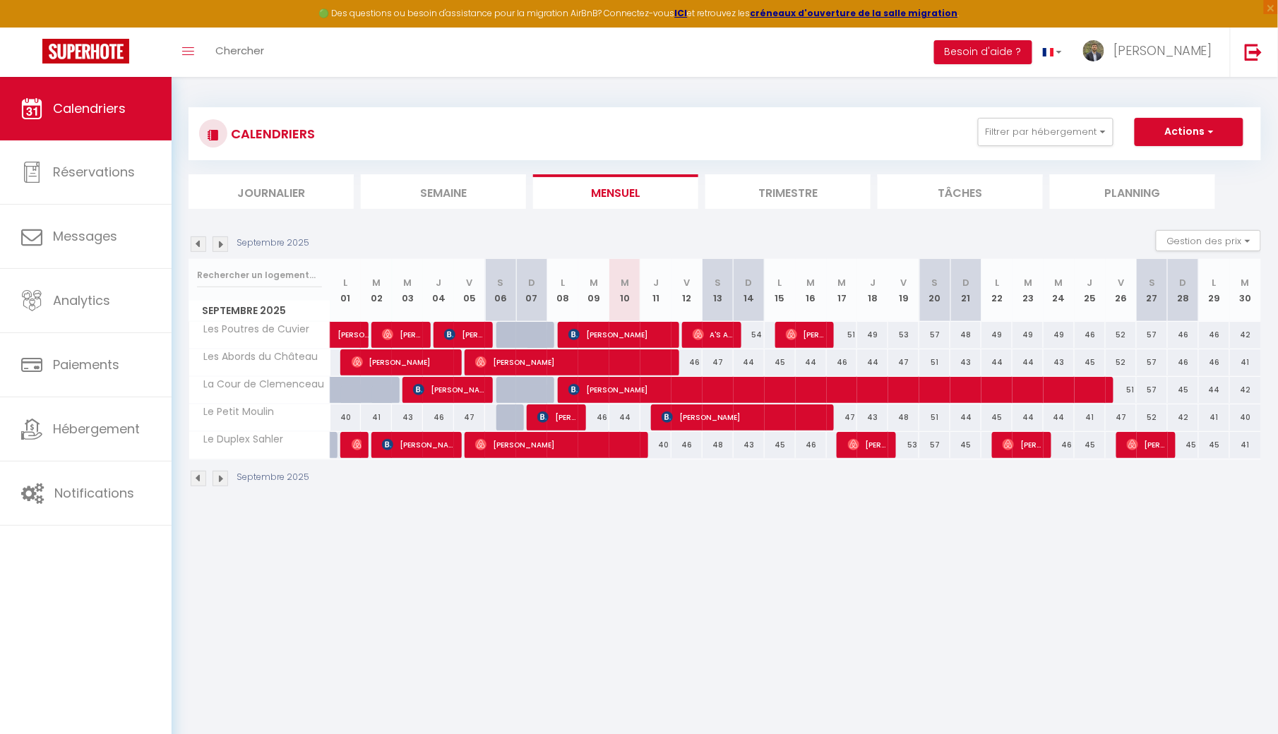
select select "1"
select select
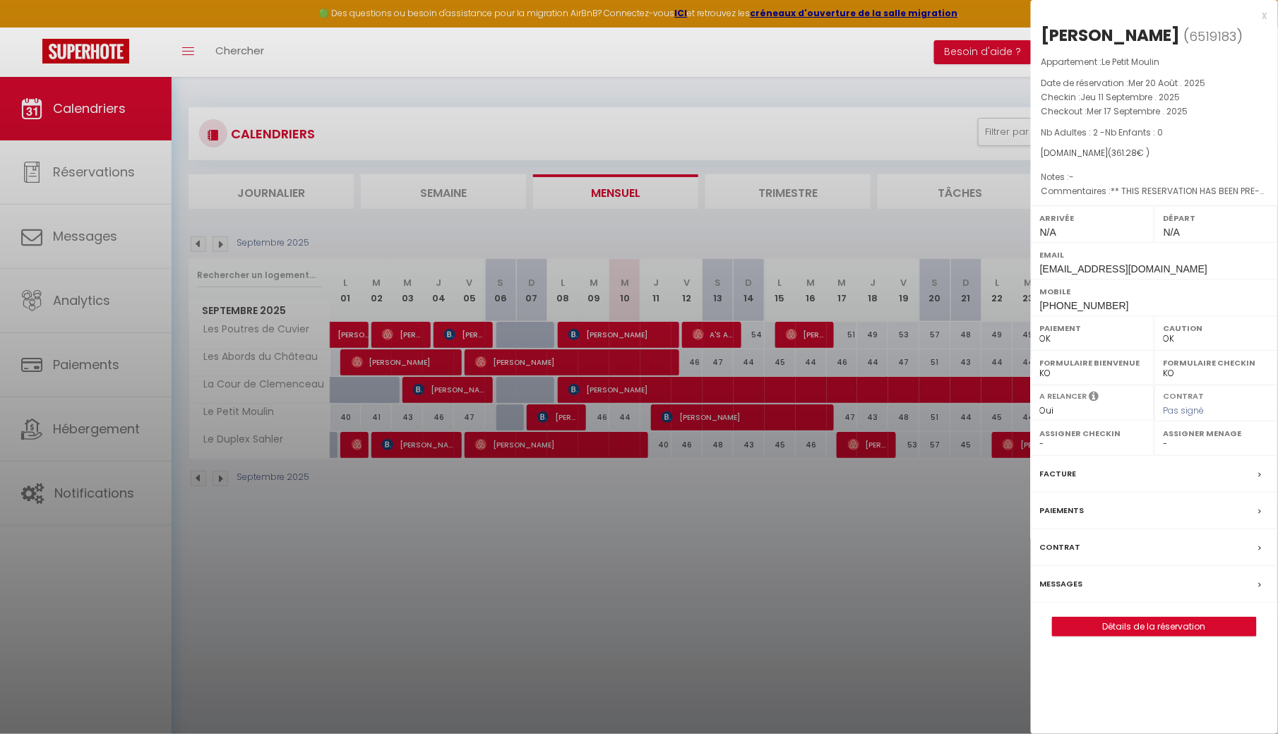
click at [1110, 582] on div "Messages" at bounding box center [1154, 584] width 247 height 37
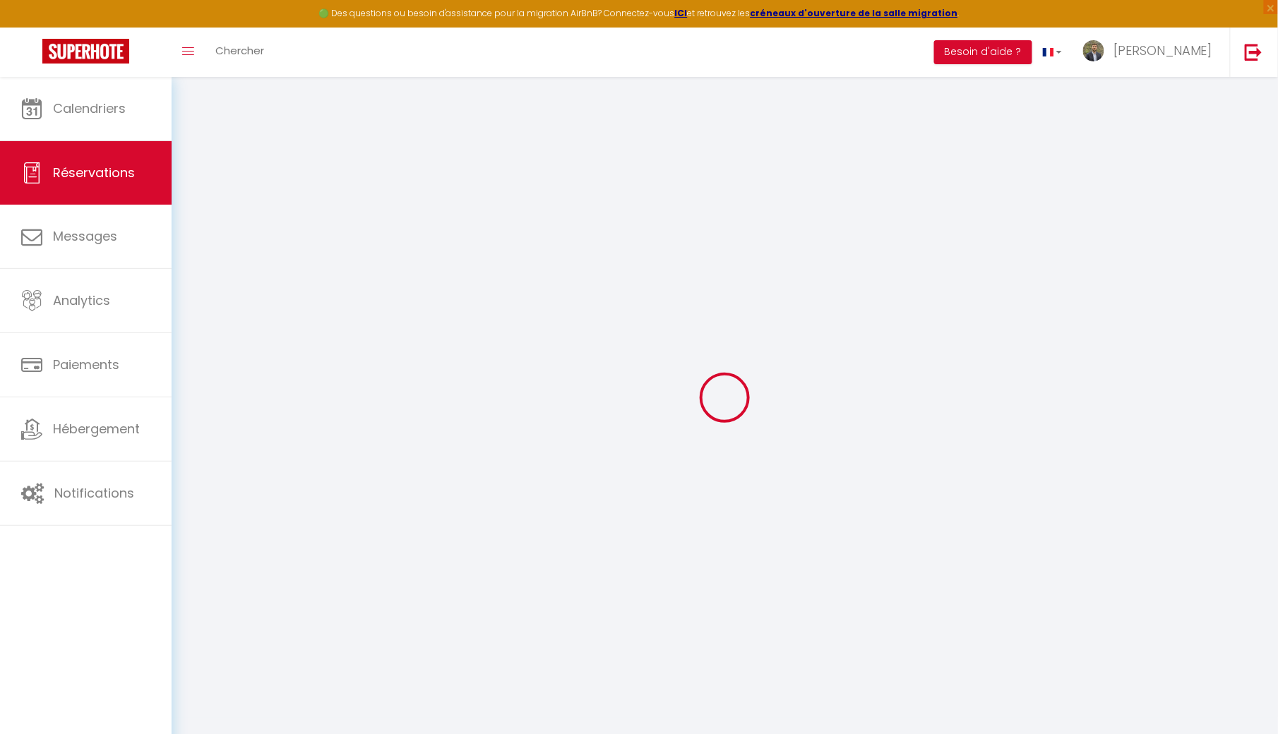
select select
checkbox input "false"
type textarea "** THIS RESERVATION HAS BEEN PRE-PAID ** BOOKING NOTE : Payment charge is EUR 5…"
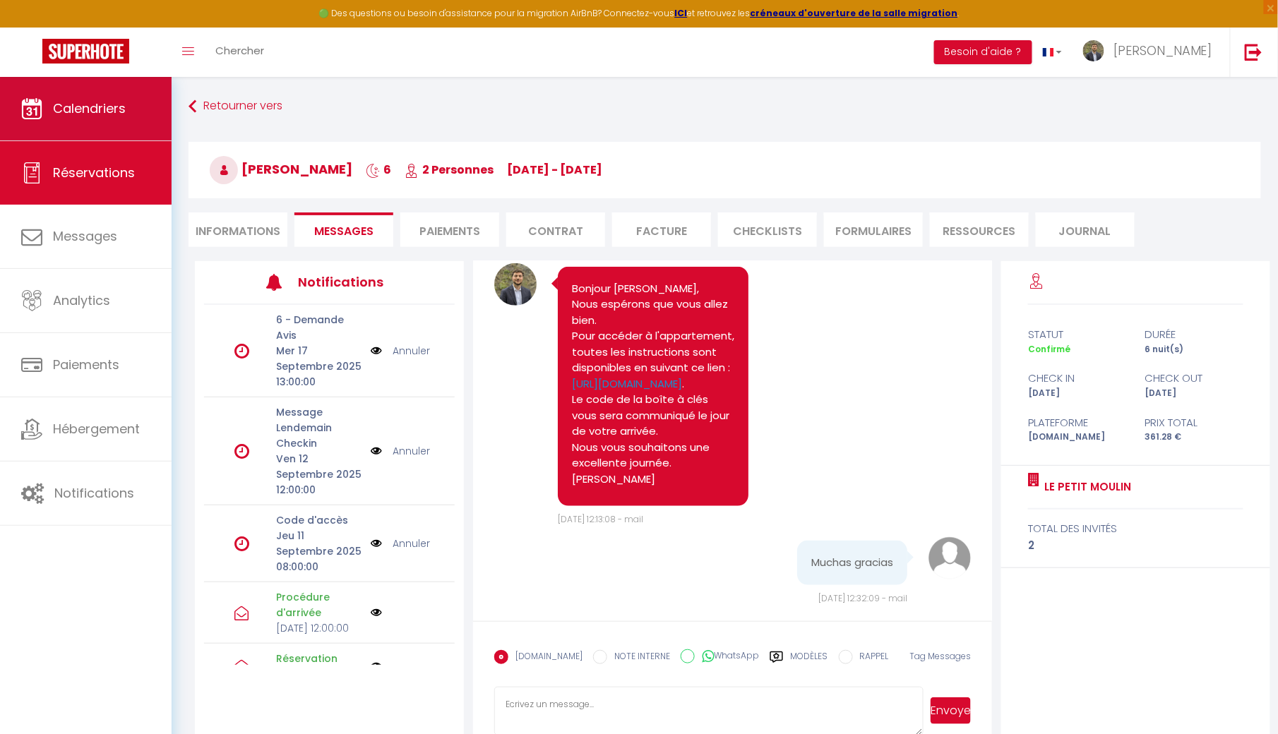
click at [158, 134] on link "Calendriers" at bounding box center [86, 109] width 172 height 64
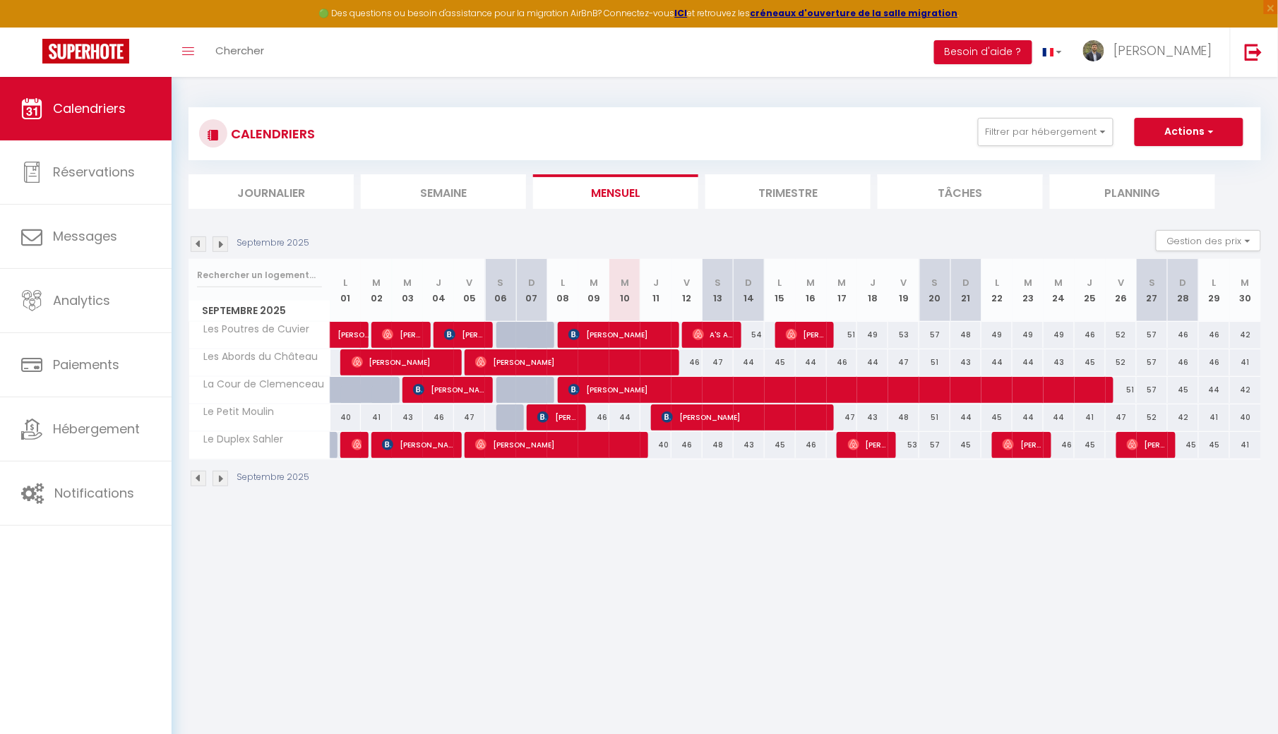
click at [605, 446] on span "[PERSON_NAME]" at bounding box center [558, 444] width 166 height 27
select select "OK"
select select "0"
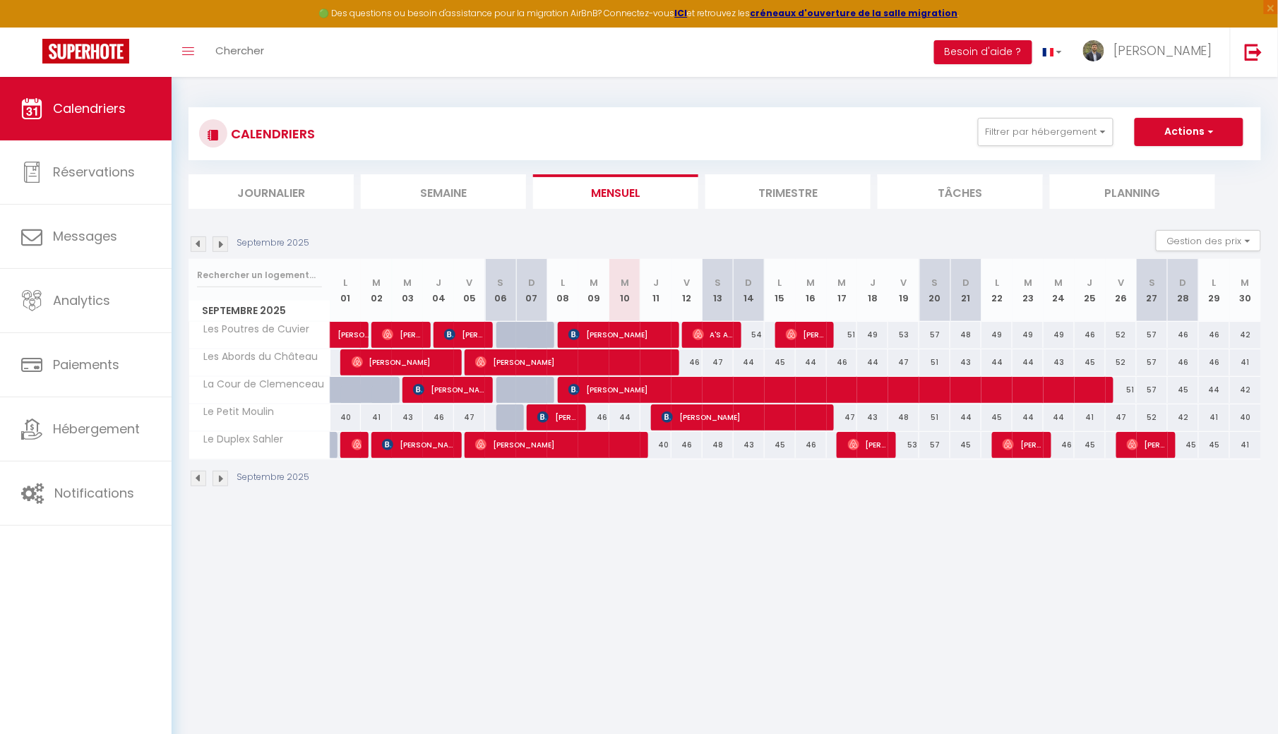
select select "1"
select select
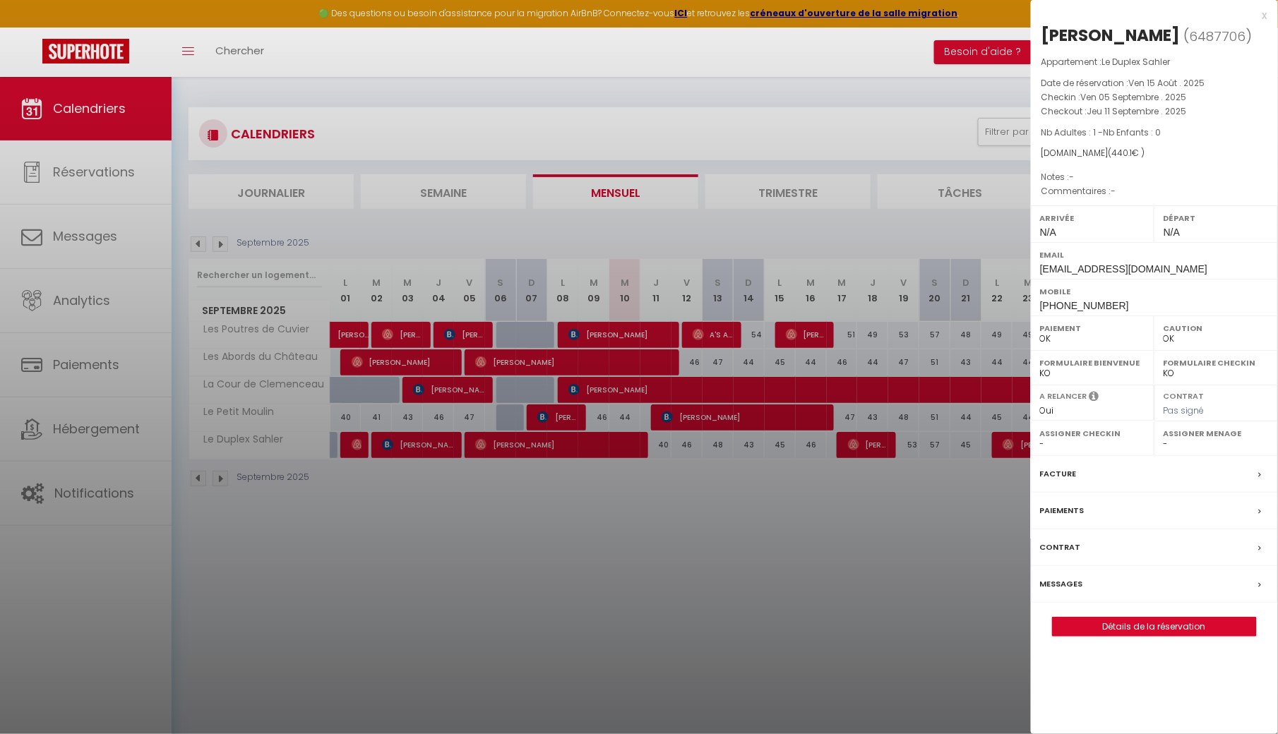
click at [1124, 589] on div "Messages" at bounding box center [1154, 584] width 247 height 37
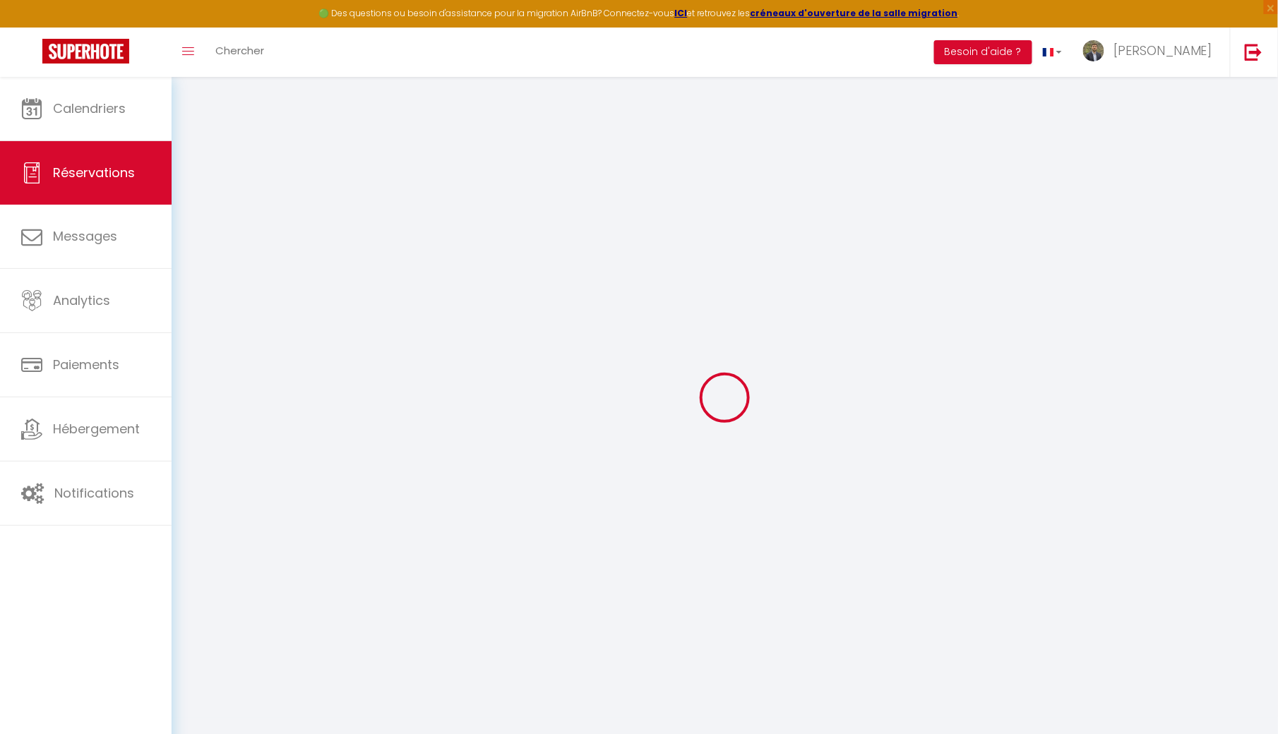
select select
checkbox input "false"
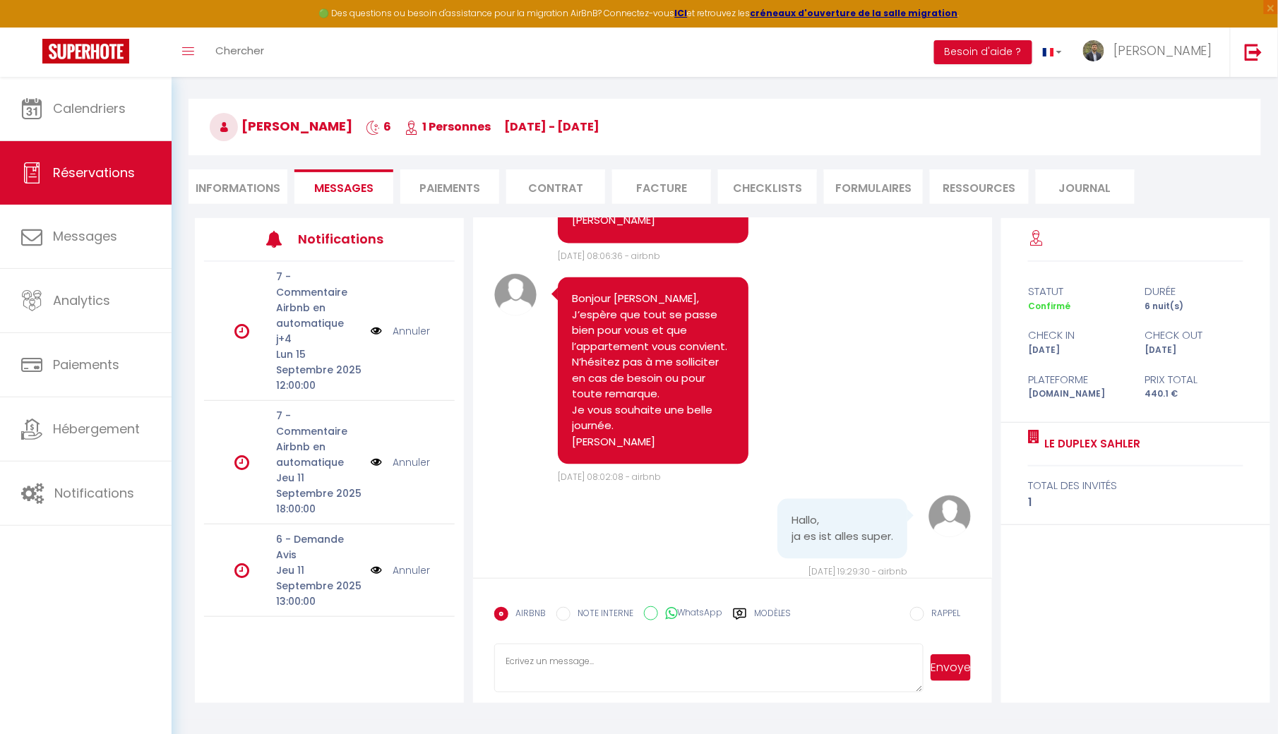
scroll to position [1021, 0]
click at [866, 515] on pre "Hallo, ja es ist alles super." at bounding box center [842, 531] width 102 height 32
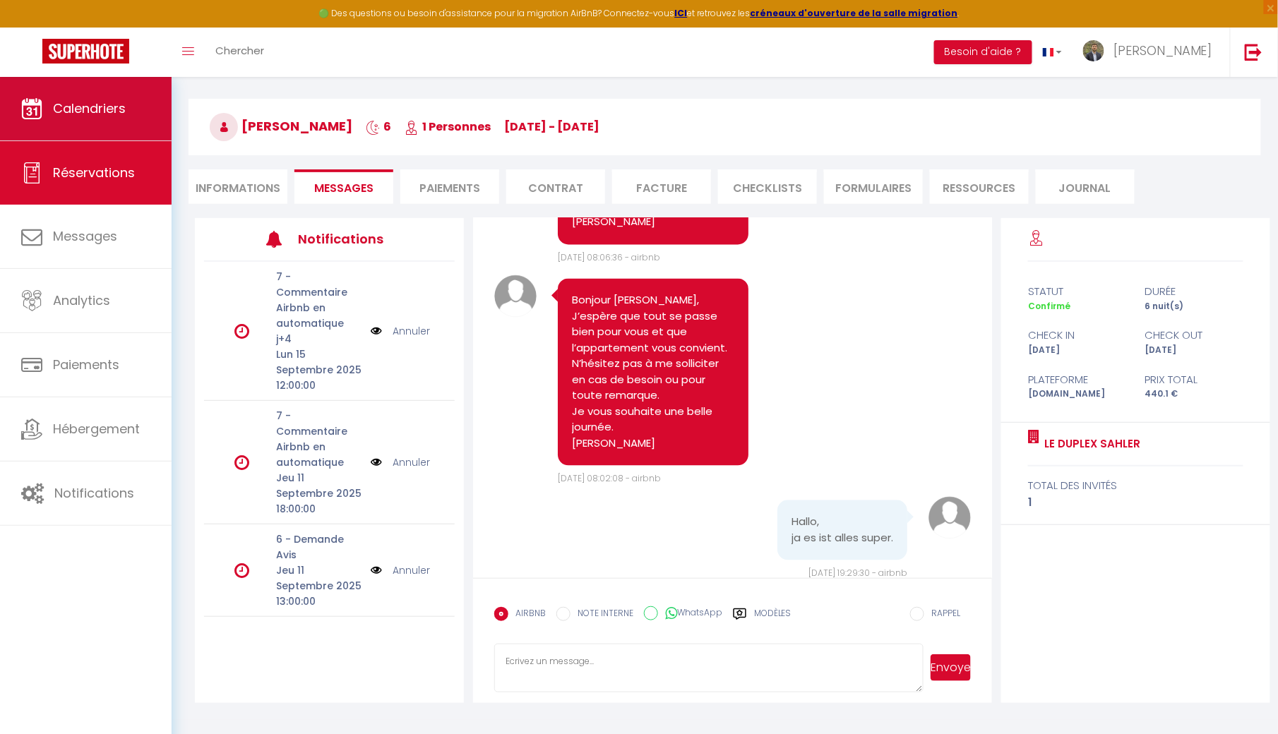
click at [103, 122] on link "Calendriers" at bounding box center [86, 109] width 172 height 64
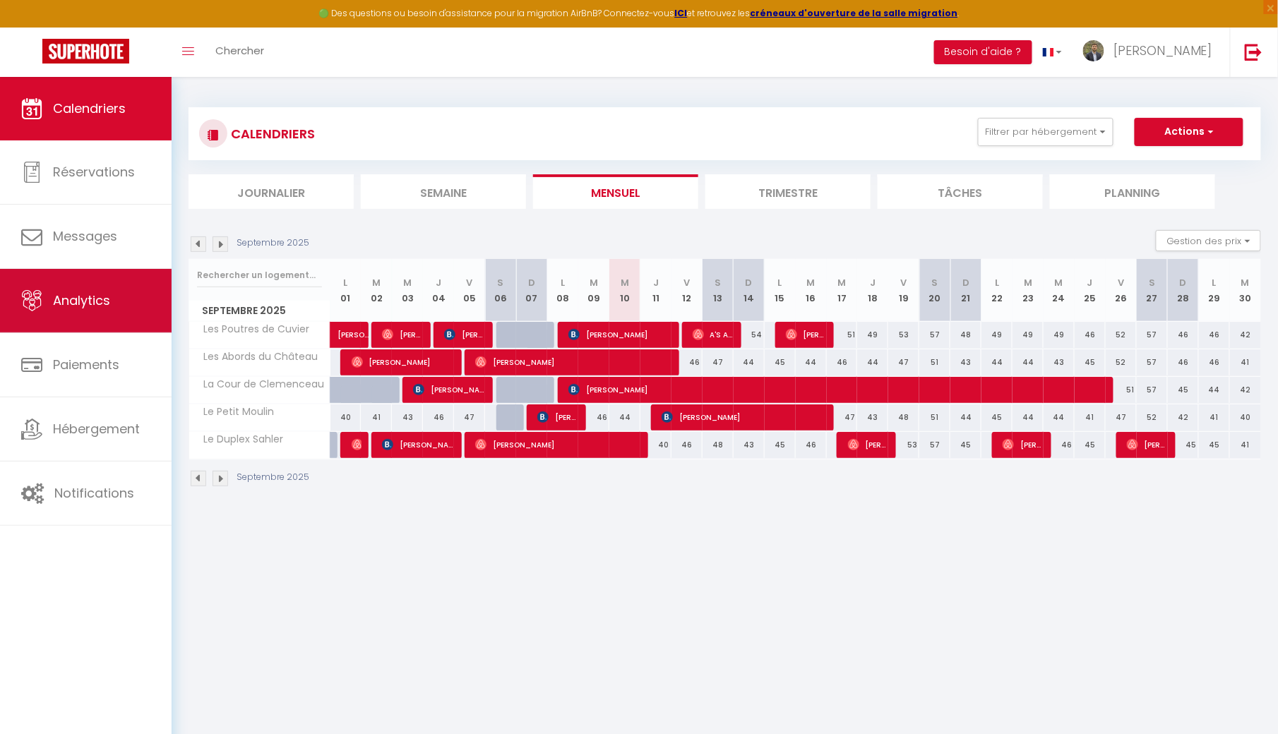
click at [43, 294] on link "Analytics" at bounding box center [86, 301] width 172 height 64
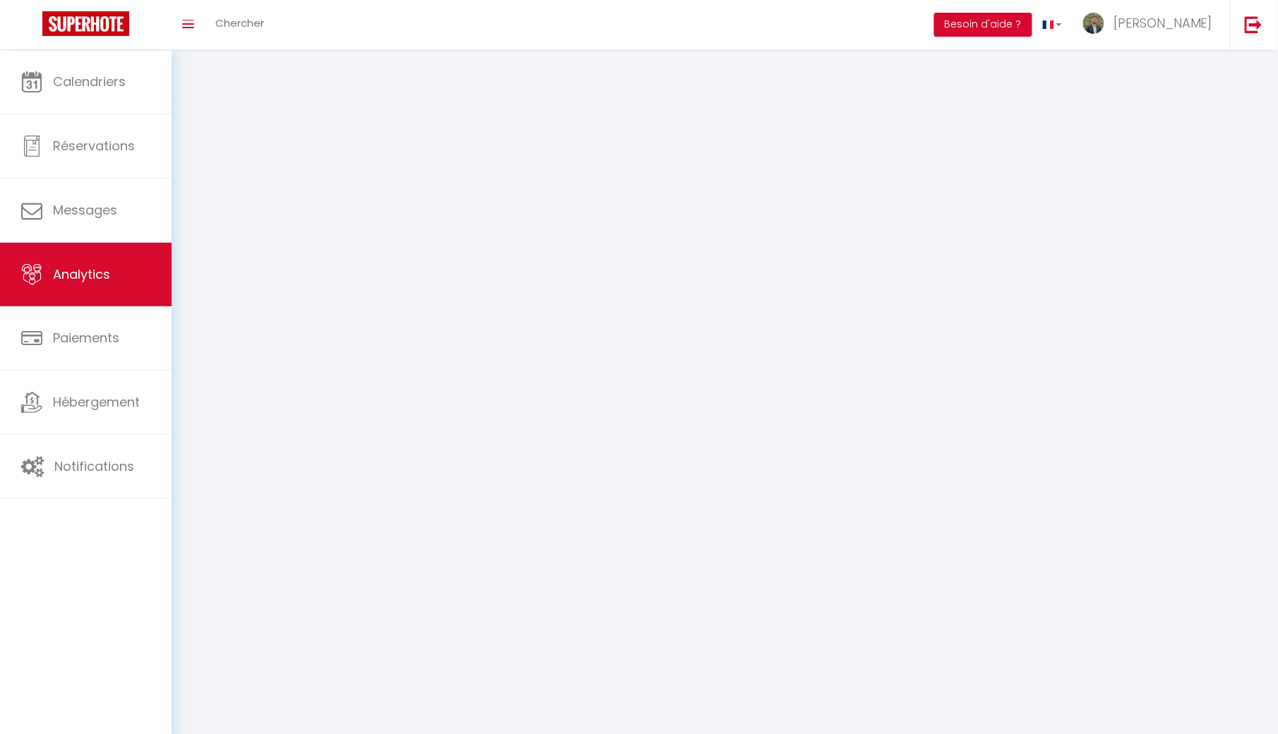
select select "2025"
select select "9"
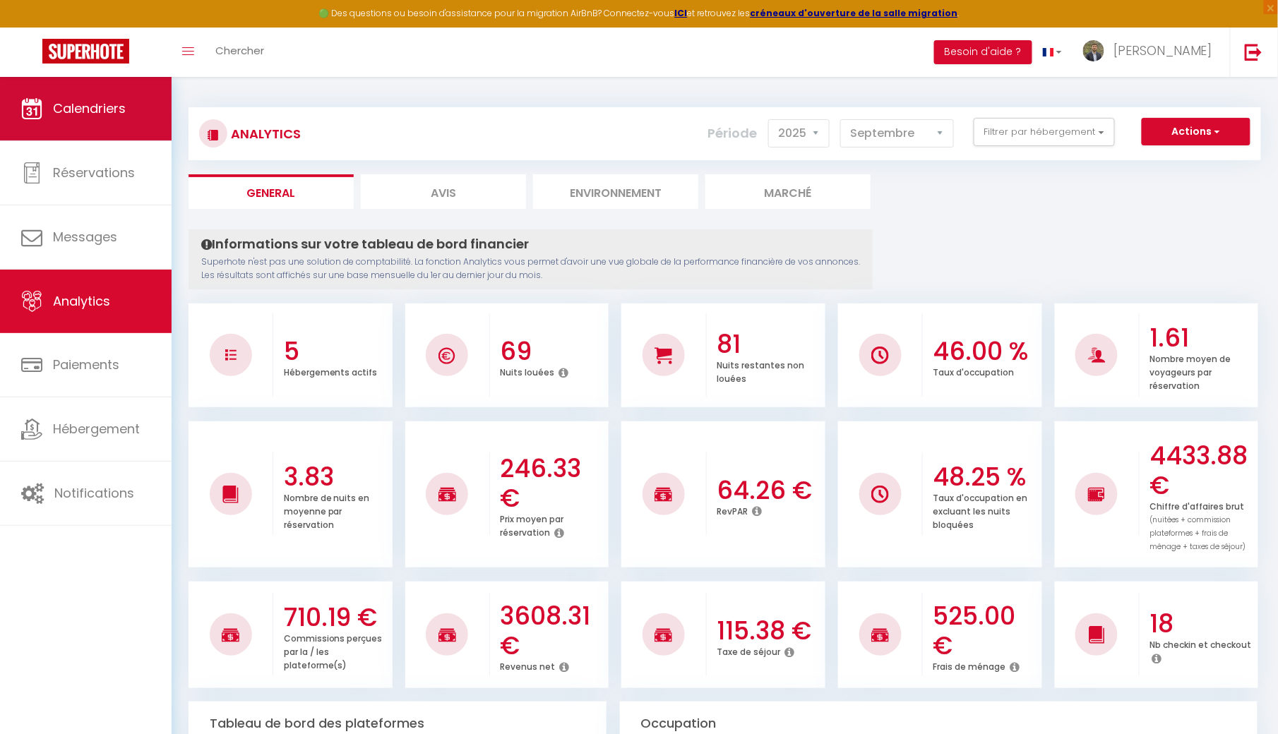
click at [131, 116] on link "Calendriers" at bounding box center [86, 109] width 172 height 64
